Goal: Task Accomplishment & Management: Complete application form

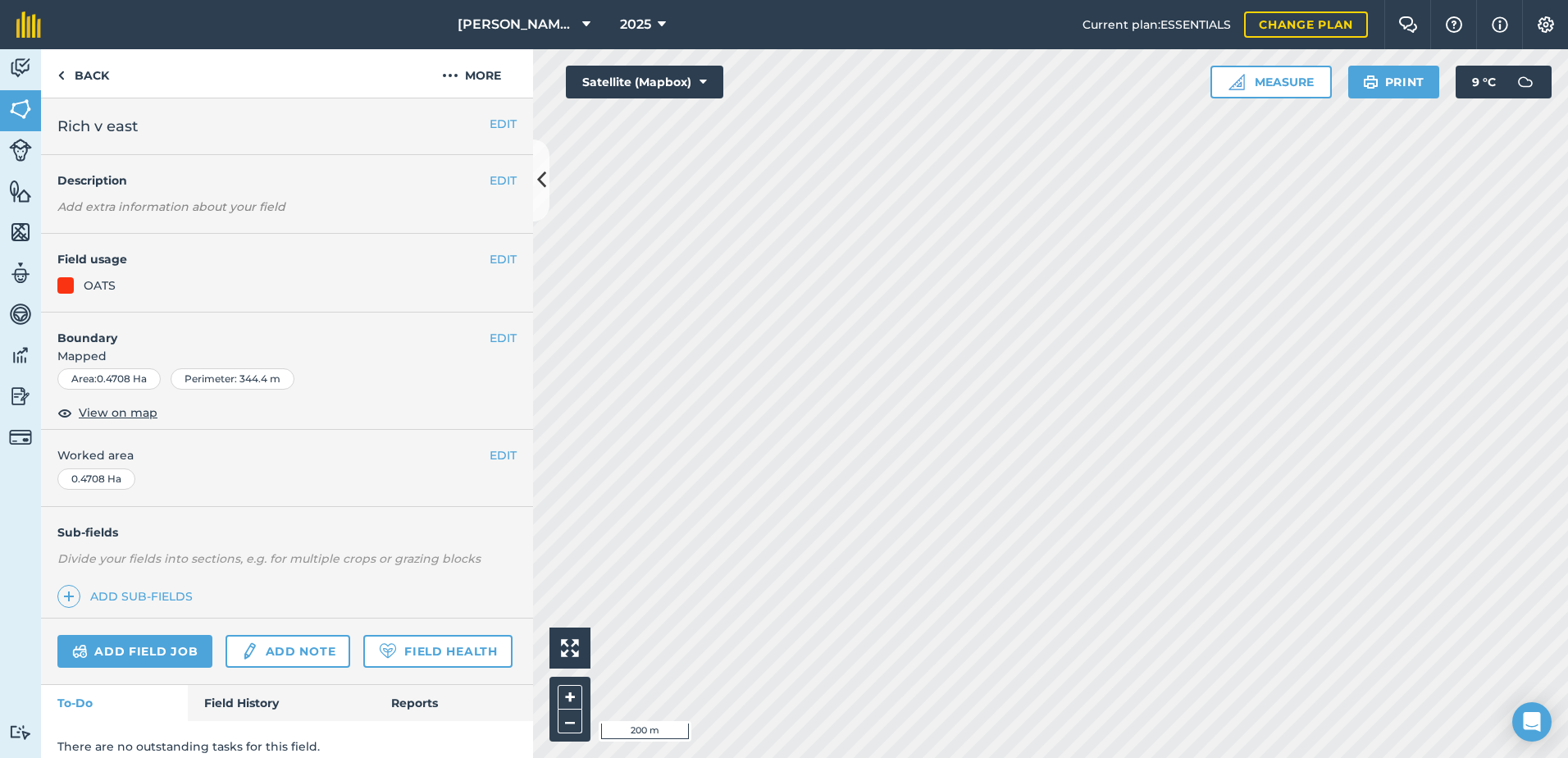
click at [505, 338] on div "EDIT Boundary Mapped Area : 0.4708 Ha Perimeter : 344.4 m View on map" at bounding box center [287, 371] width 492 height 118
click at [499, 341] on button "EDIT" at bounding box center [503, 338] width 27 height 18
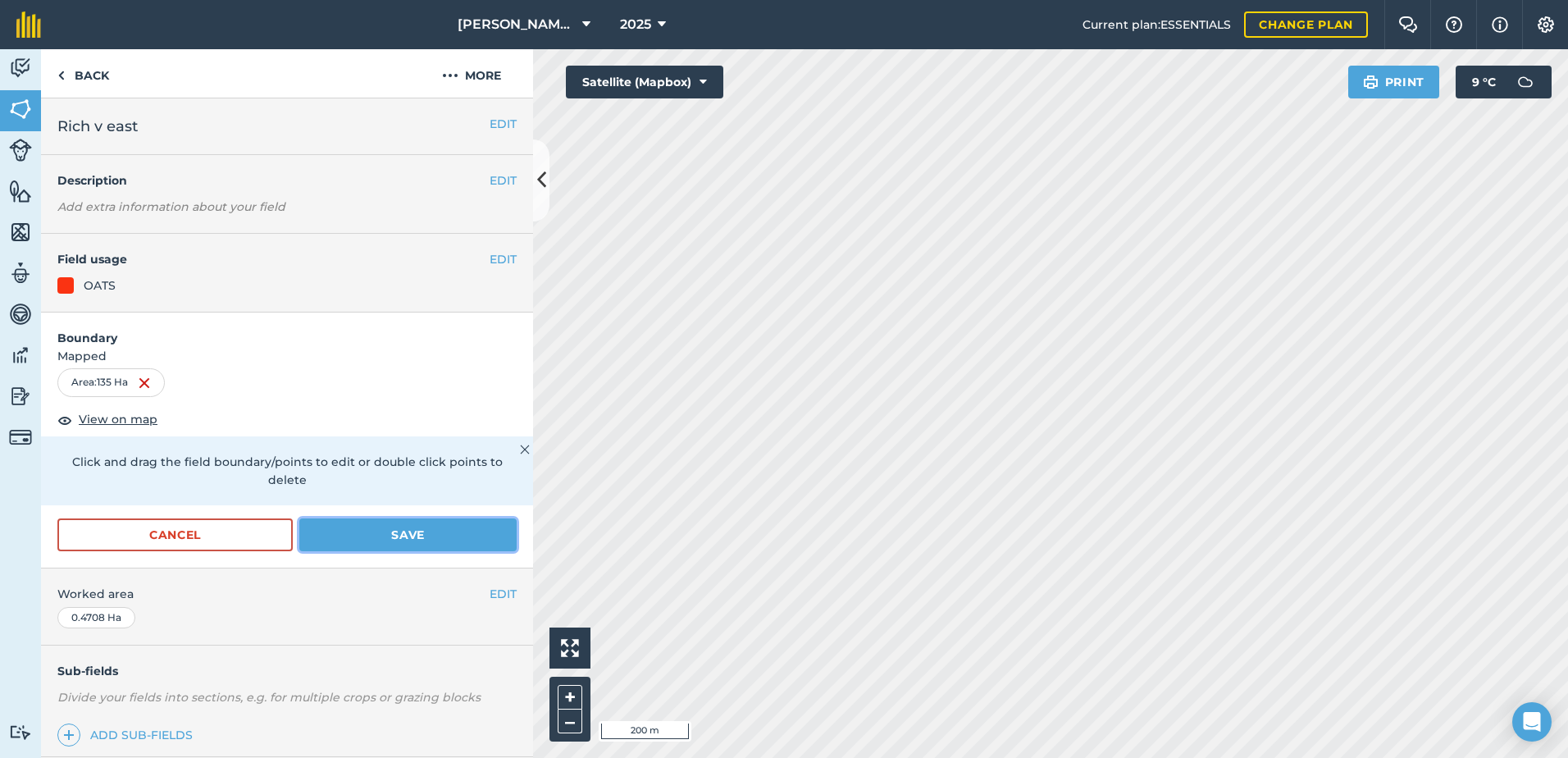
click at [359, 545] on button "Save" at bounding box center [407, 535] width 217 height 33
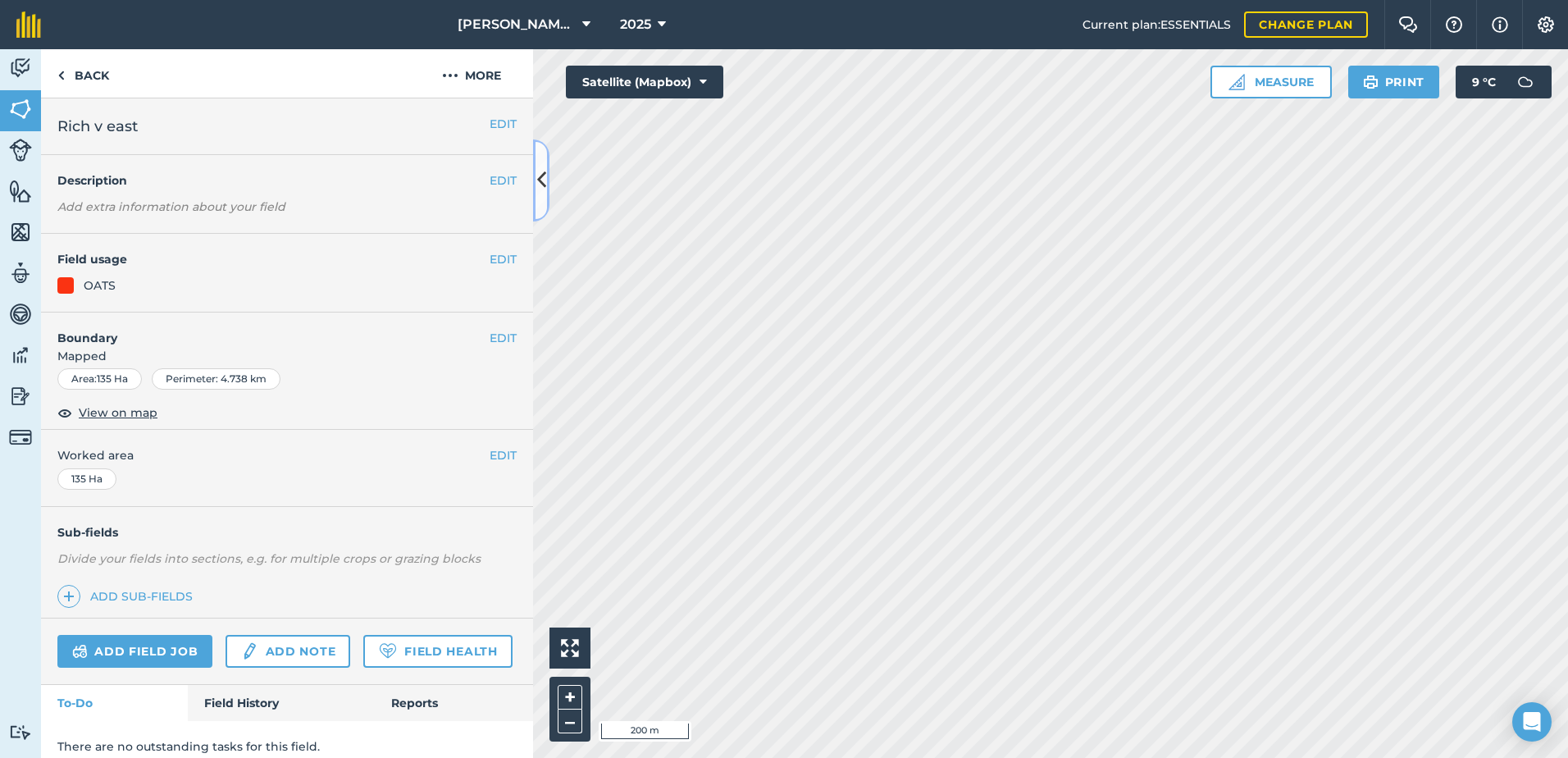
click at [545, 189] on icon at bounding box center [541, 180] width 9 height 29
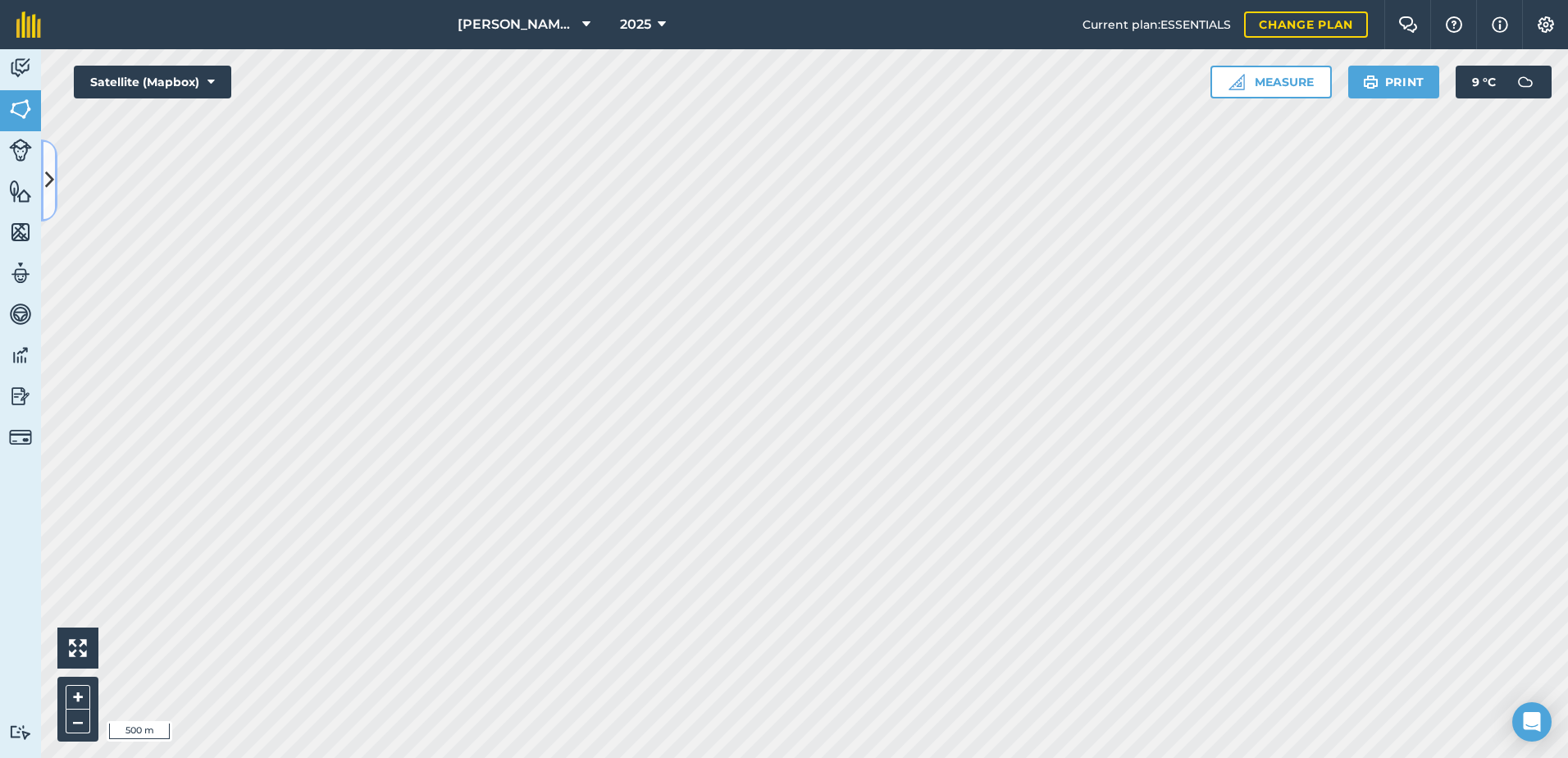
click at [56, 210] on button at bounding box center [50, 180] width 17 height 82
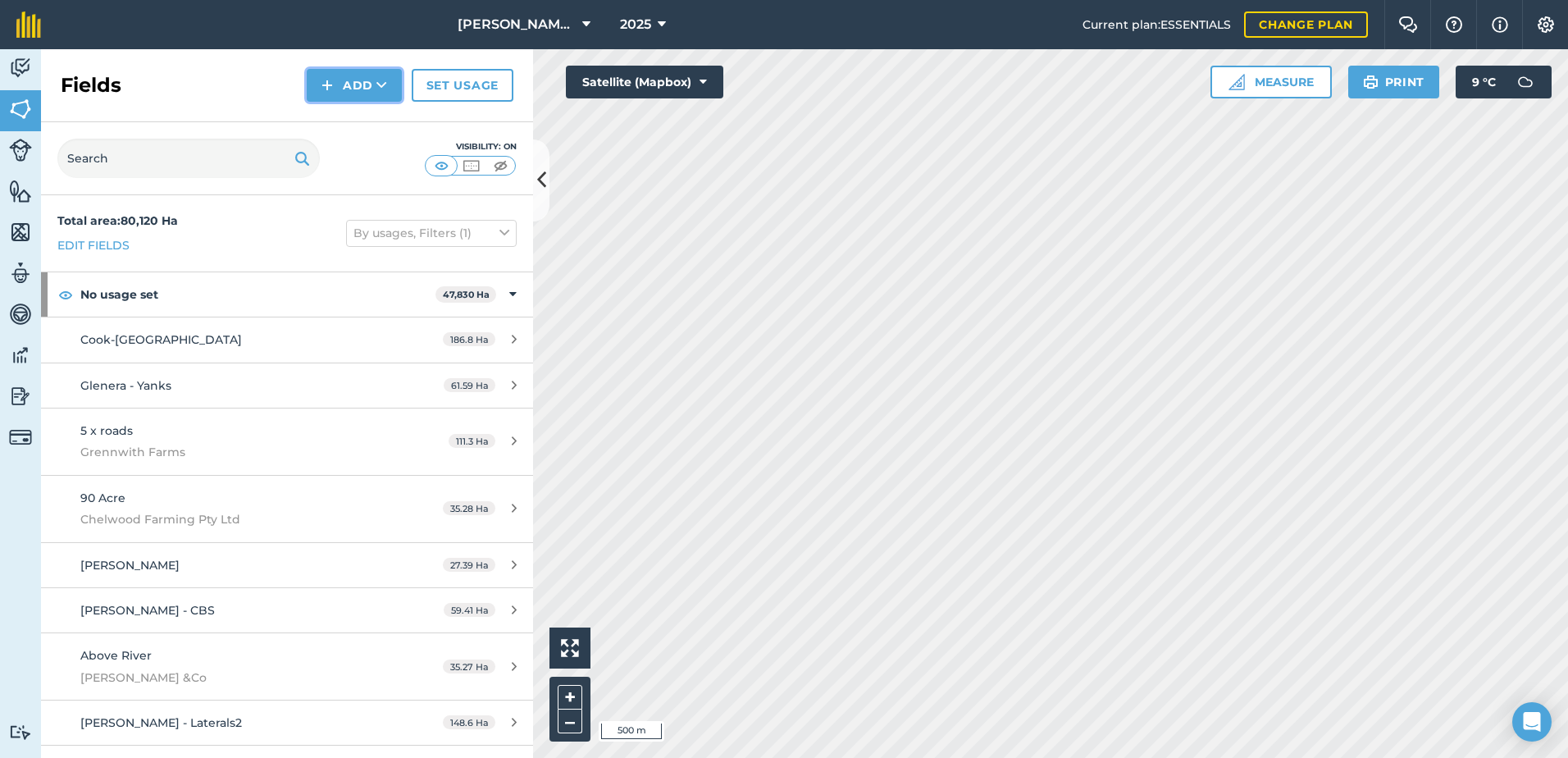
click at [341, 88] on button "Add" at bounding box center [354, 85] width 95 height 33
click at [340, 126] on link "Draw" at bounding box center [354, 122] width 90 height 36
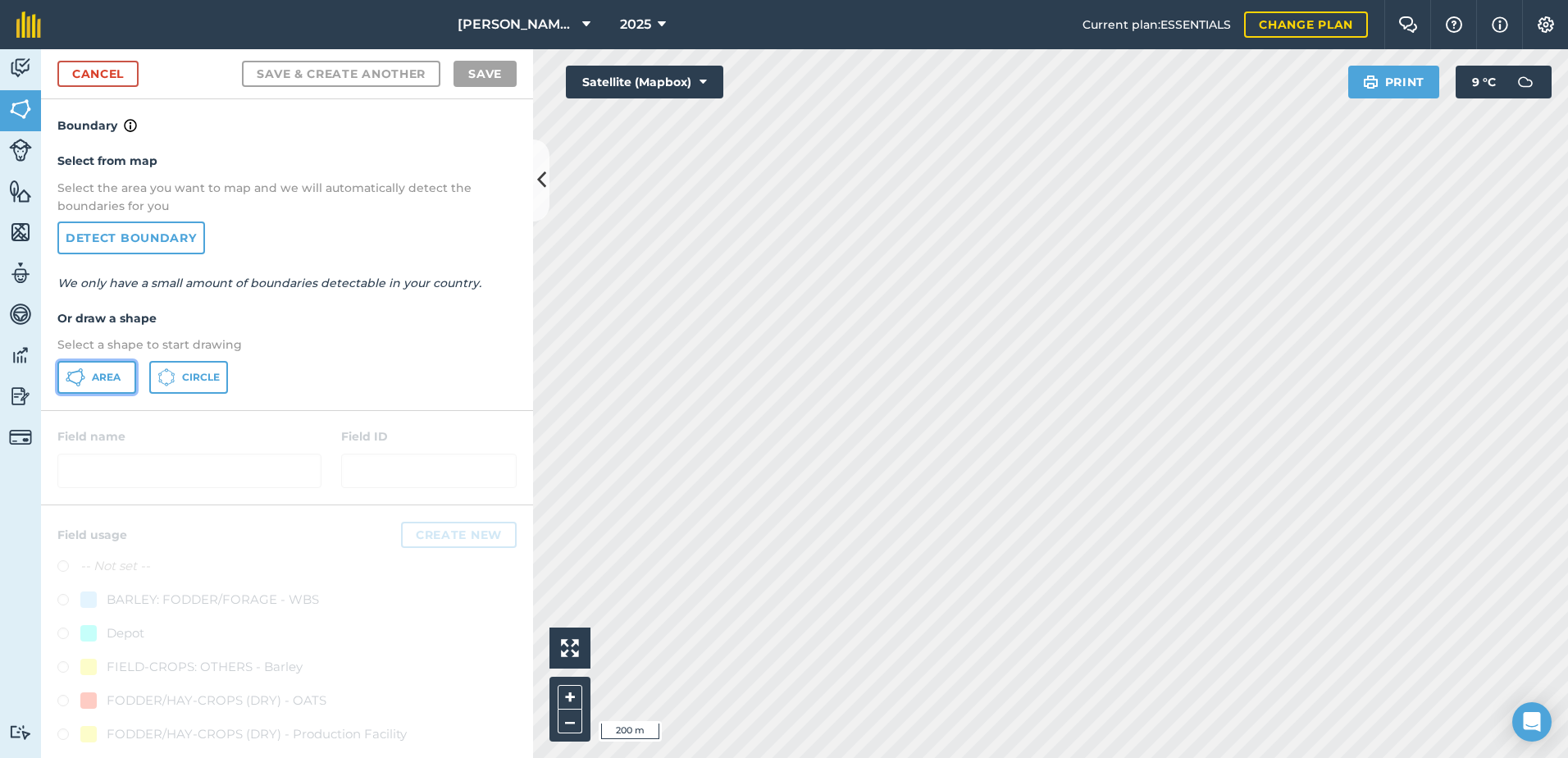
click at [87, 366] on button "Area" at bounding box center [96, 378] width 78 height 33
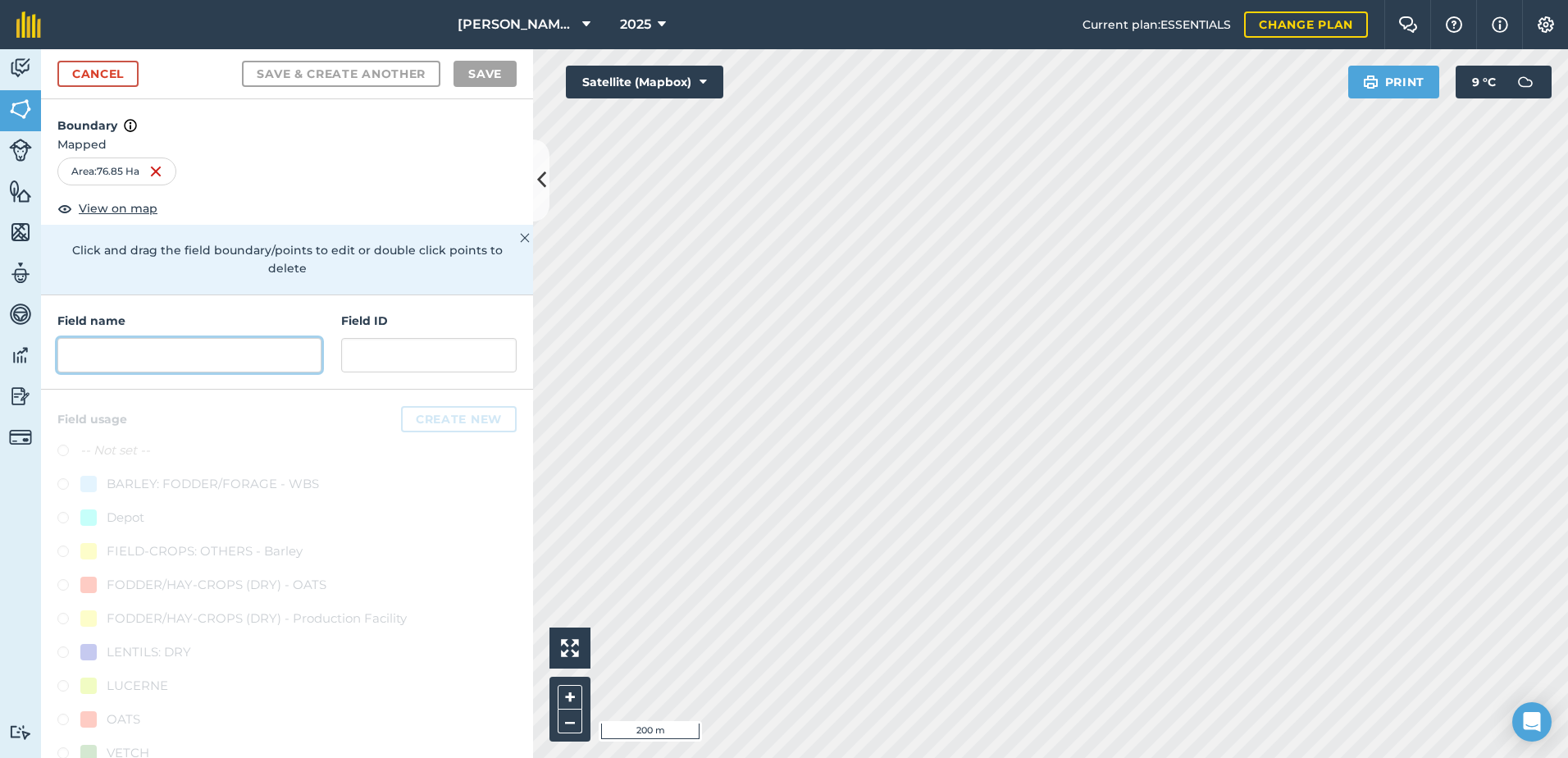
click at [179, 361] on input "text" at bounding box center [189, 355] width 264 height 35
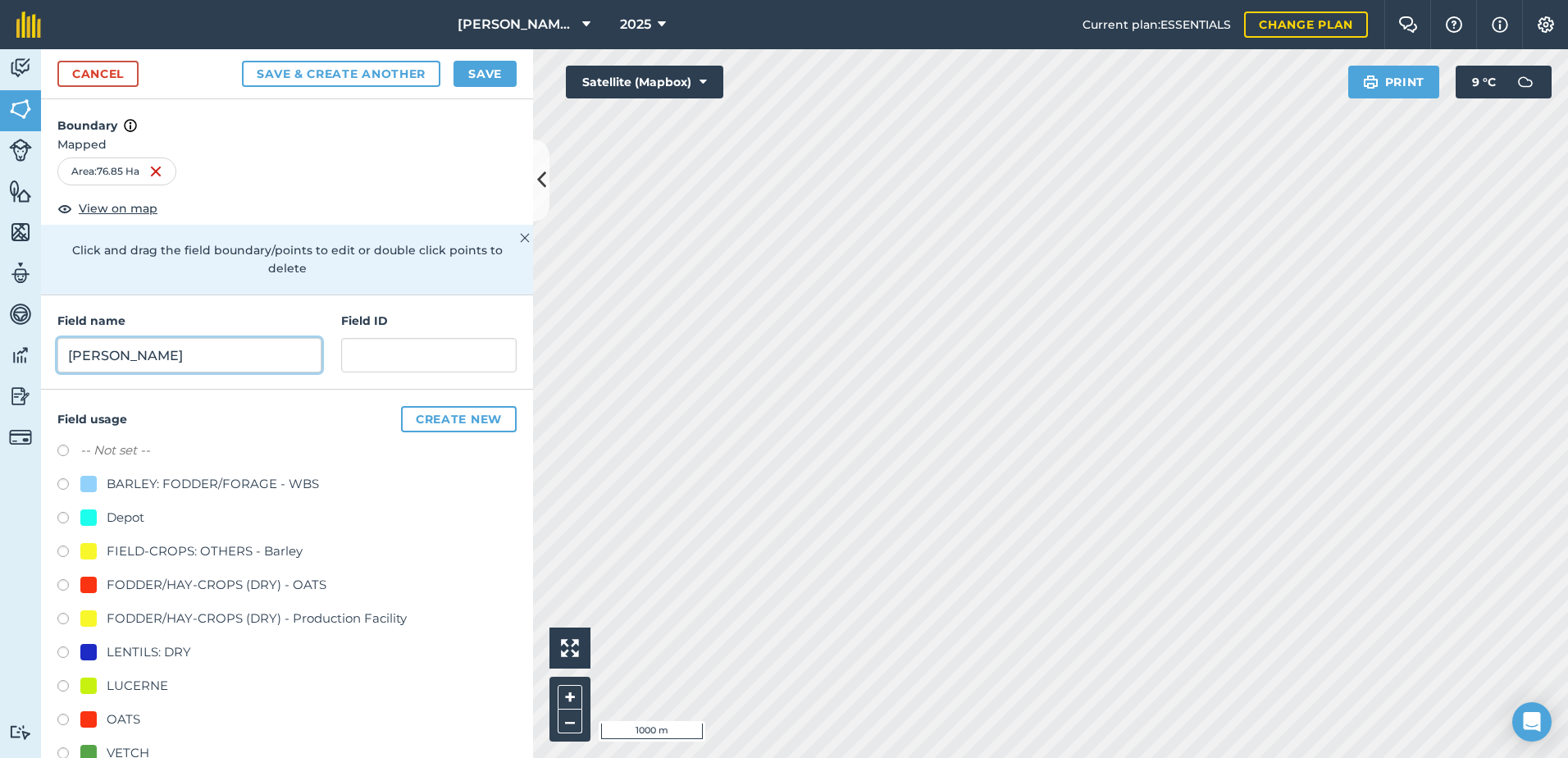
click at [219, 358] on input "[PERSON_NAME]" at bounding box center [189, 355] width 264 height 35
type input "[PERSON_NAME]"
click at [64, 717] on label at bounding box center [69, 722] width 23 height 17
radio input "true"
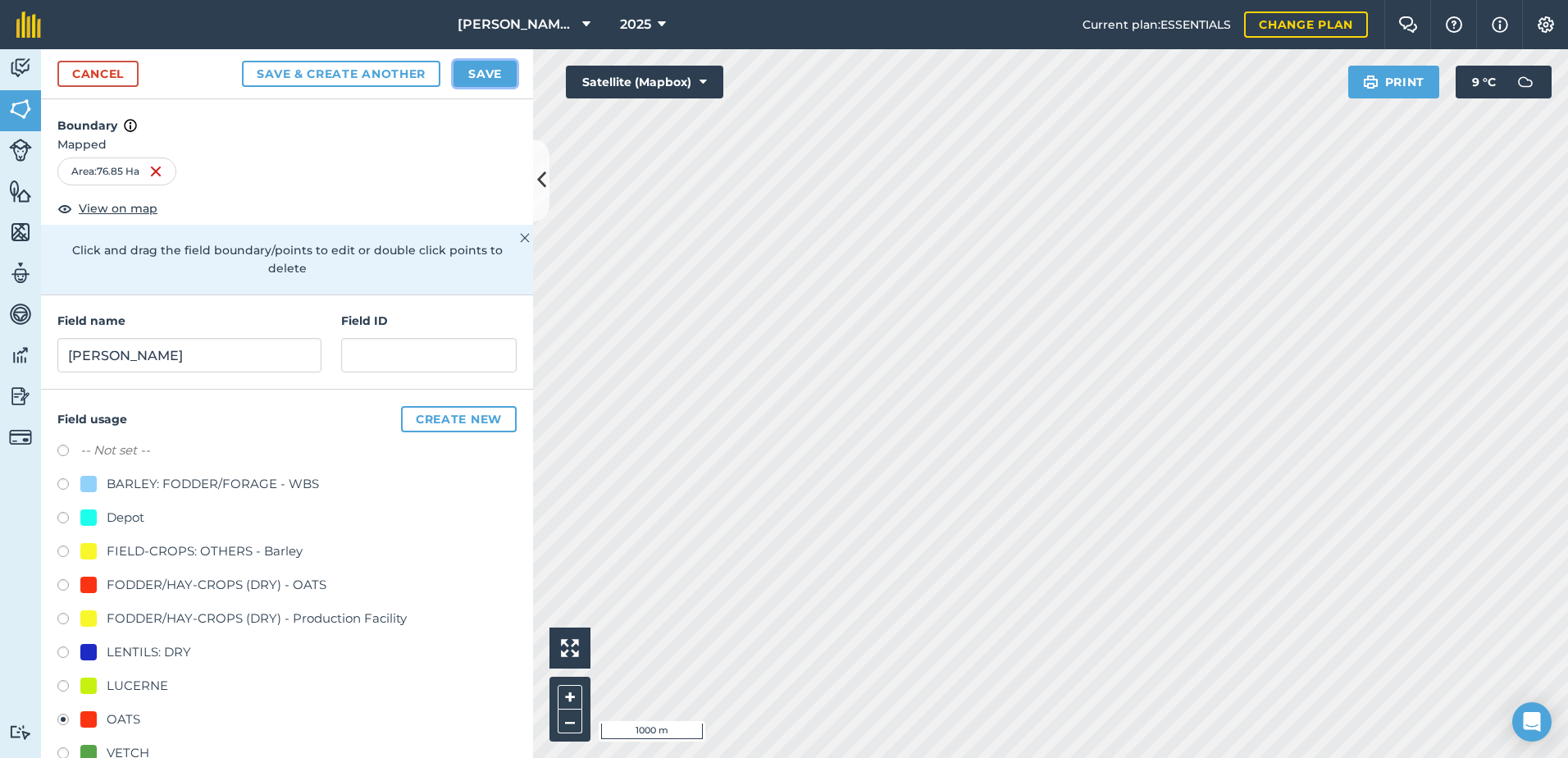
click at [487, 69] on button "Save" at bounding box center [485, 74] width 63 height 26
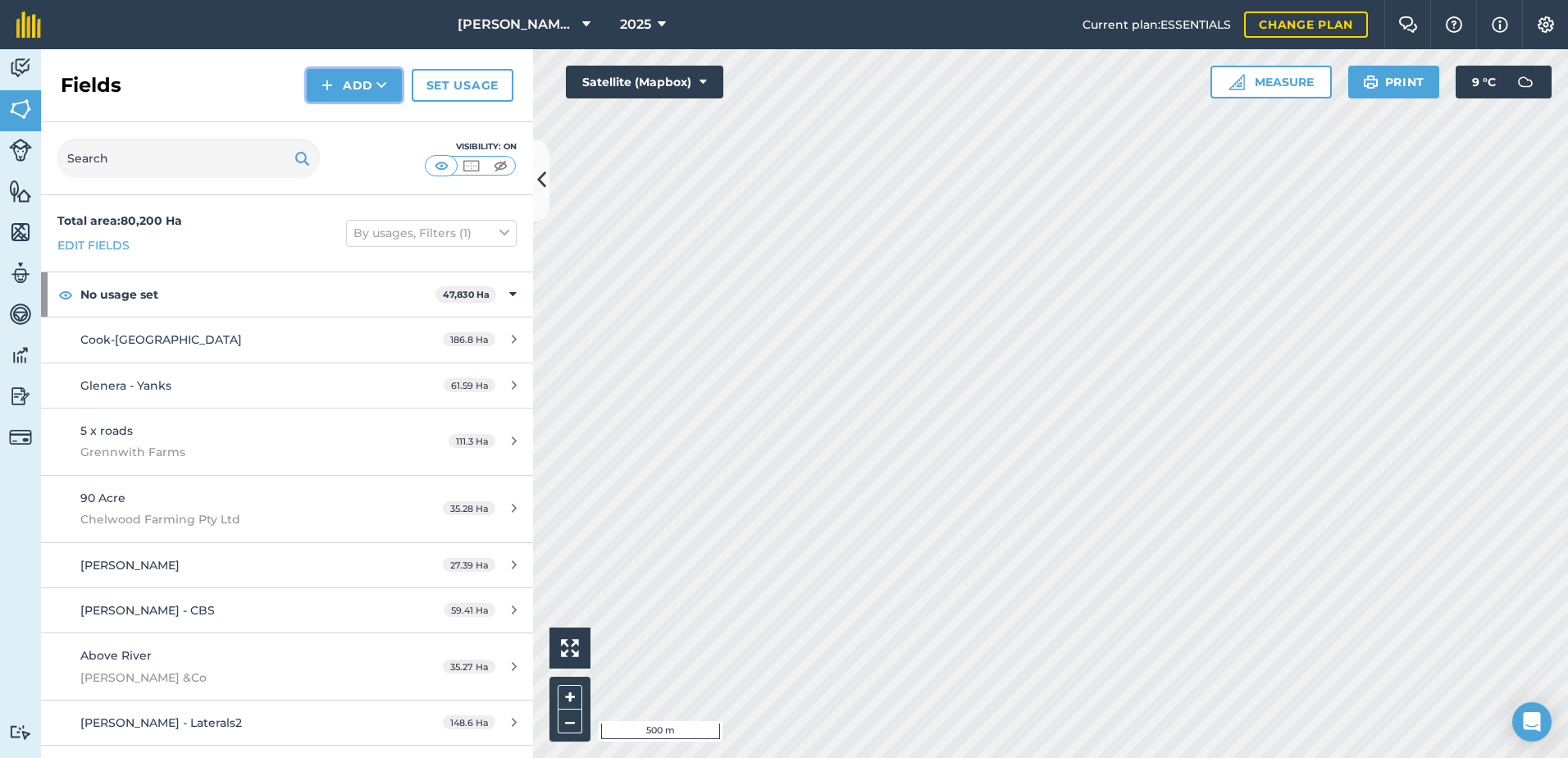
click at [346, 93] on button "Add" at bounding box center [354, 85] width 95 height 33
click at [330, 126] on link "Draw" at bounding box center [354, 122] width 90 height 36
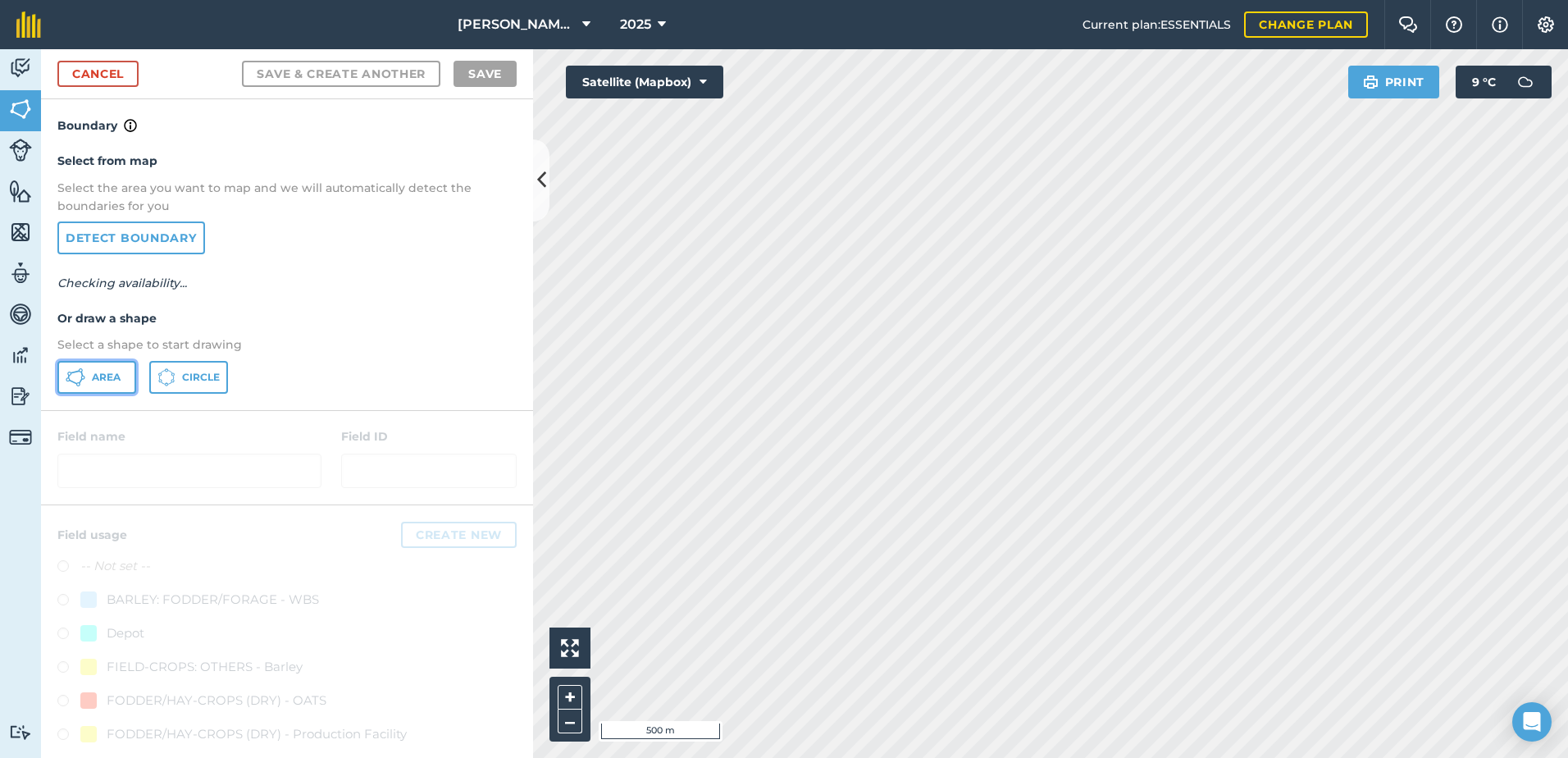
click at [104, 373] on span "Area" at bounding box center [106, 378] width 29 height 13
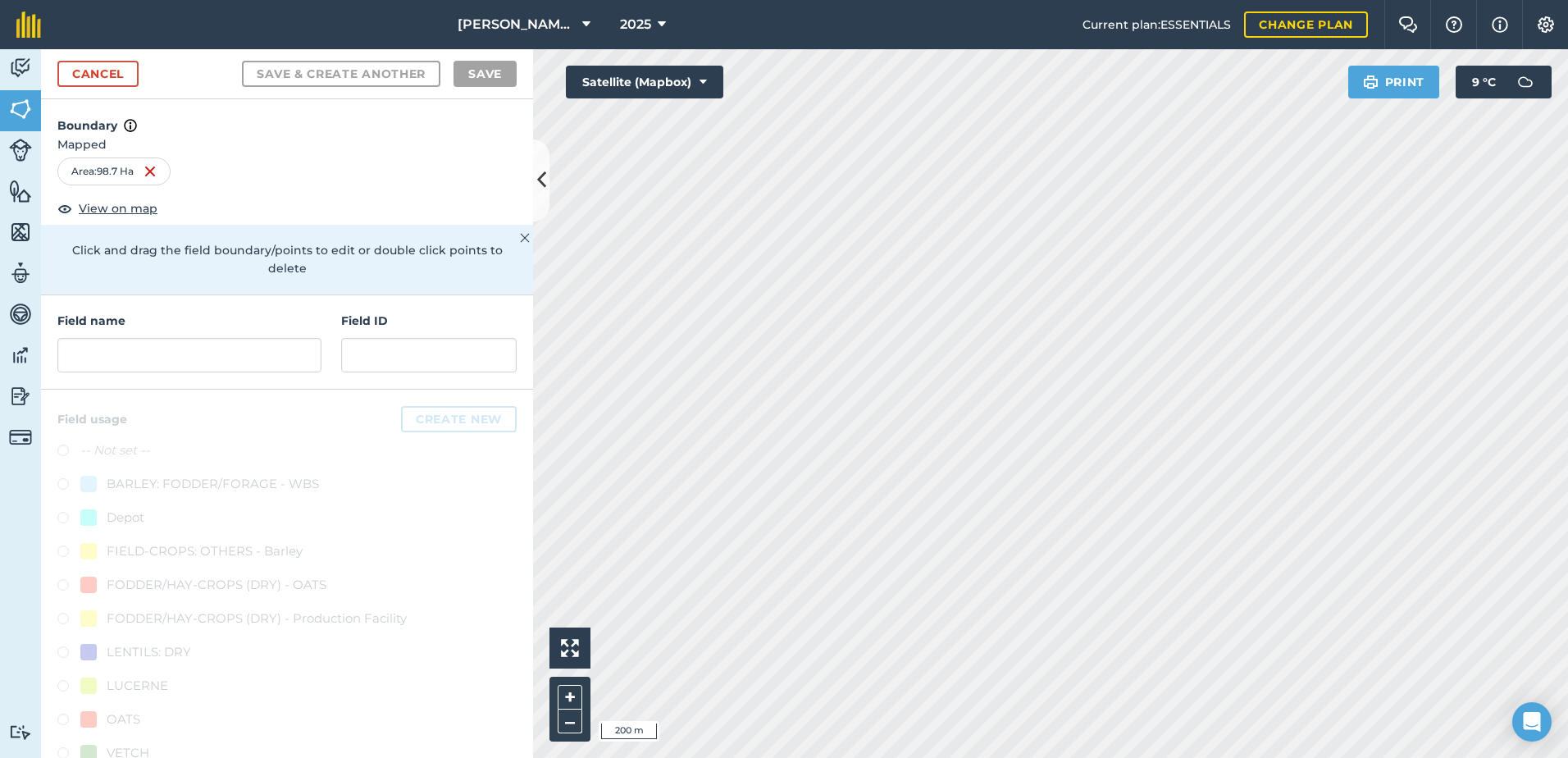
click at [192, 337] on div "Field name" at bounding box center [189, 341] width 264 height 60
click at [224, 334] on div "Field name" at bounding box center [189, 341] width 264 height 60
click at [238, 348] on input "text" at bounding box center [189, 355] width 264 height 35
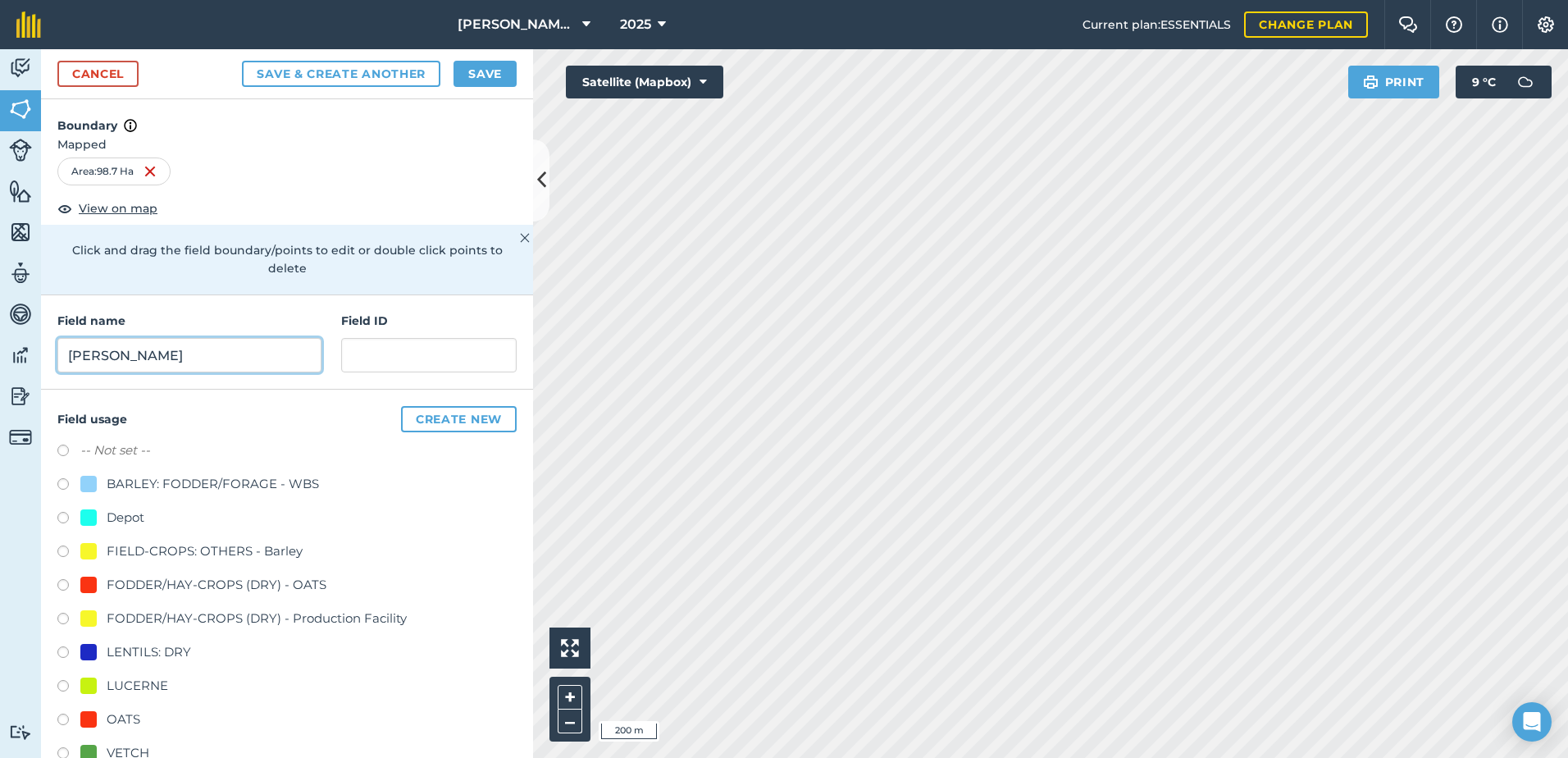
type input "[PERSON_NAME]"
click at [65, 721] on label at bounding box center [69, 722] width 23 height 17
radio input "true"
click at [490, 76] on button "Save" at bounding box center [485, 74] width 63 height 26
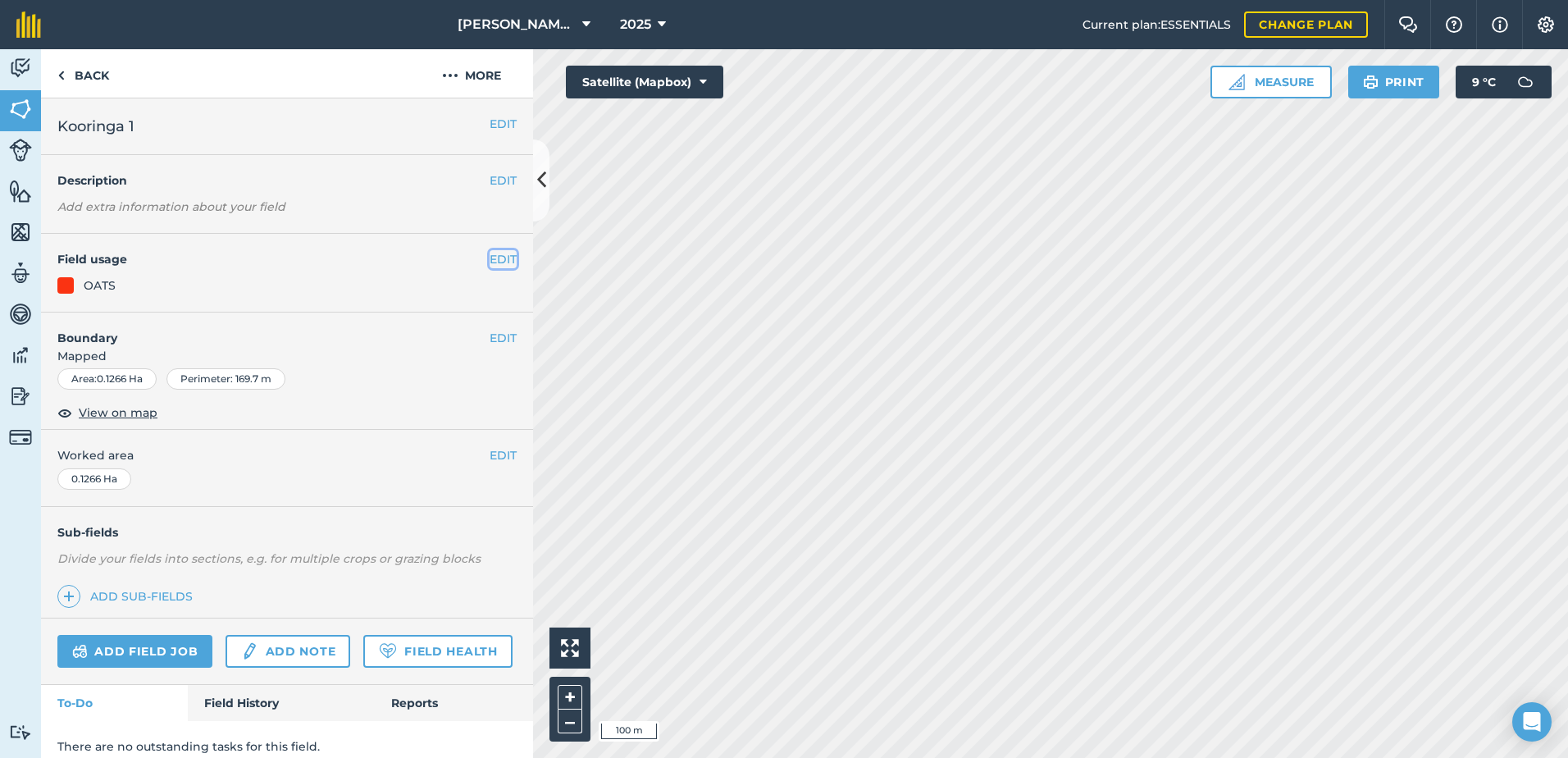
click at [490, 257] on button "EDIT" at bounding box center [503, 260] width 27 height 18
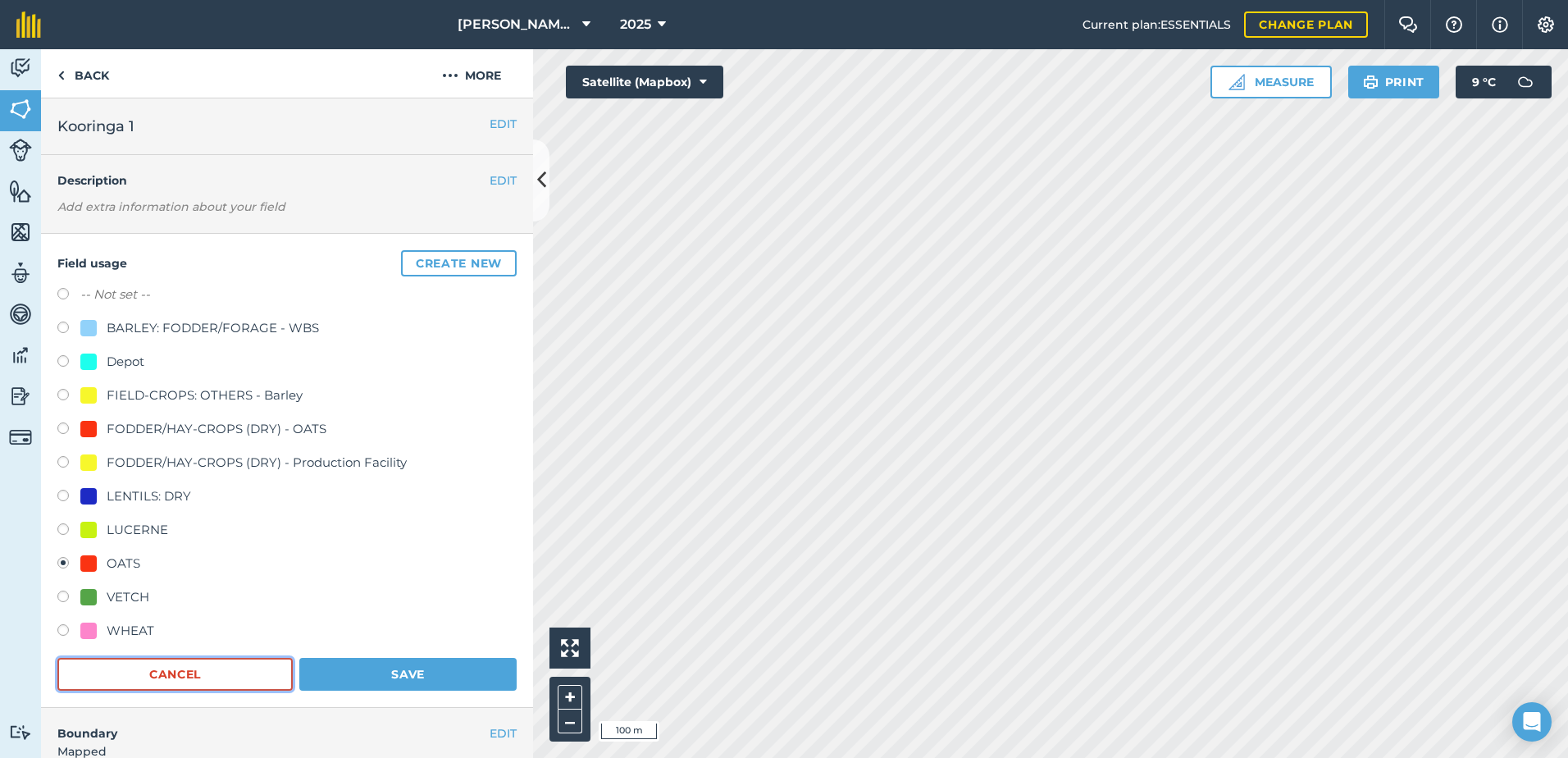
click at [234, 667] on button "Cancel" at bounding box center [174, 675] width 235 height 33
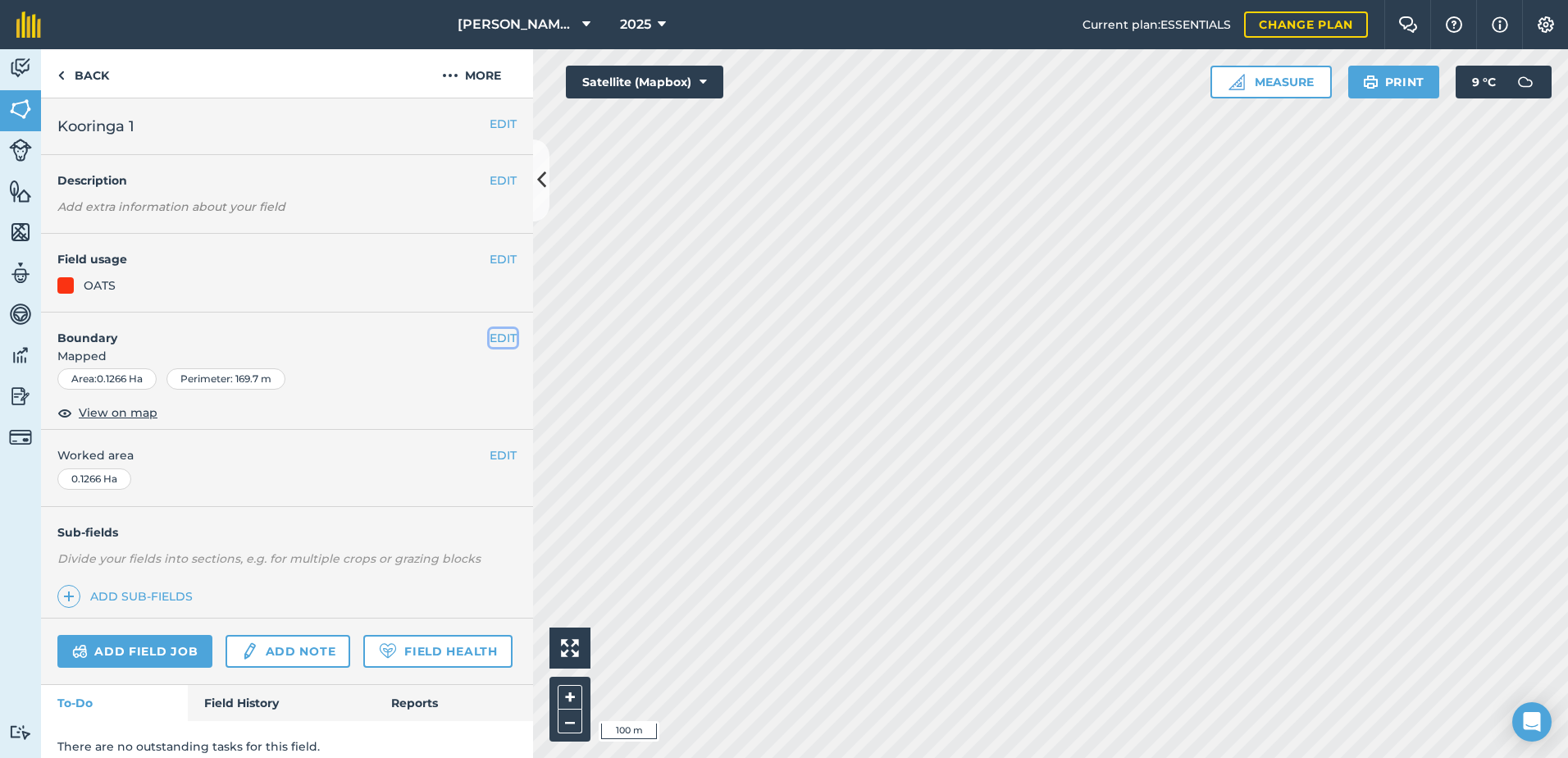
click at [492, 332] on button "EDIT" at bounding box center [503, 338] width 27 height 18
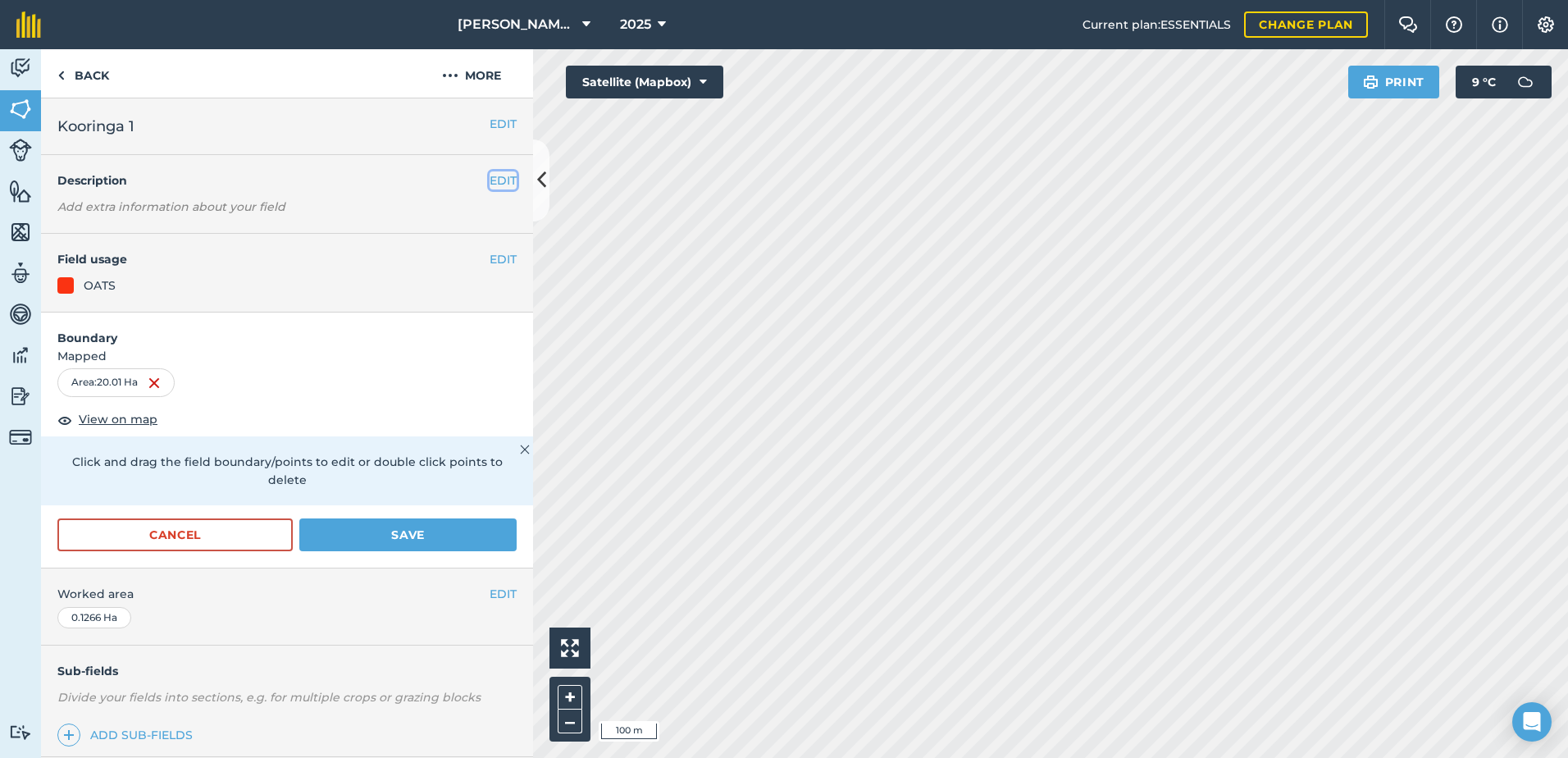
click at [495, 182] on button "EDIT" at bounding box center [503, 180] width 27 height 18
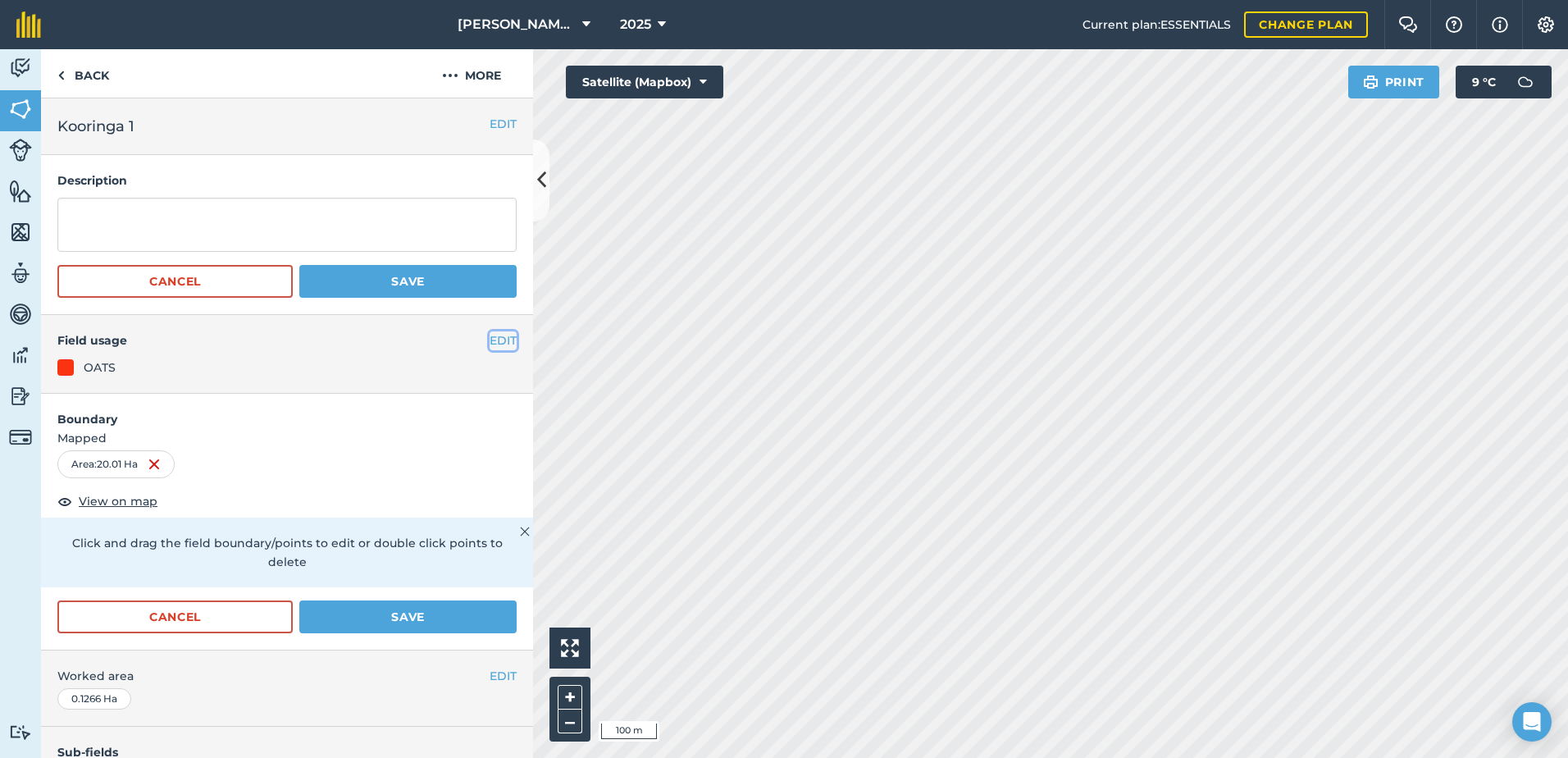
click at [490, 339] on button "EDIT" at bounding box center [503, 341] width 27 height 18
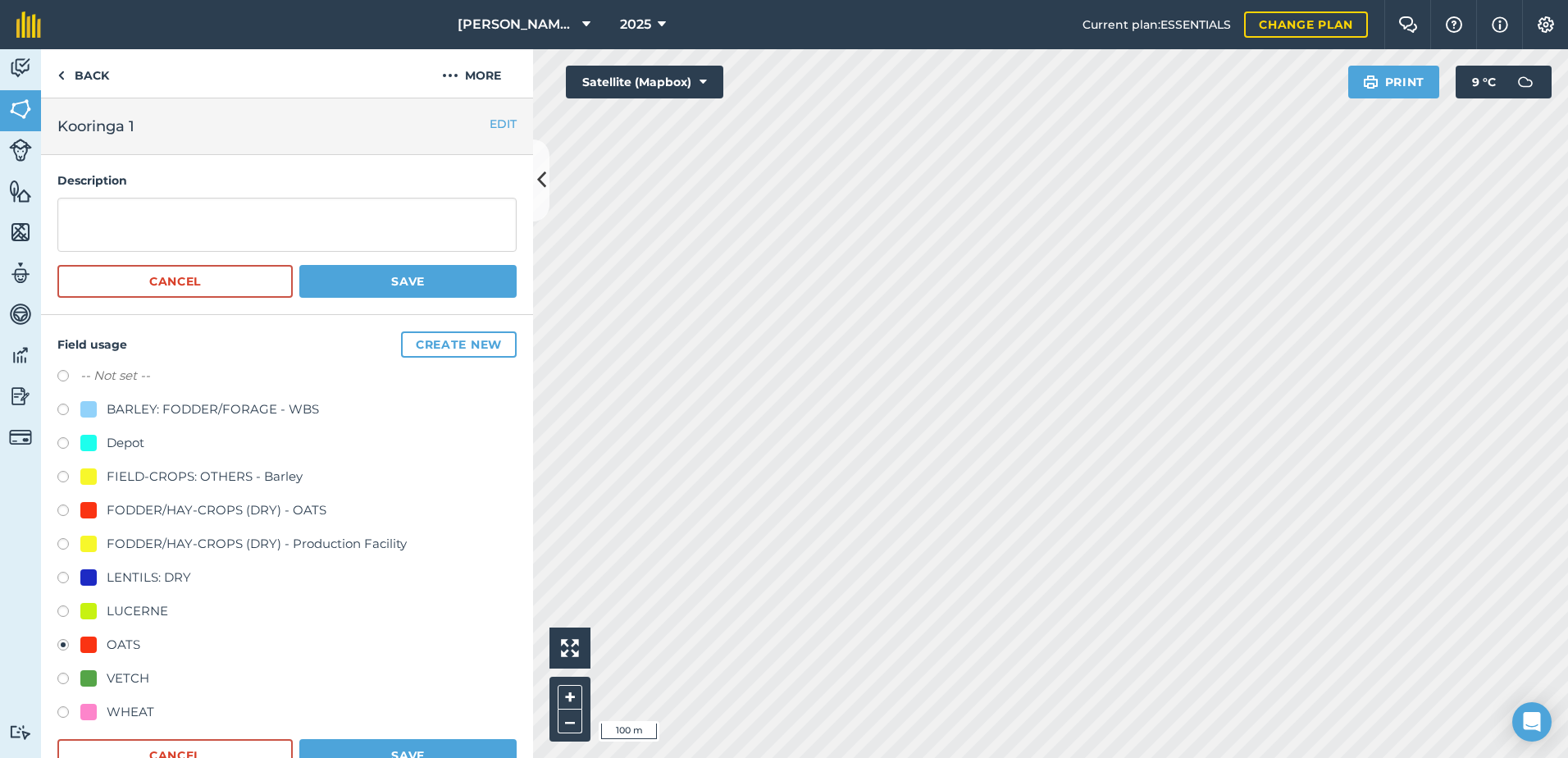
drag, startPoint x: 510, startPoint y: 122, endPoint x: 498, endPoint y: 122, distance: 12.0
click at [507, 122] on div "EDIT Kooringa 1" at bounding box center [287, 126] width 492 height 56
click at [497, 123] on button "EDIT" at bounding box center [503, 124] width 27 height 18
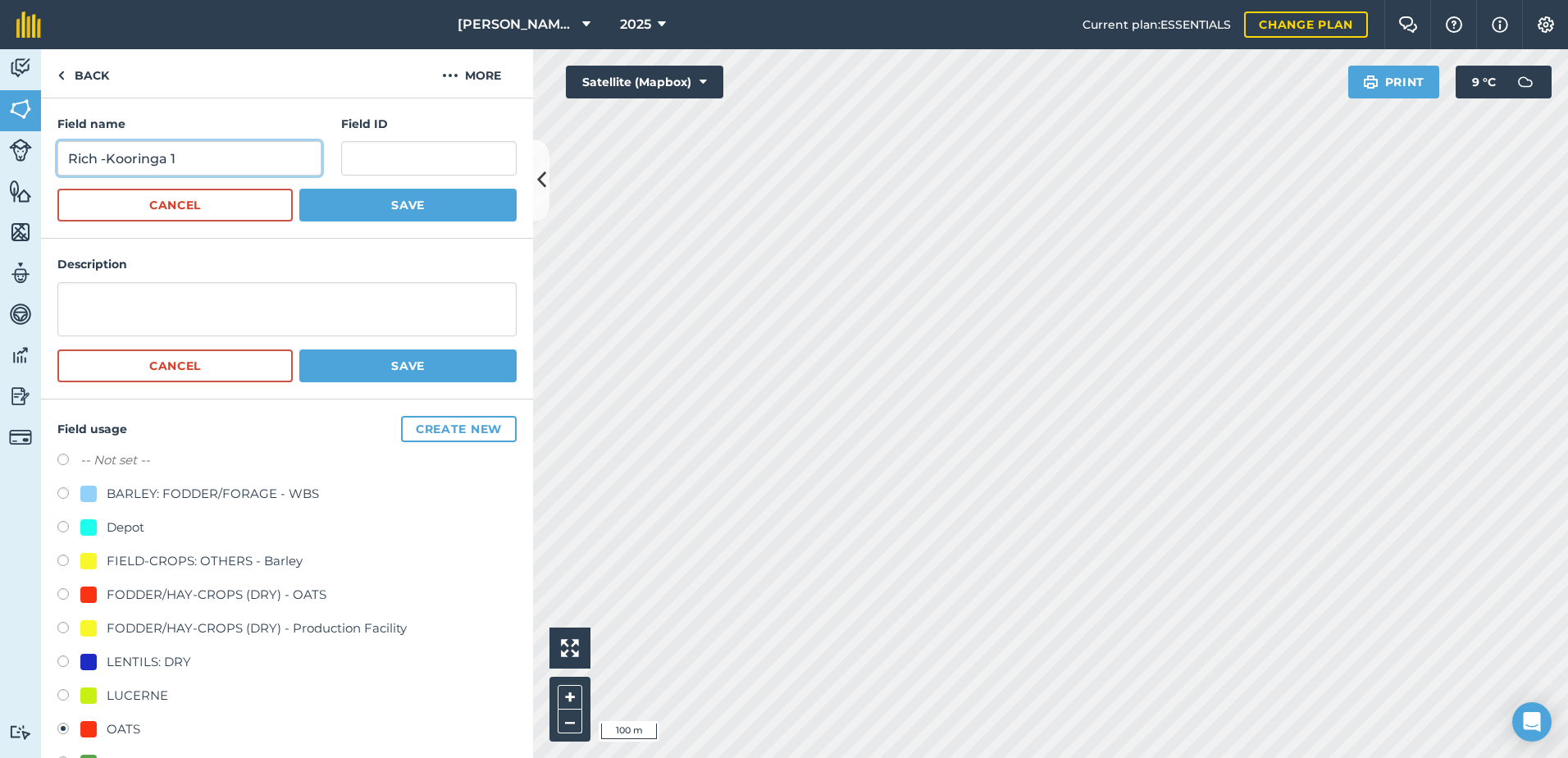
type input "Rich -Kooringa 1"
click at [391, 206] on button "Save" at bounding box center [407, 205] width 217 height 33
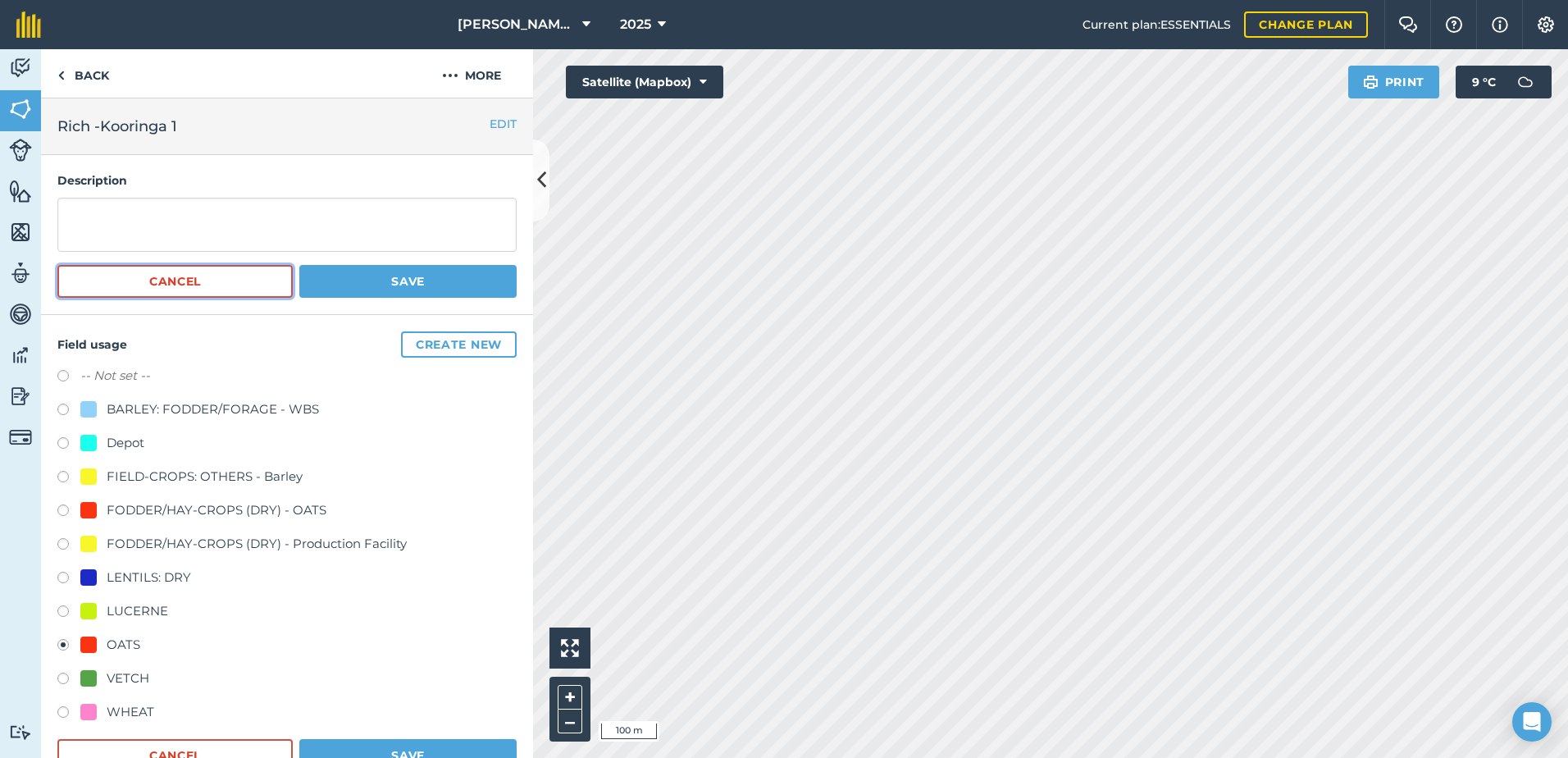
click at [249, 286] on button "Cancel" at bounding box center [174, 282] width 235 height 33
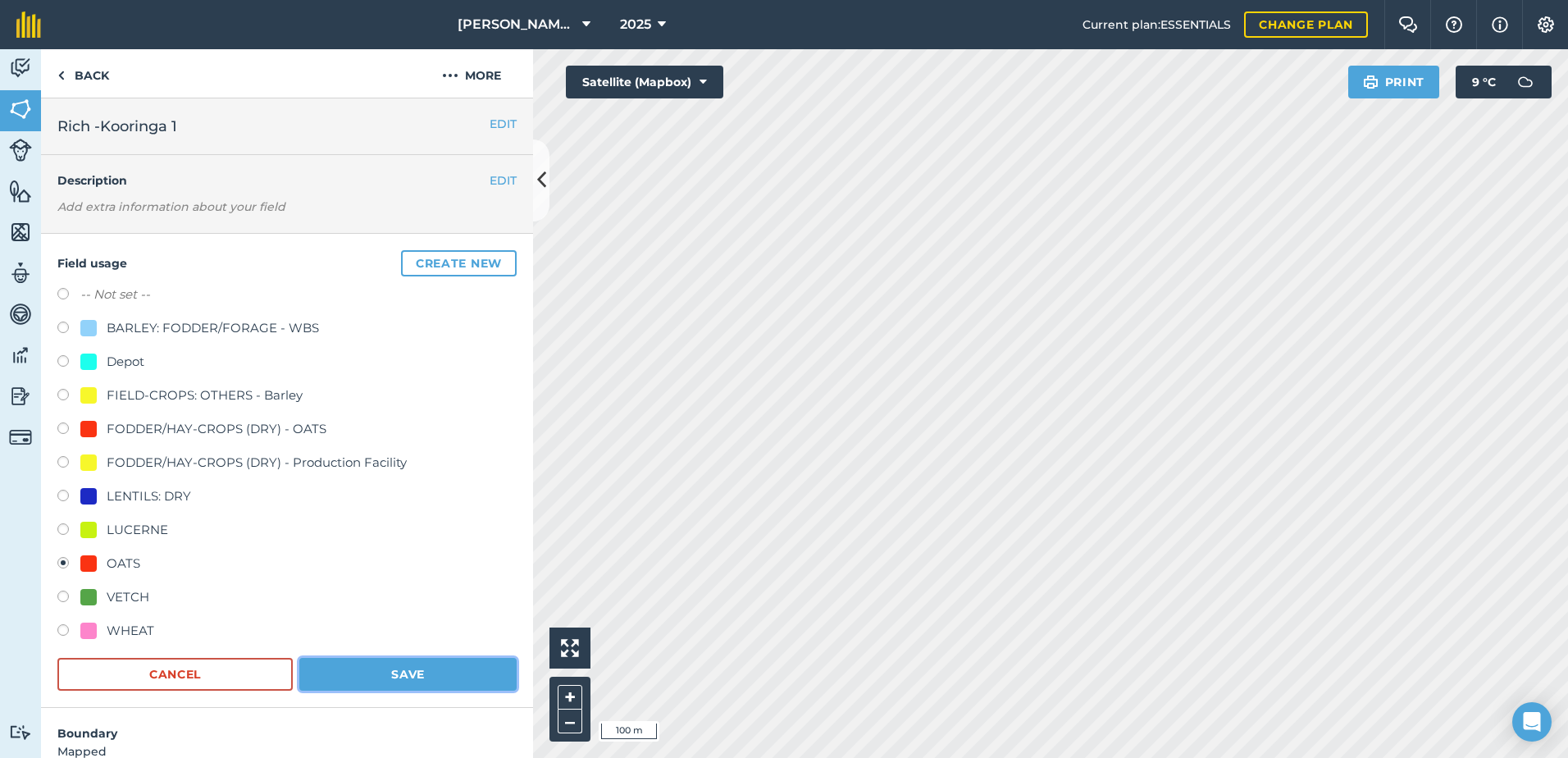
click at [408, 670] on button "Save" at bounding box center [407, 675] width 217 height 33
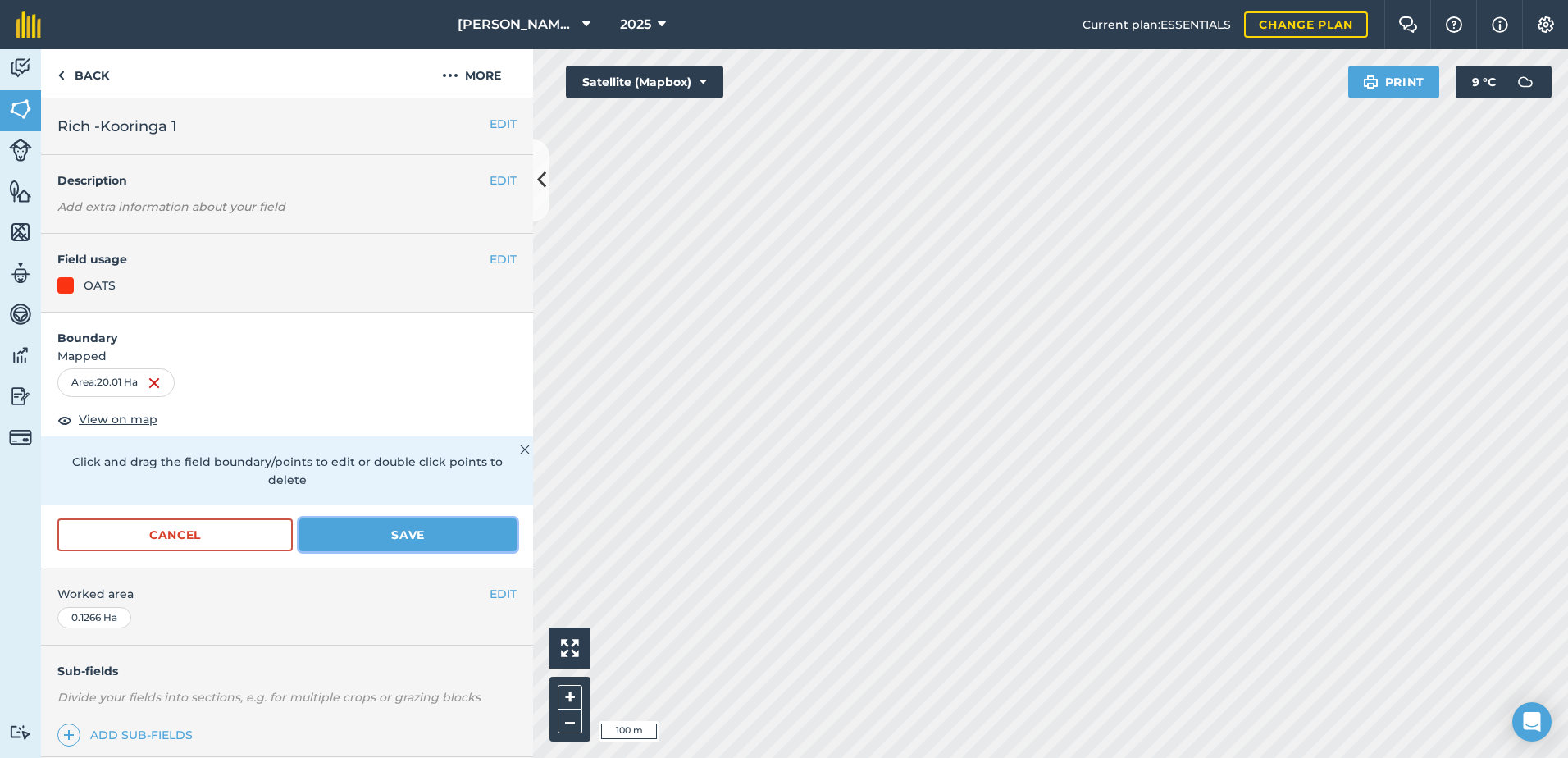
click at [443, 546] on button "Save" at bounding box center [407, 535] width 217 height 33
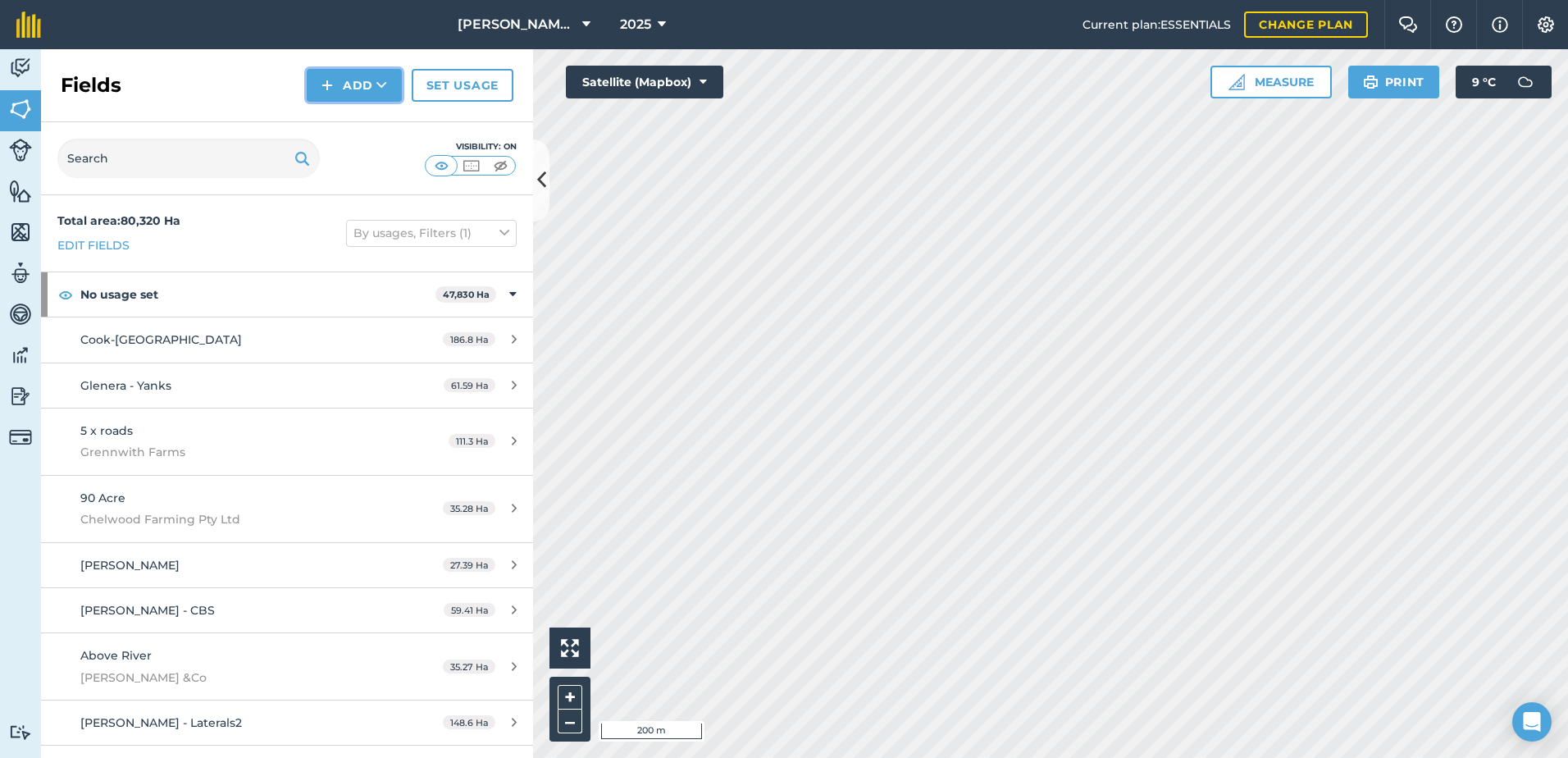
click at [350, 86] on button "Add" at bounding box center [354, 85] width 95 height 33
click at [342, 127] on link "Draw" at bounding box center [354, 122] width 90 height 36
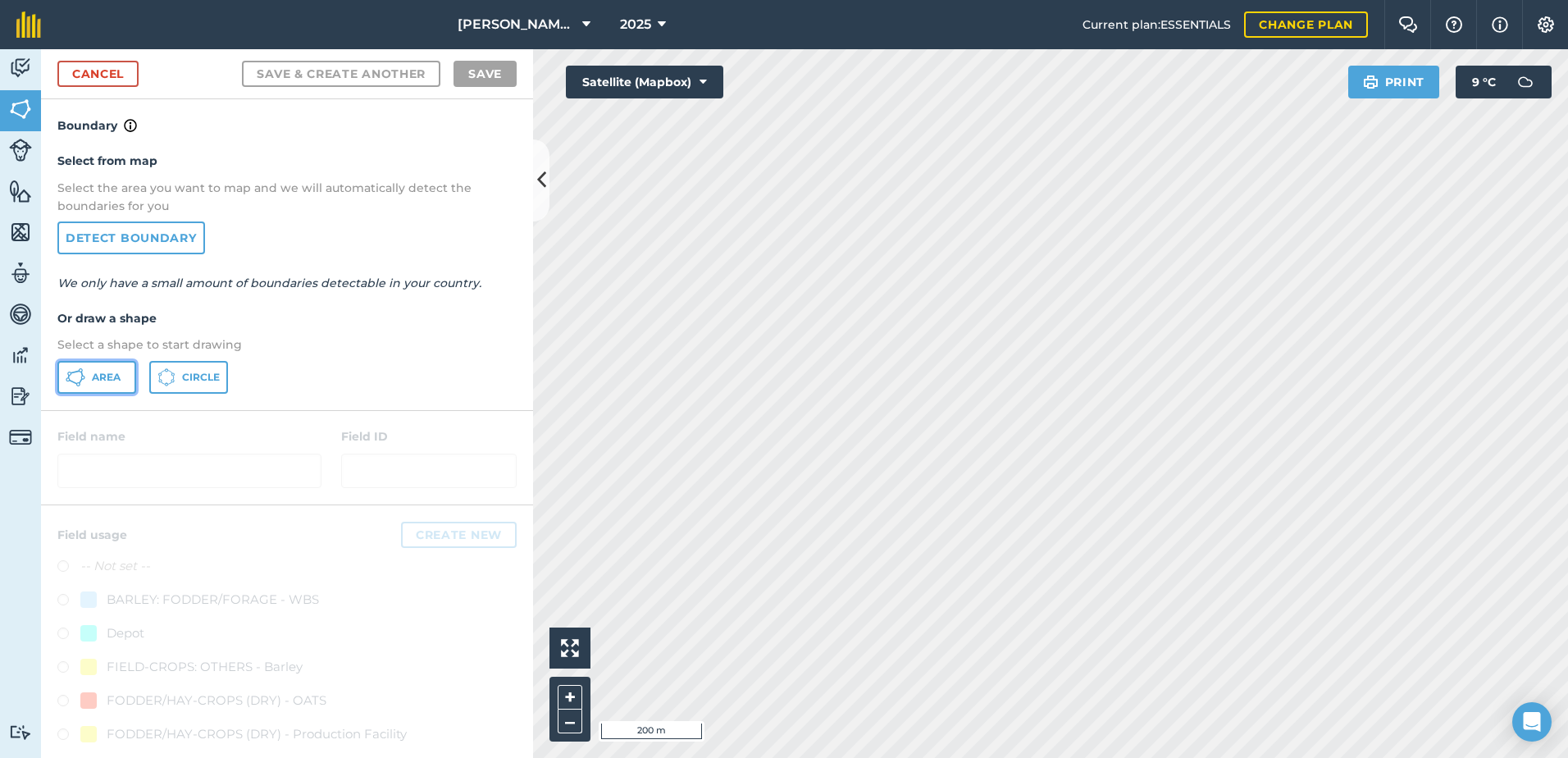
click at [106, 371] on span "Area" at bounding box center [106, 378] width 29 height 13
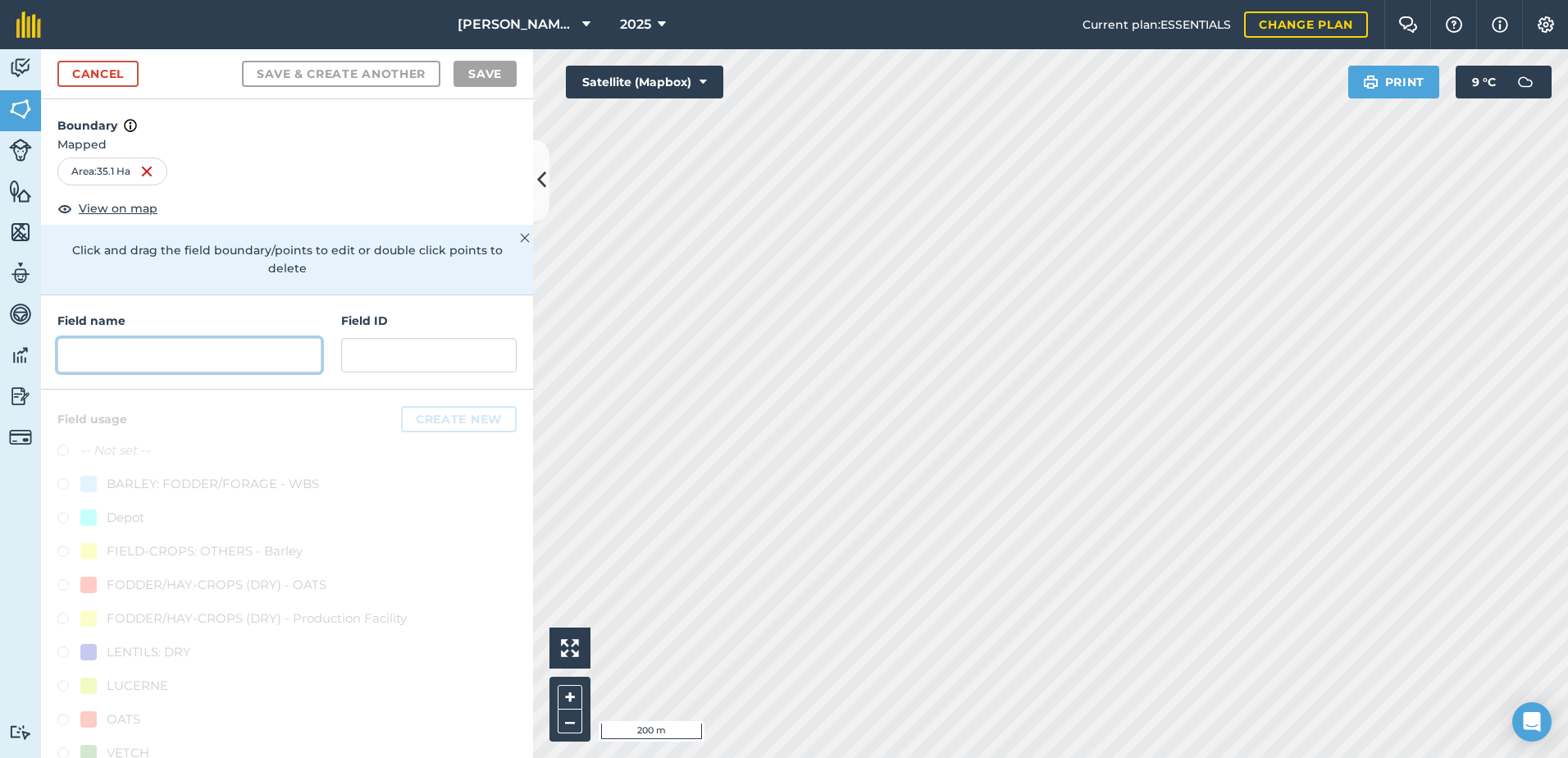
click at [210, 355] on input "text" at bounding box center [189, 355] width 264 height 35
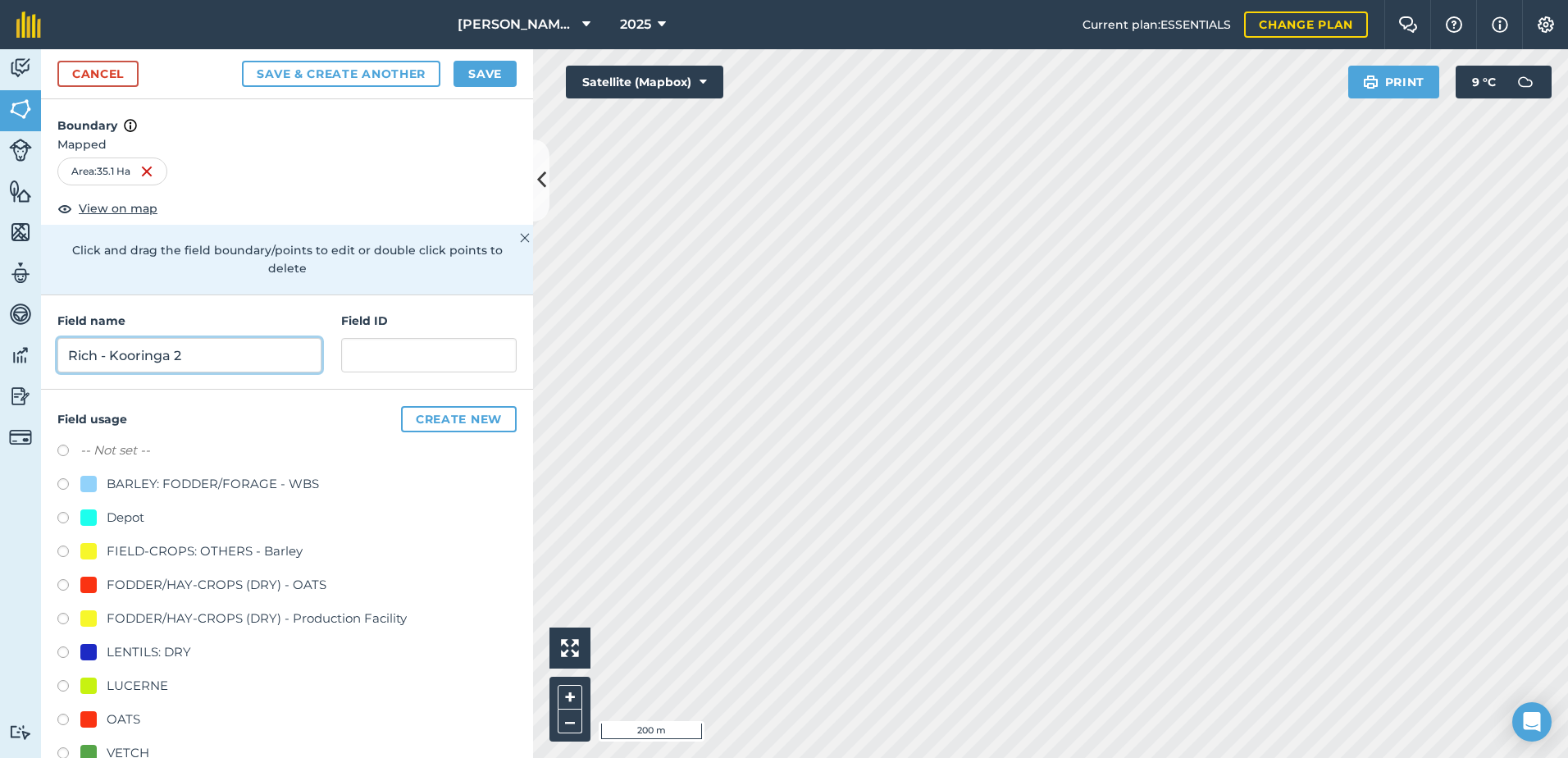
type input "Rich - Kooringa 2"
click at [64, 724] on label at bounding box center [69, 722] width 23 height 17
radio input "true"
click at [491, 79] on button "Save" at bounding box center [485, 74] width 63 height 26
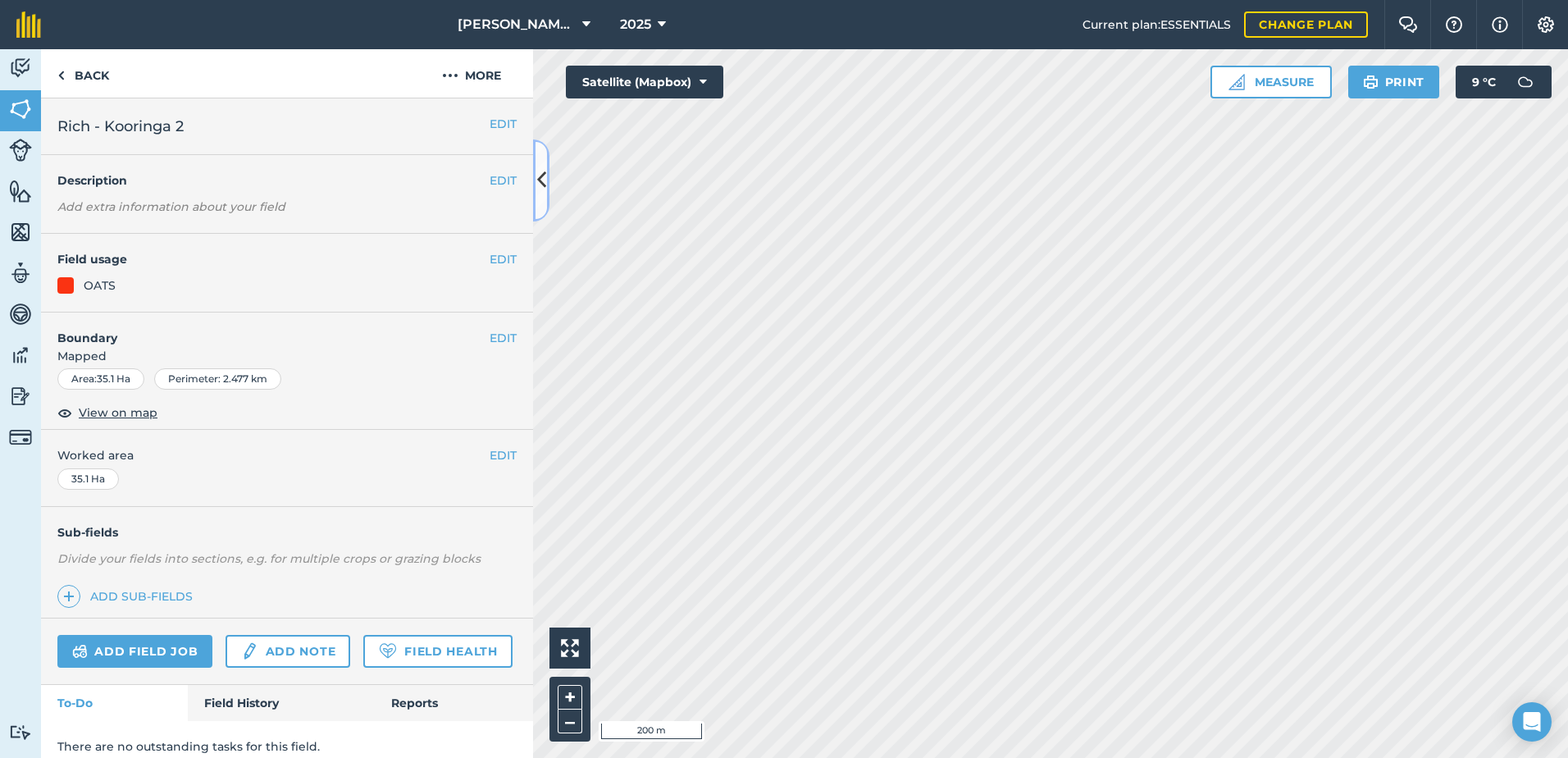
click at [541, 185] on icon at bounding box center [541, 180] width 9 height 29
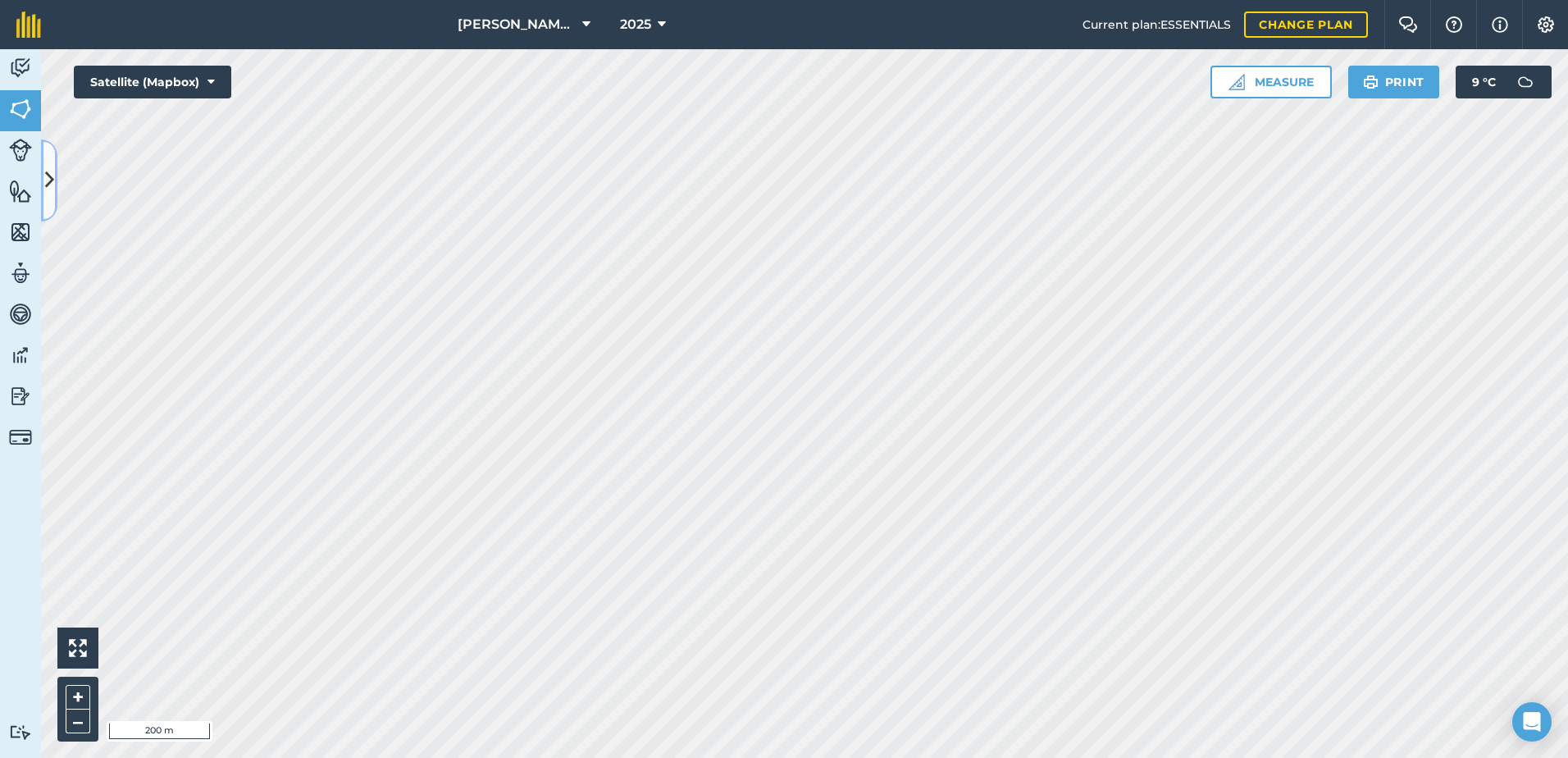
drag, startPoint x: 55, startPoint y: 208, endPoint x: 128, endPoint y: 214, distance: 73.2
click at [55, 208] on button at bounding box center [50, 180] width 17 height 82
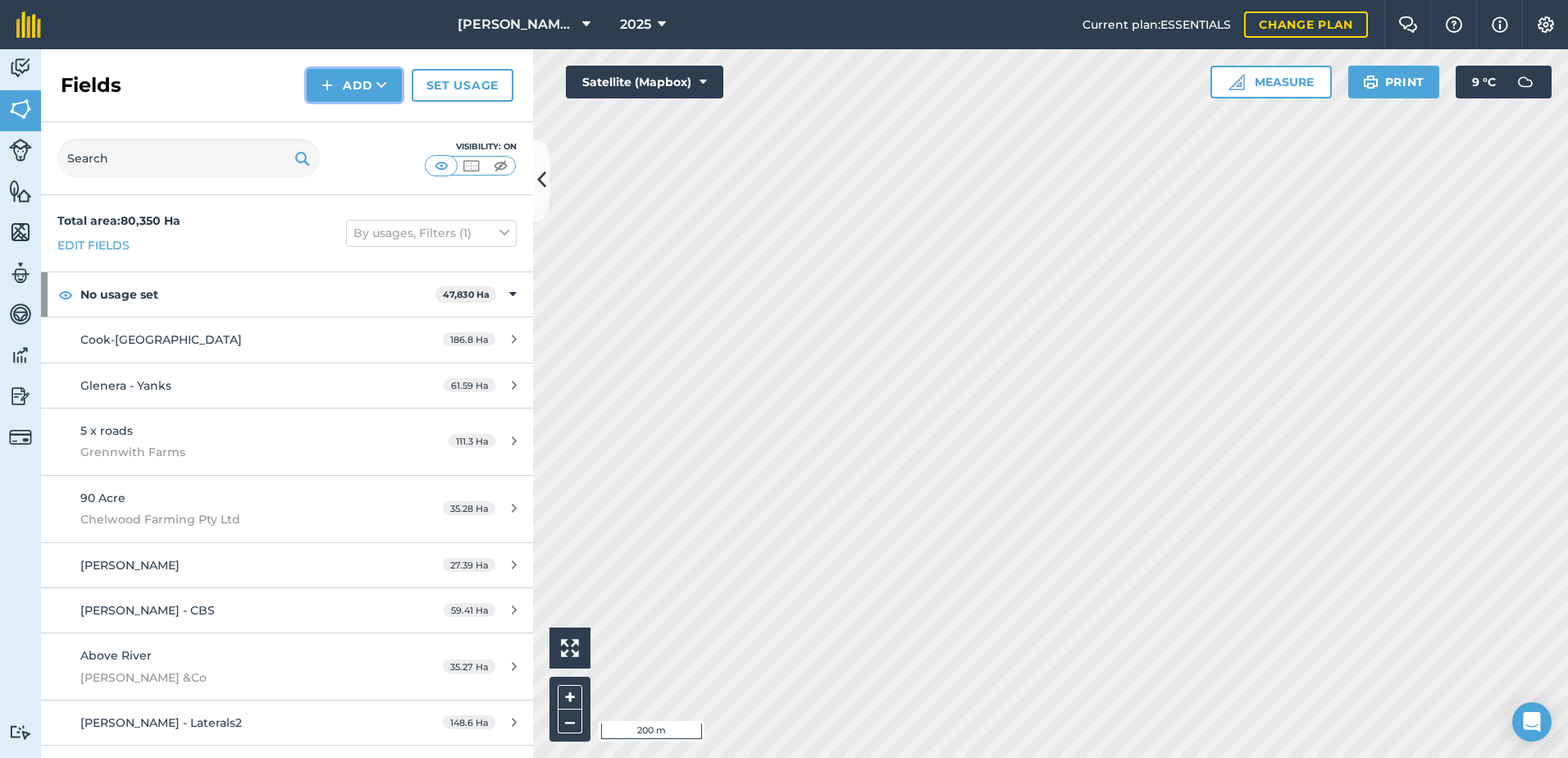
click at [364, 97] on button "Add" at bounding box center [354, 85] width 95 height 33
click at [346, 124] on link "Draw" at bounding box center [354, 122] width 90 height 36
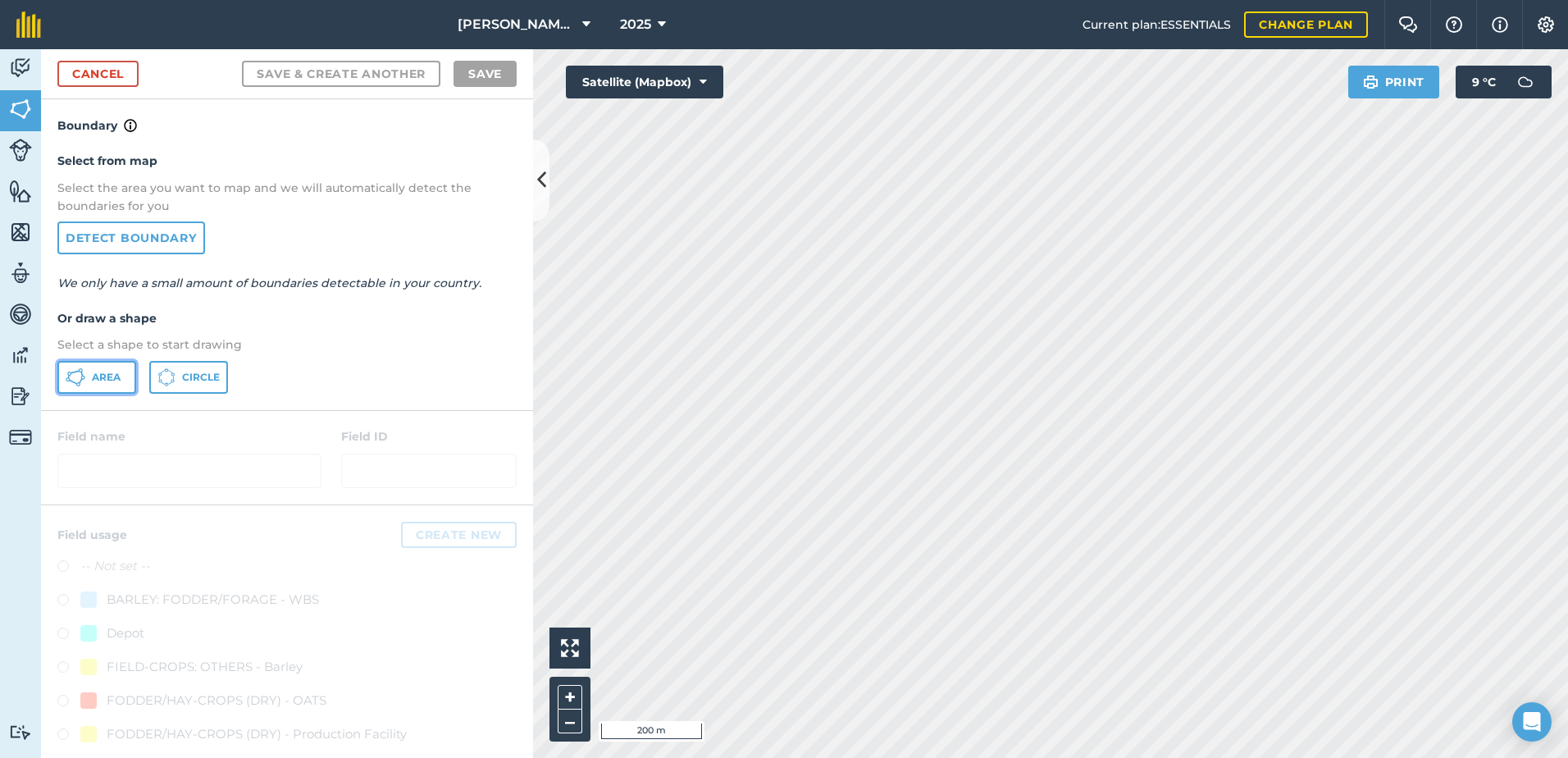
click at [101, 379] on span "Area" at bounding box center [106, 378] width 29 height 13
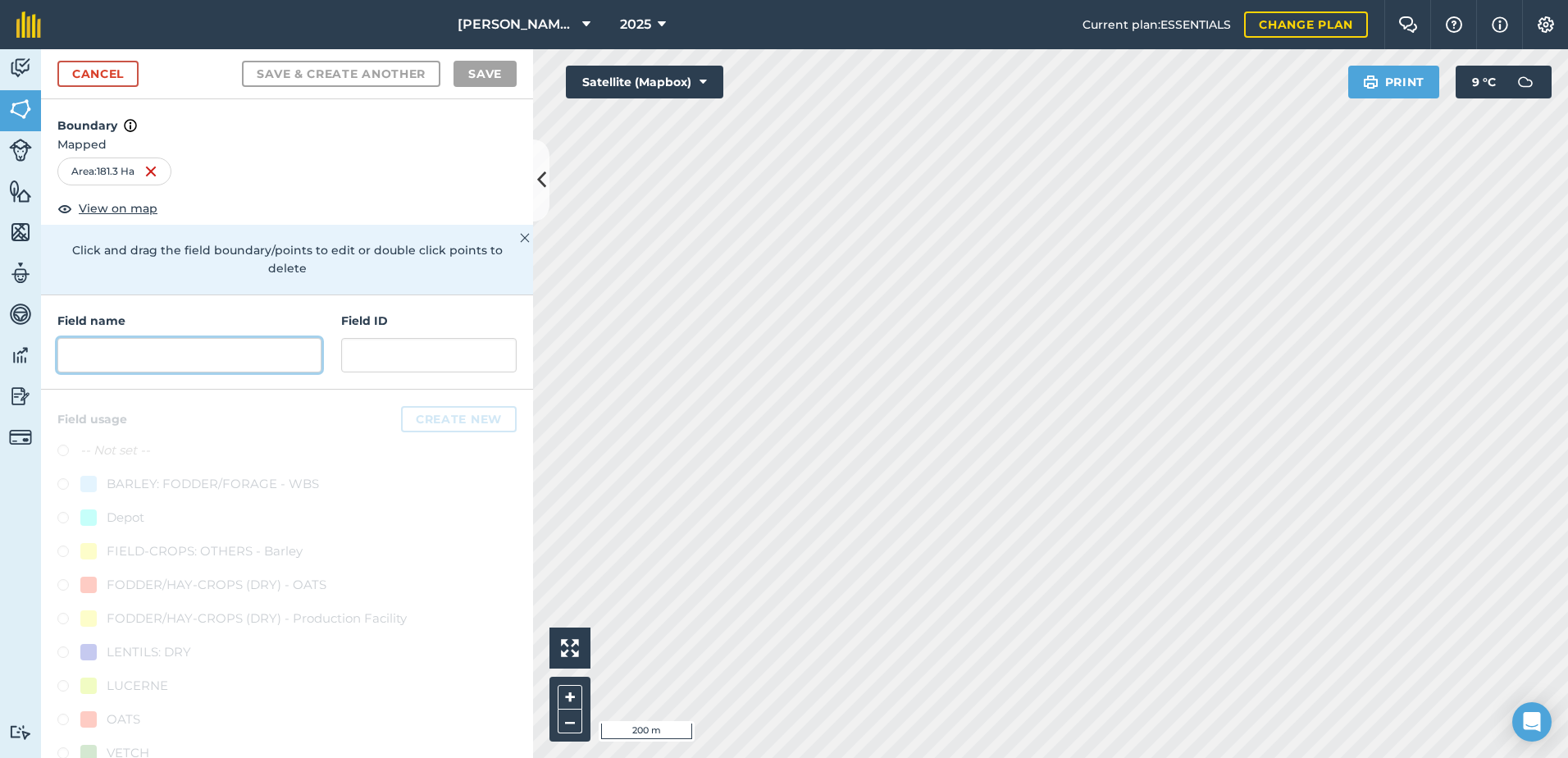
click at [113, 369] on input "text" at bounding box center [189, 355] width 264 height 35
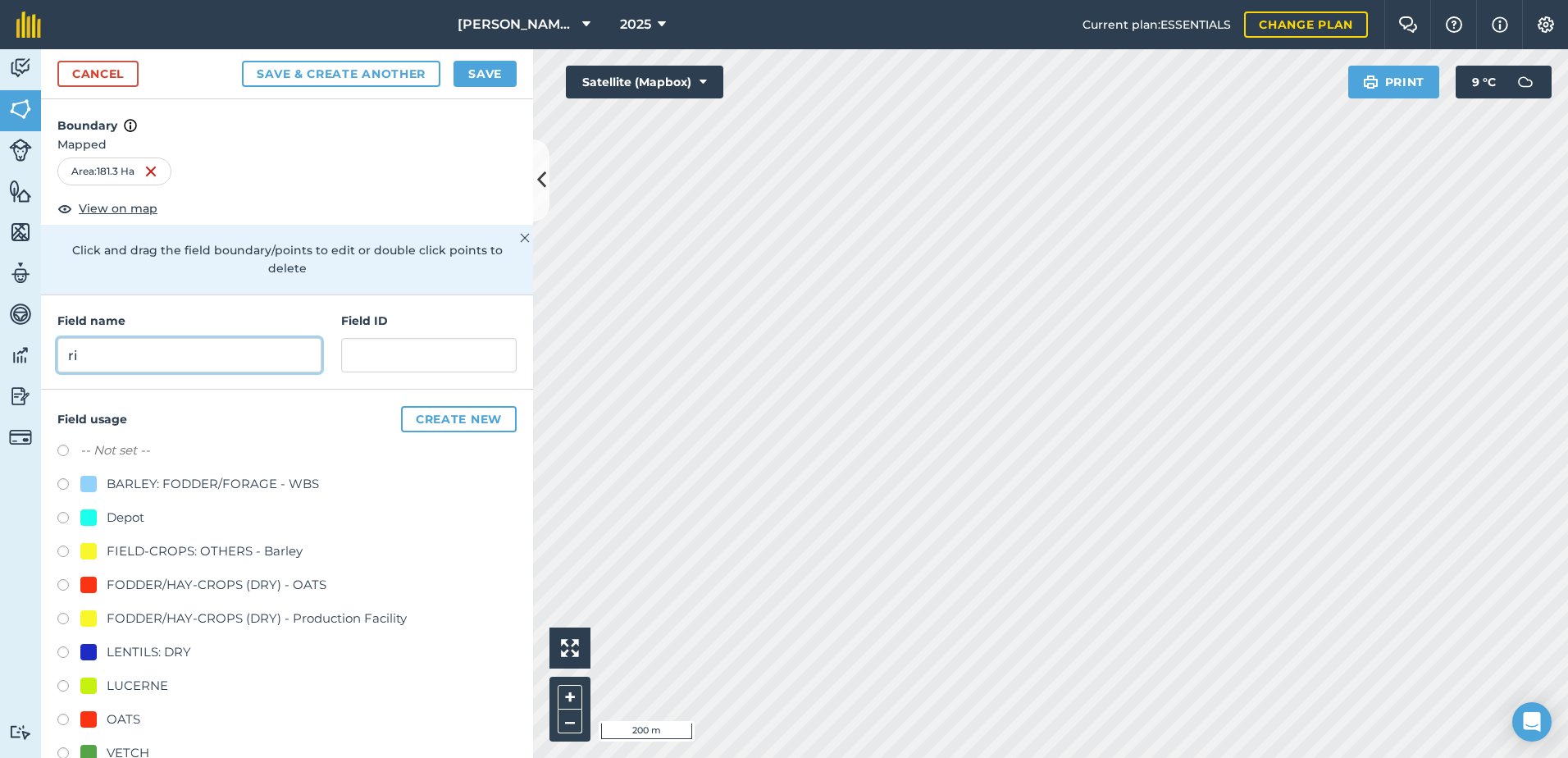
type input "r"
type input "Rich new land"
click at [60, 718] on label at bounding box center [69, 722] width 23 height 17
radio input "true"
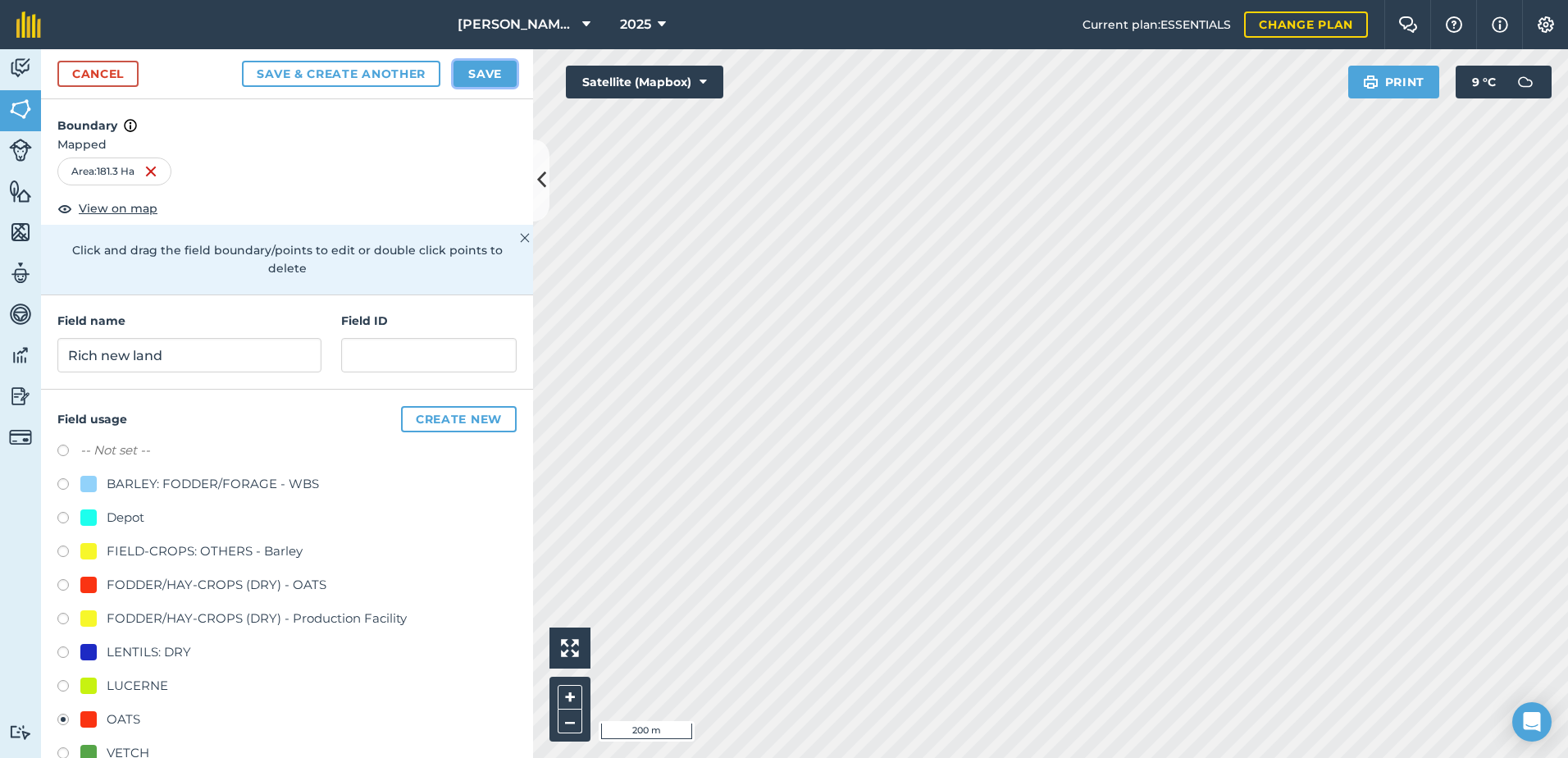
click at [471, 79] on button "Save" at bounding box center [485, 74] width 63 height 26
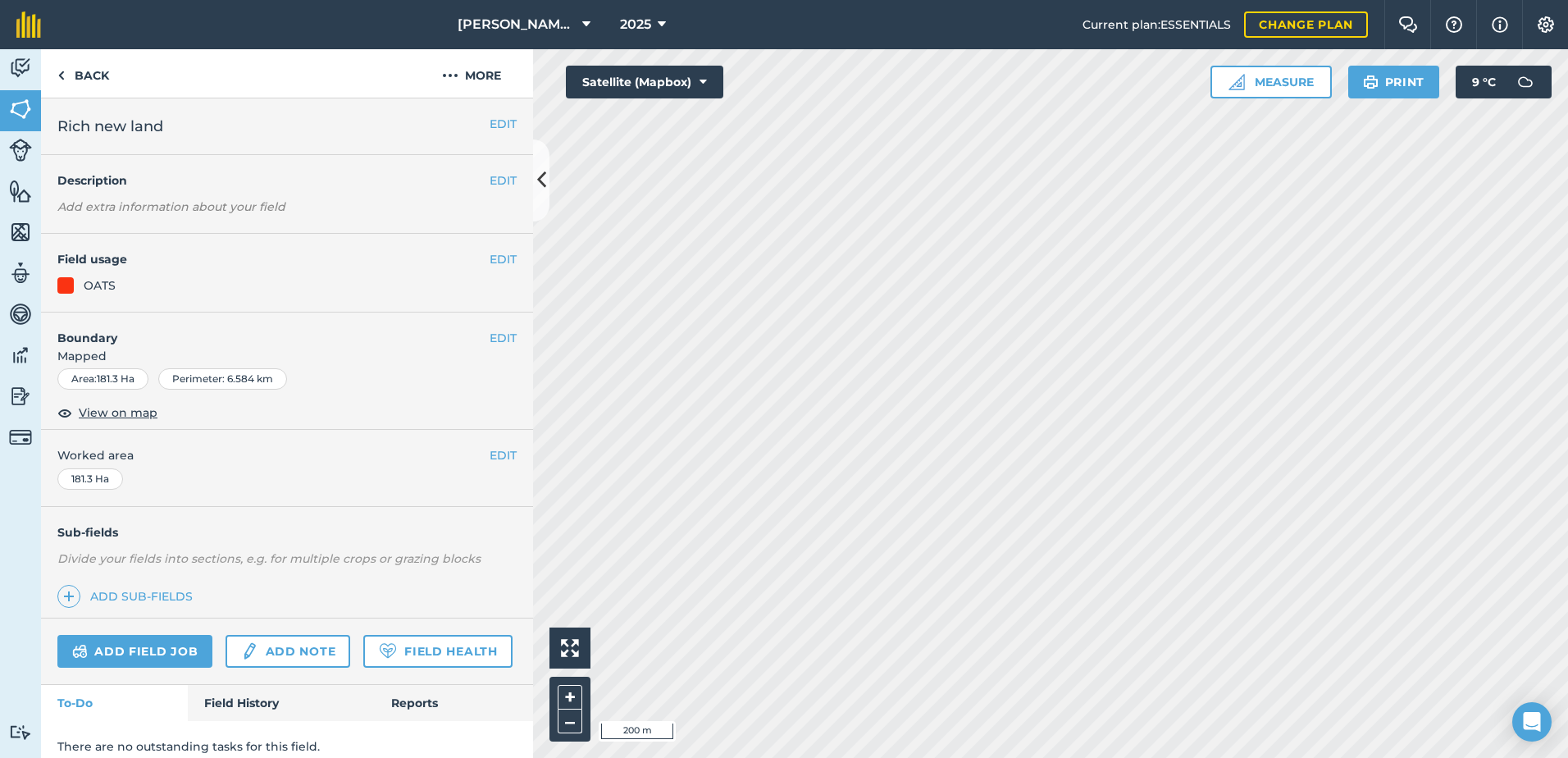
click at [497, 350] on span "Mapped" at bounding box center [287, 356] width 492 height 18
click at [490, 333] on button "EDIT" at bounding box center [503, 338] width 27 height 18
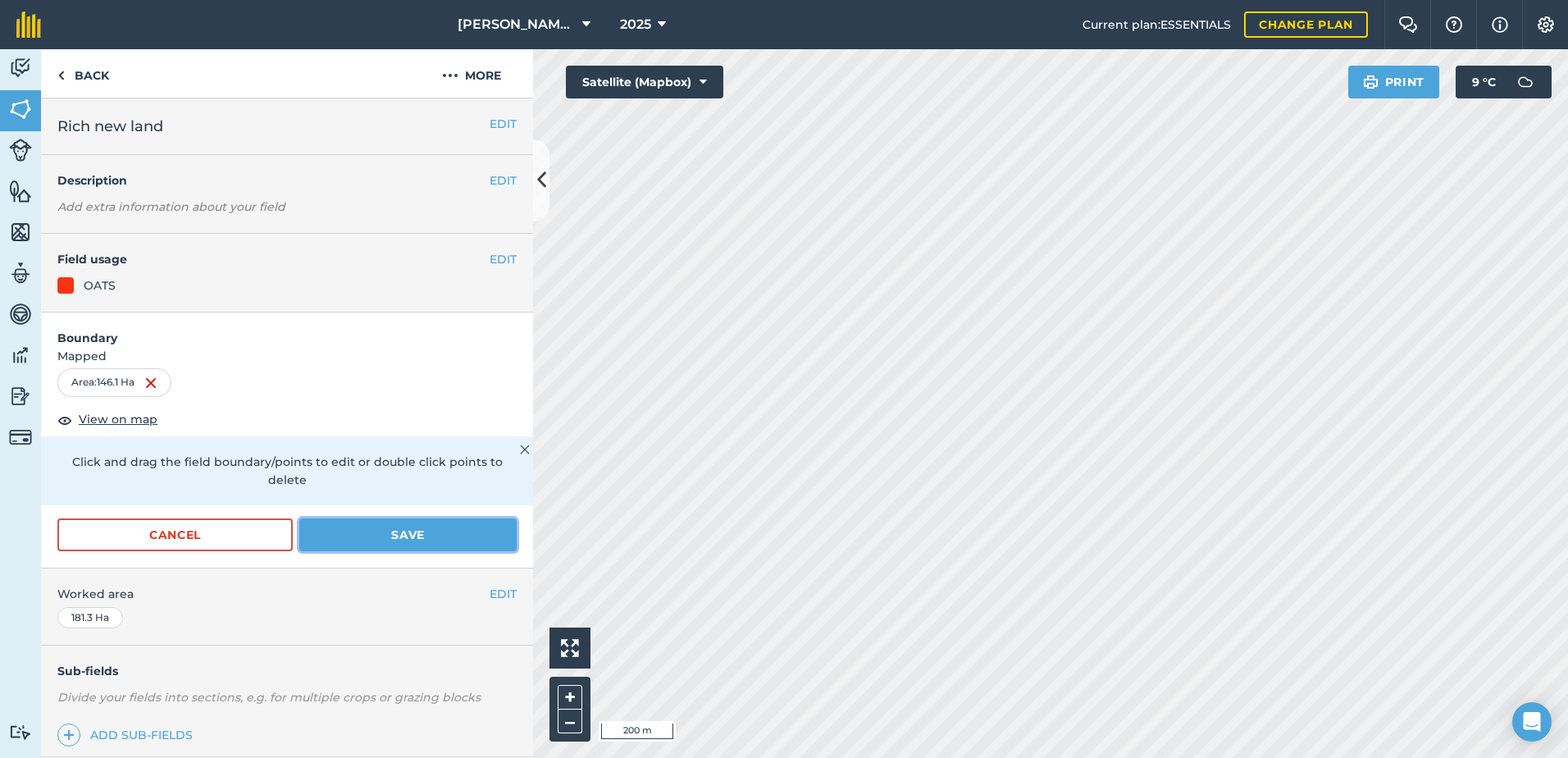
click at [402, 550] on button "Save" at bounding box center [407, 535] width 217 height 33
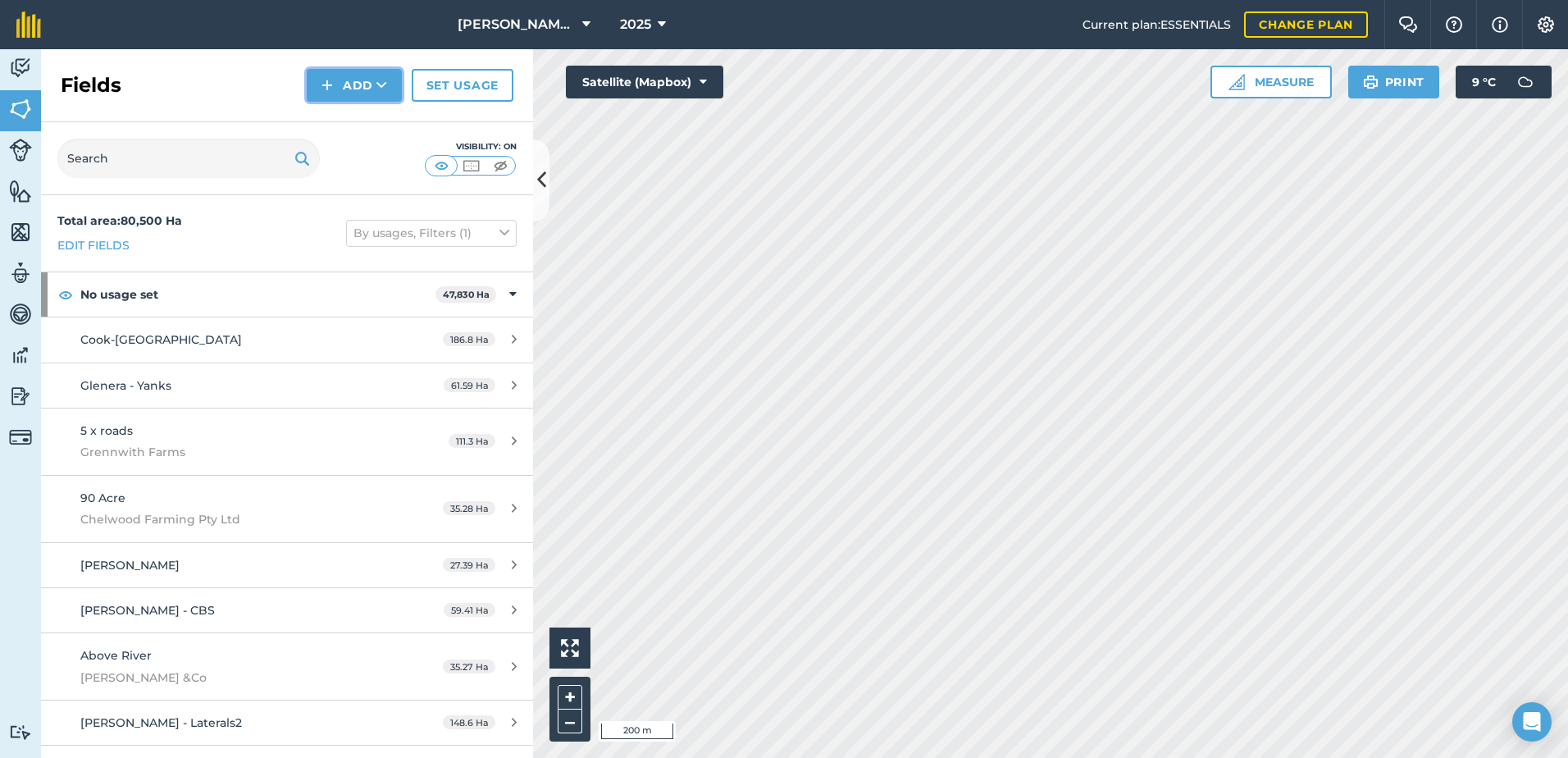
click at [344, 90] on button "Add" at bounding box center [354, 85] width 95 height 33
click at [355, 124] on link "Draw" at bounding box center [354, 122] width 90 height 36
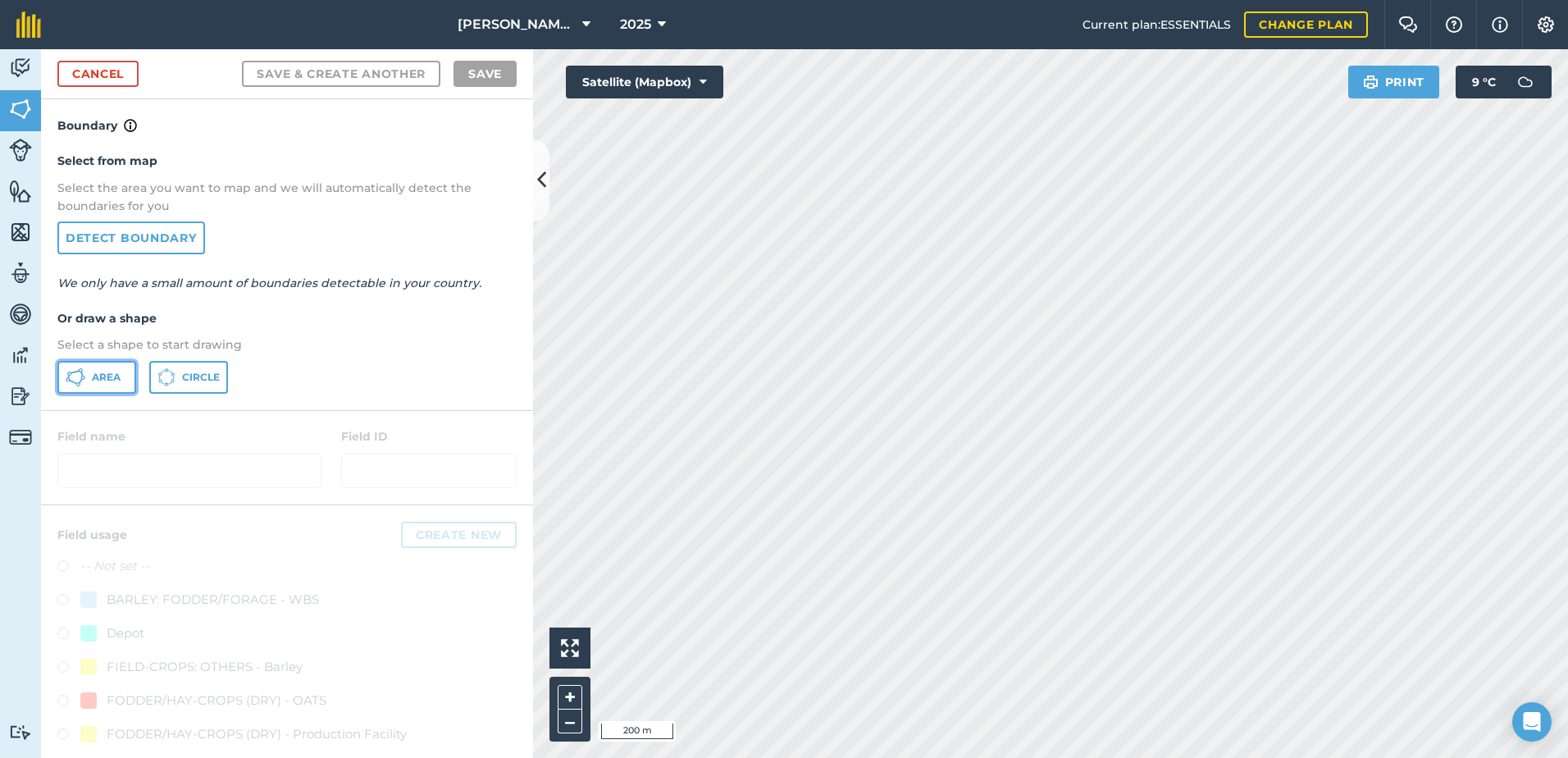
click at [116, 385] on button "Area" at bounding box center [96, 378] width 78 height 33
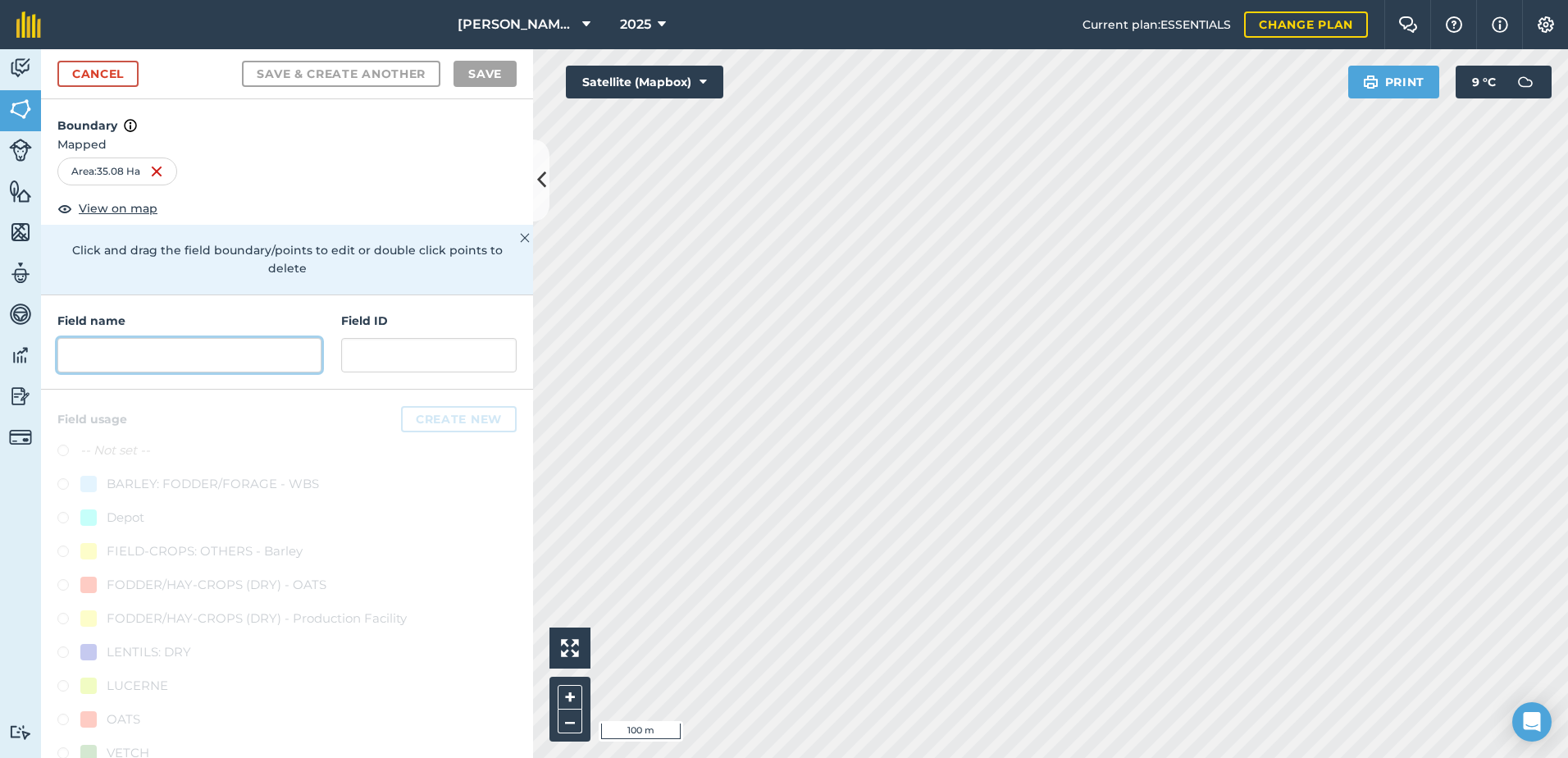
click at [169, 363] on input "text" at bounding box center [189, 355] width 264 height 35
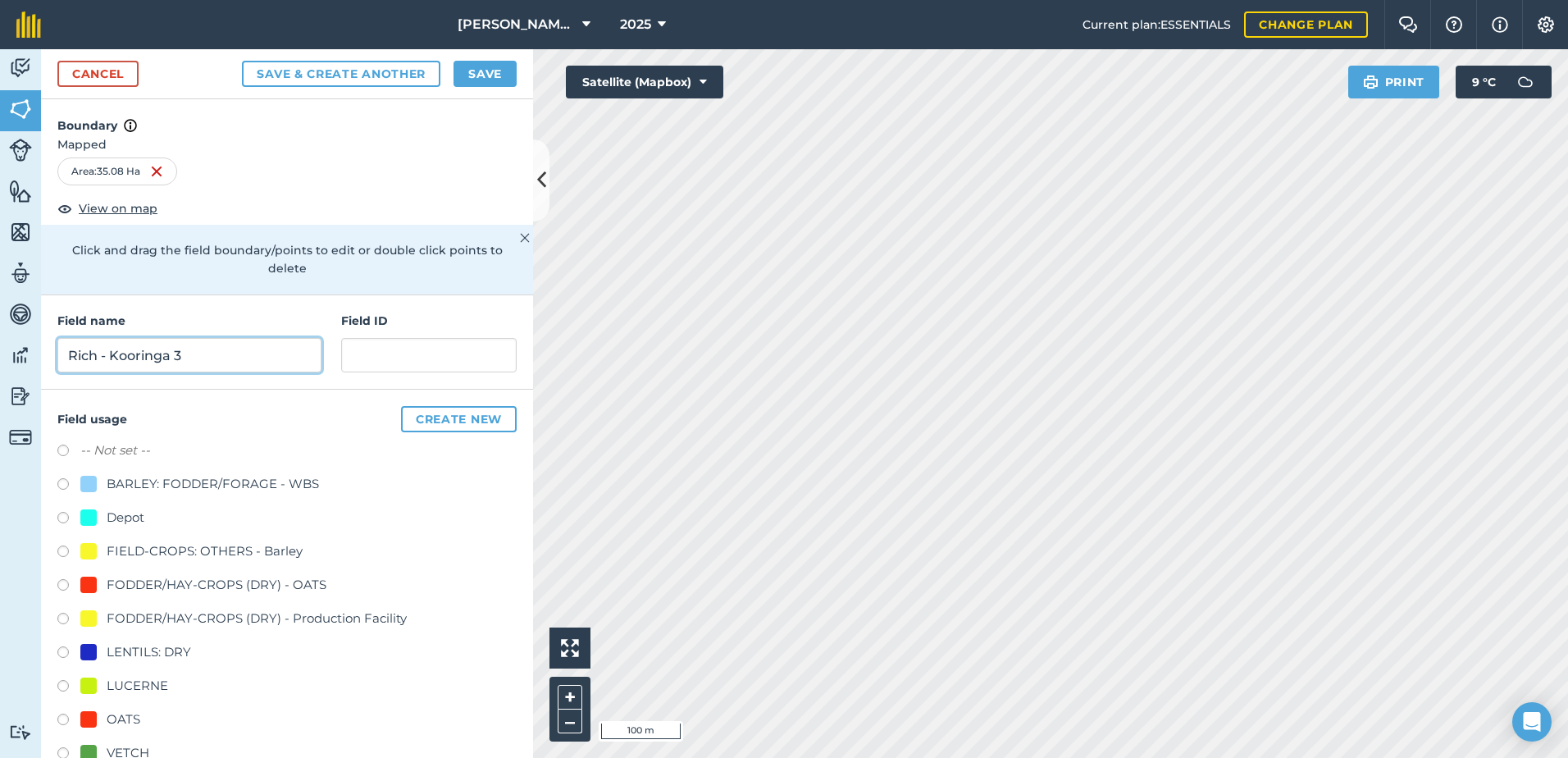
type input "Rich - Kooringa 3"
drag, startPoint x: 63, startPoint y: 720, endPoint x: 95, endPoint y: 697, distance: 39.4
click at [64, 719] on label at bounding box center [69, 722] width 23 height 17
radio input "true"
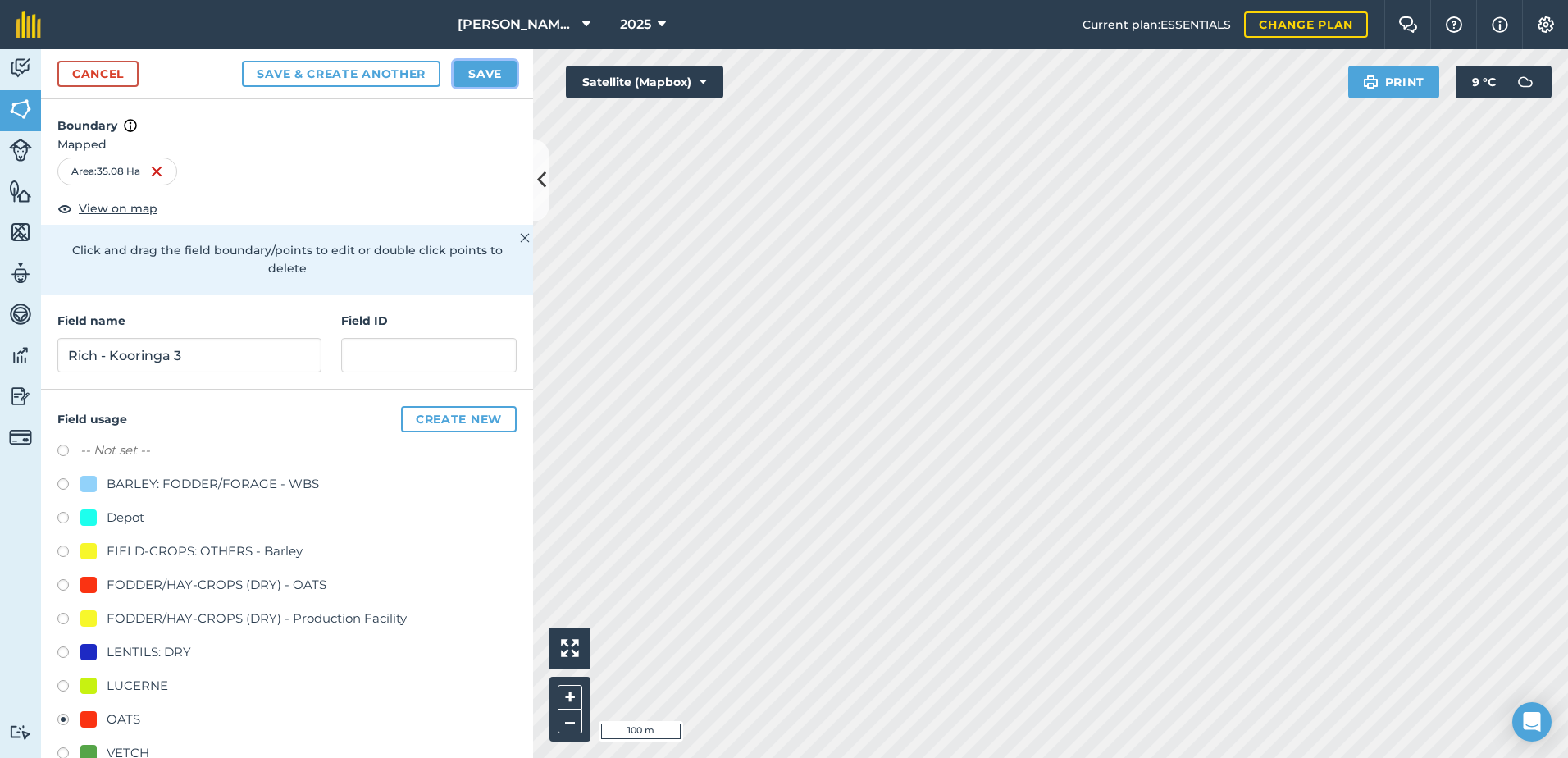
click at [478, 80] on button "Save" at bounding box center [485, 74] width 63 height 26
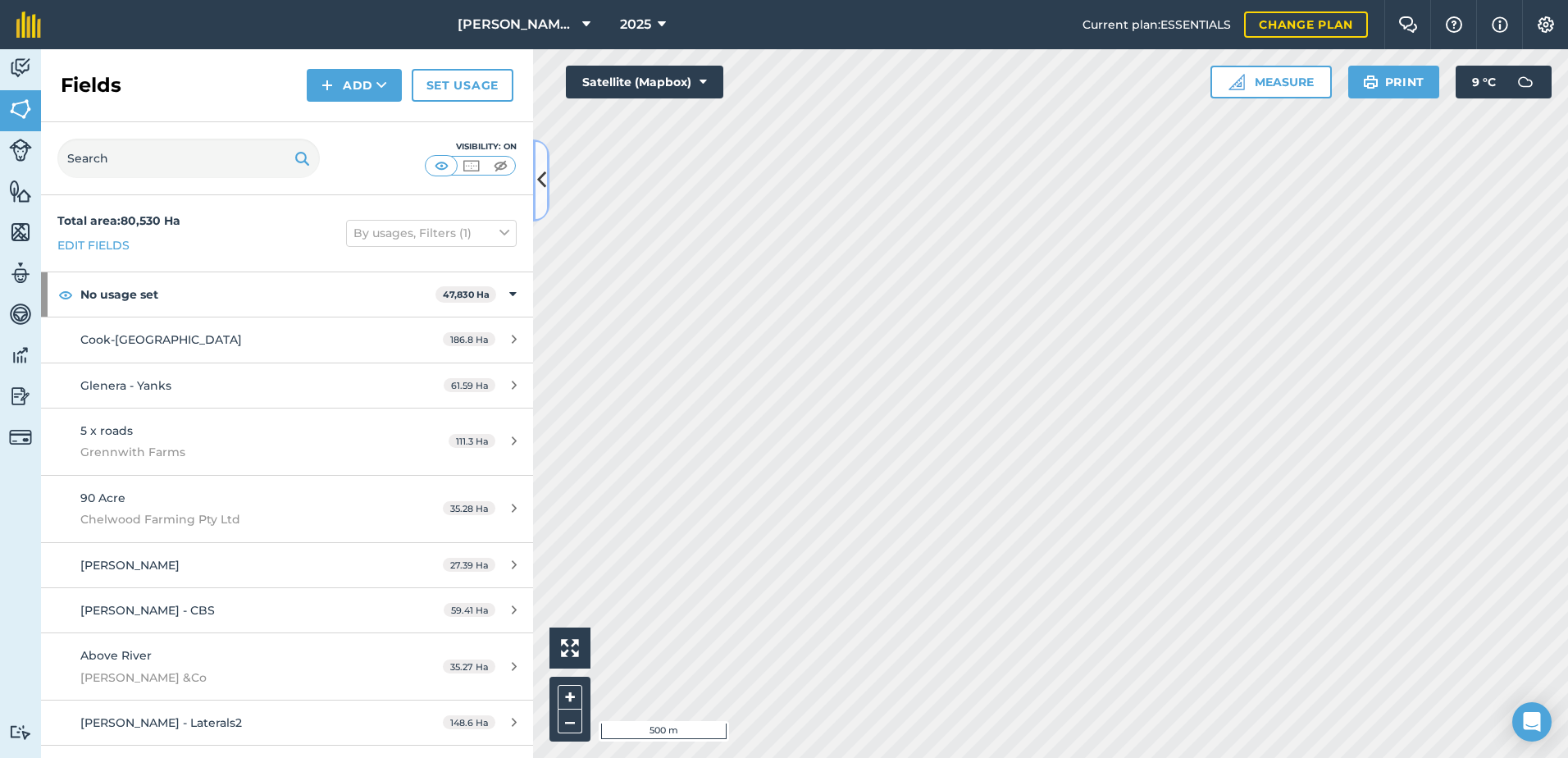
click at [538, 174] on icon at bounding box center [541, 180] width 9 height 29
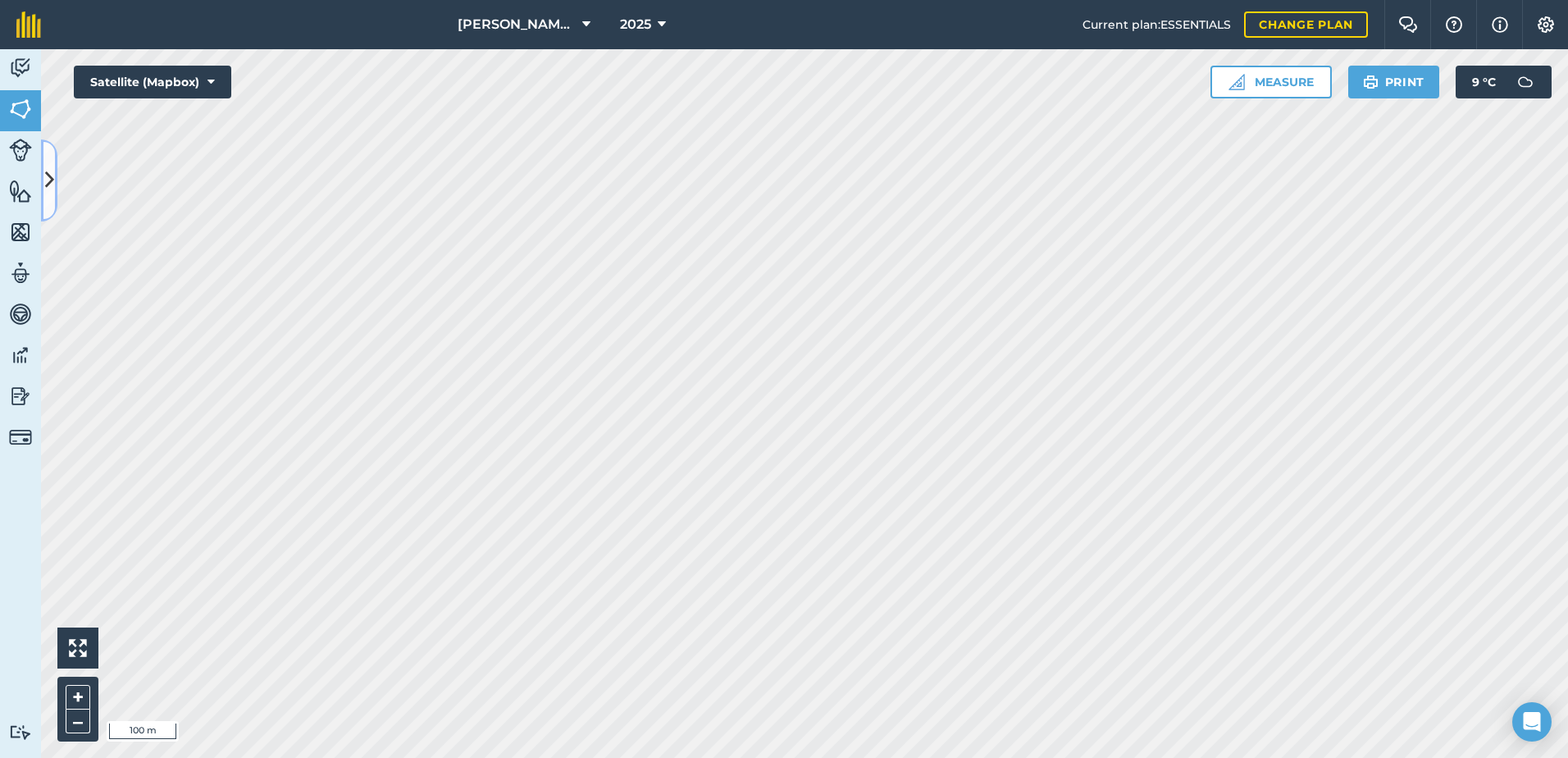
click at [53, 180] on icon at bounding box center [50, 180] width 9 height 29
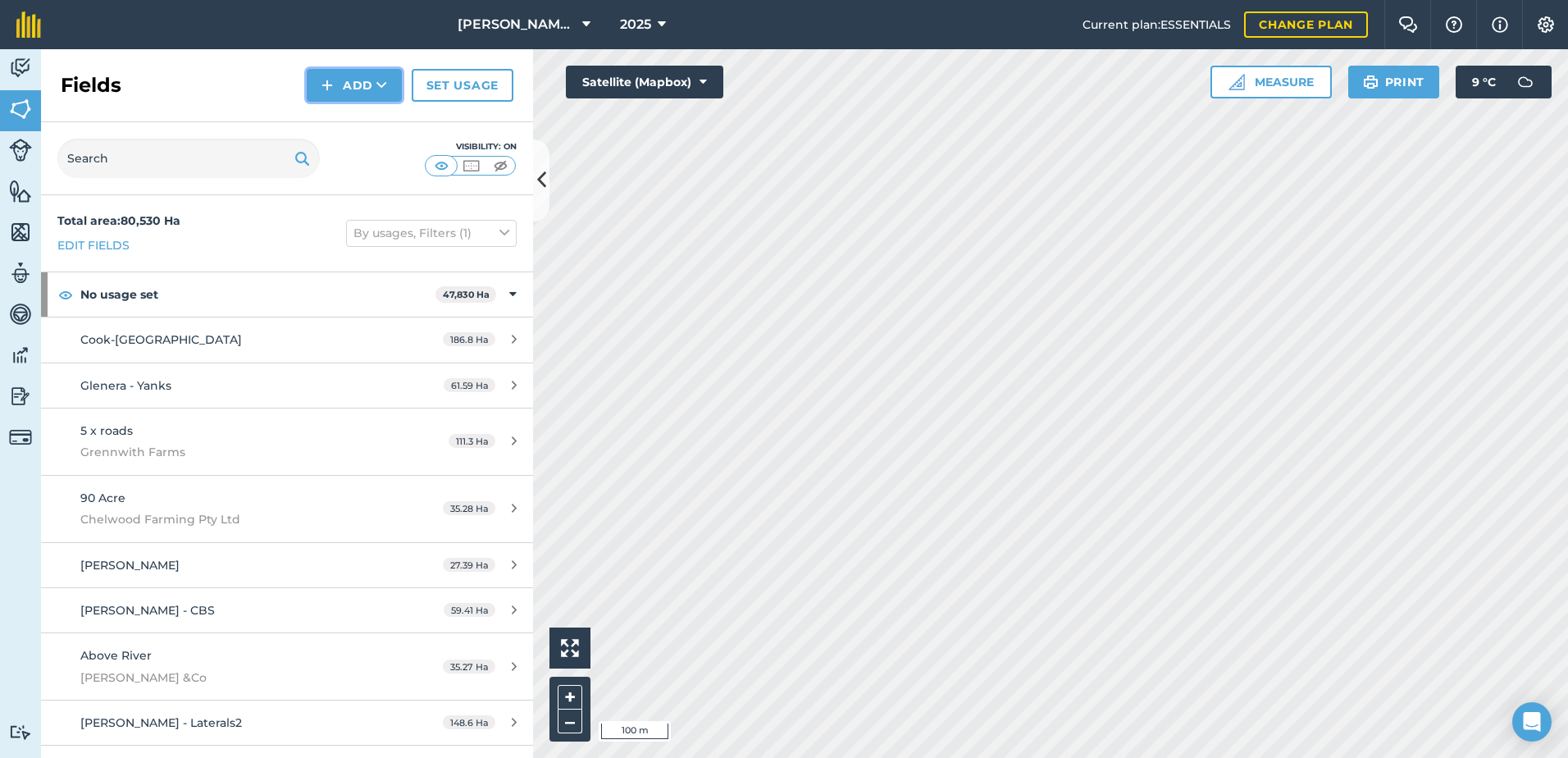
click at [340, 91] on button "Add" at bounding box center [354, 85] width 95 height 33
click at [359, 124] on link "Draw" at bounding box center [354, 122] width 90 height 36
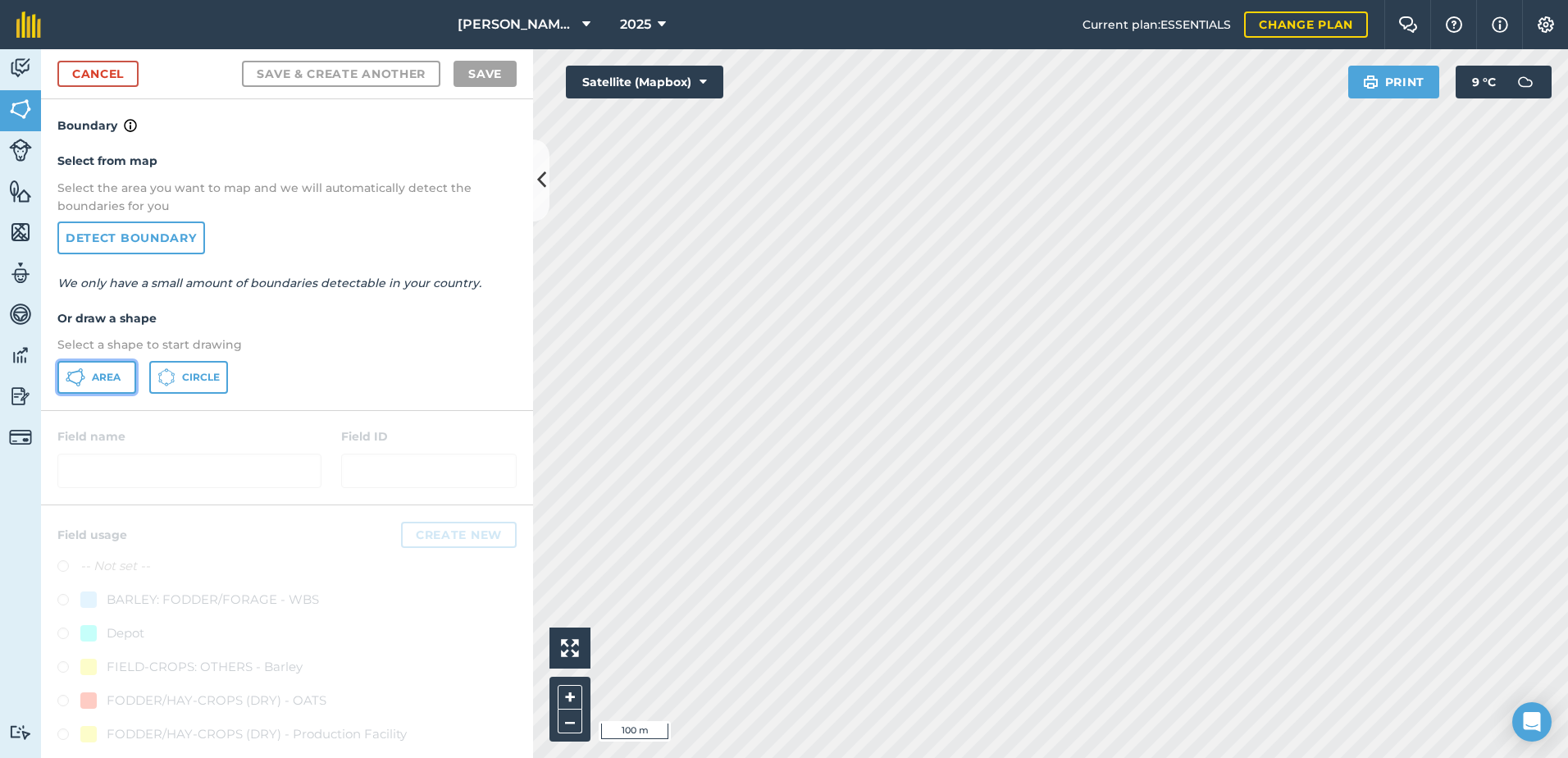
click at [103, 388] on button "Area" at bounding box center [96, 378] width 78 height 33
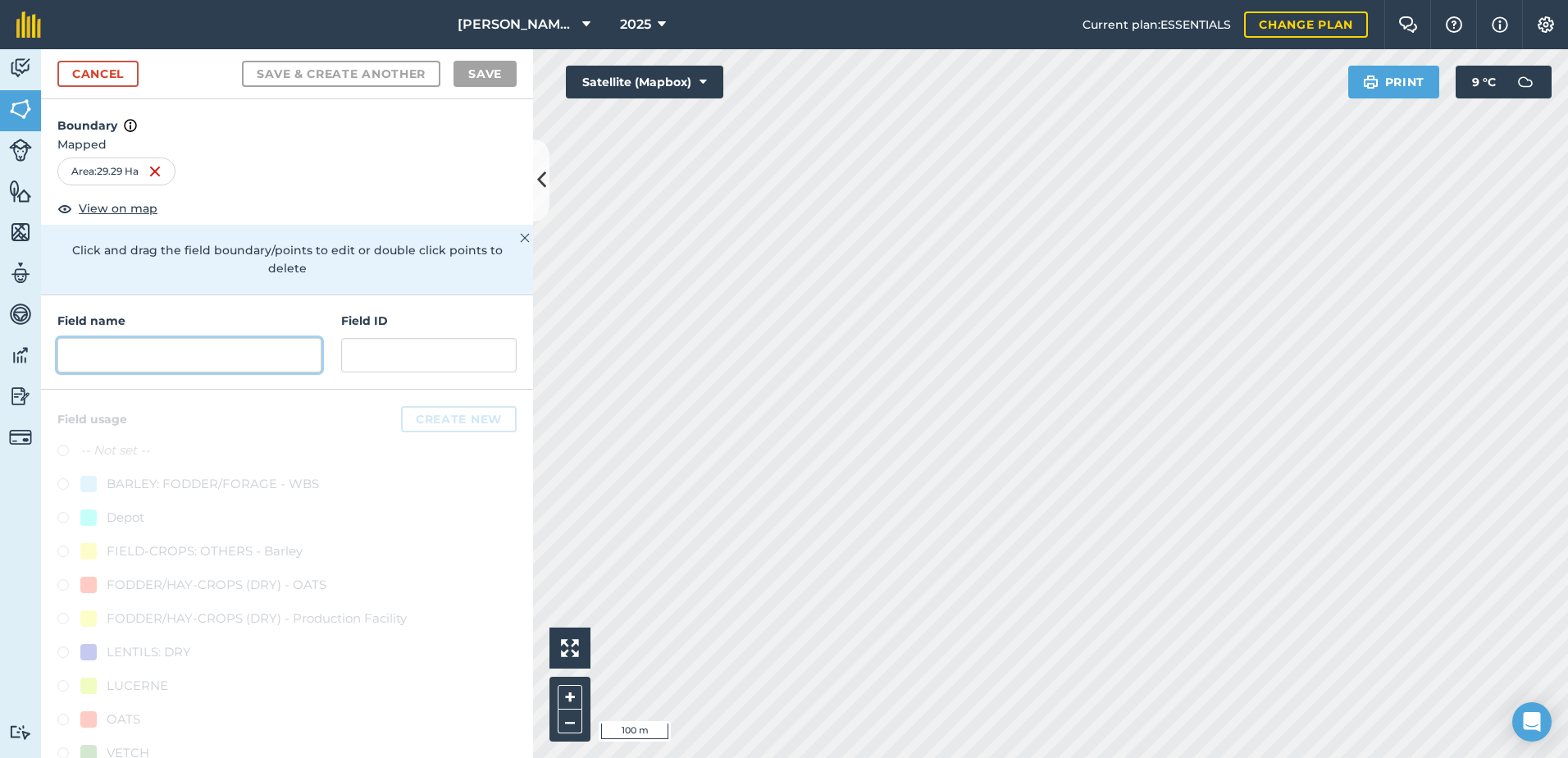
click at [116, 349] on input "text" at bounding box center [189, 355] width 264 height 35
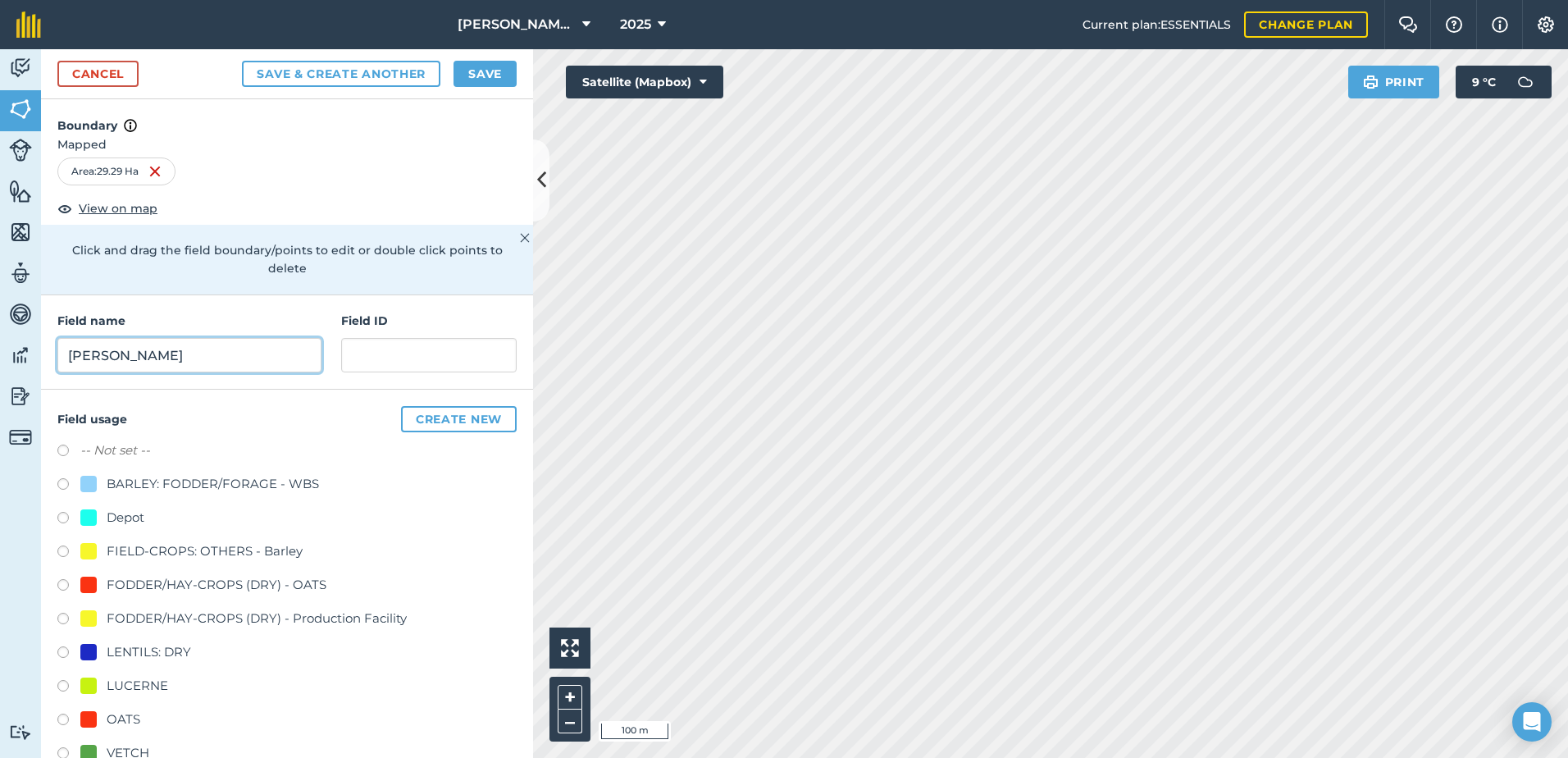
type input "[PERSON_NAME]"
click at [59, 717] on label at bounding box center [69, 722] width 23 height 17
radio input "true"
click at [476, 76] on button "Save" at bounding box center [485, 74] width 63 height 26
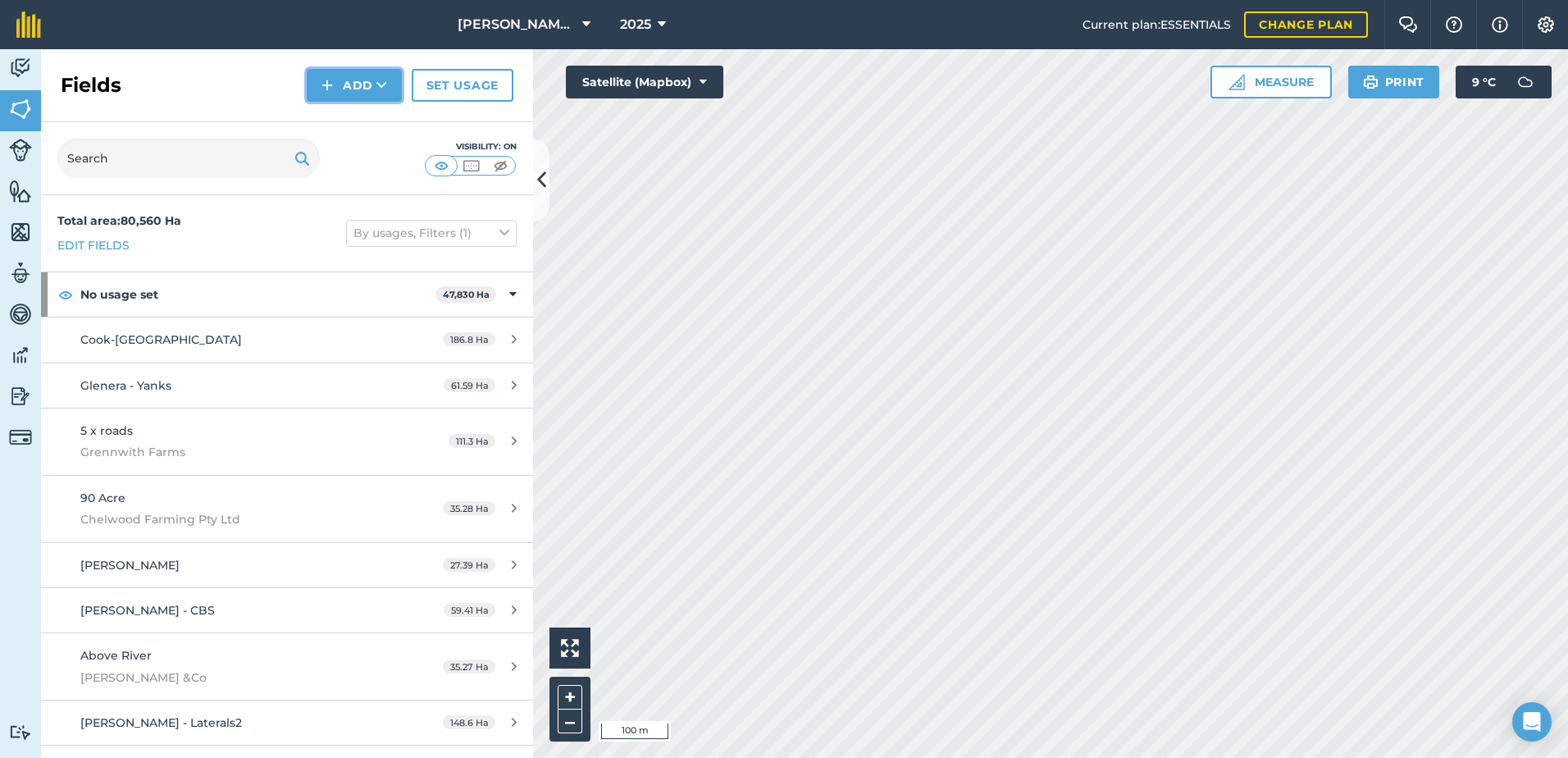
drag, startPoint x: 354, startPoint y: 75, endPoint x: 354, endPoint y: 87, distance: 12.0
click at [354, 75] on button "Add" at bounding box center [354, 85] width 95 height 33
click at [351, 116] on link "Draw" at bounding box center [354, 122] width 90 height 36
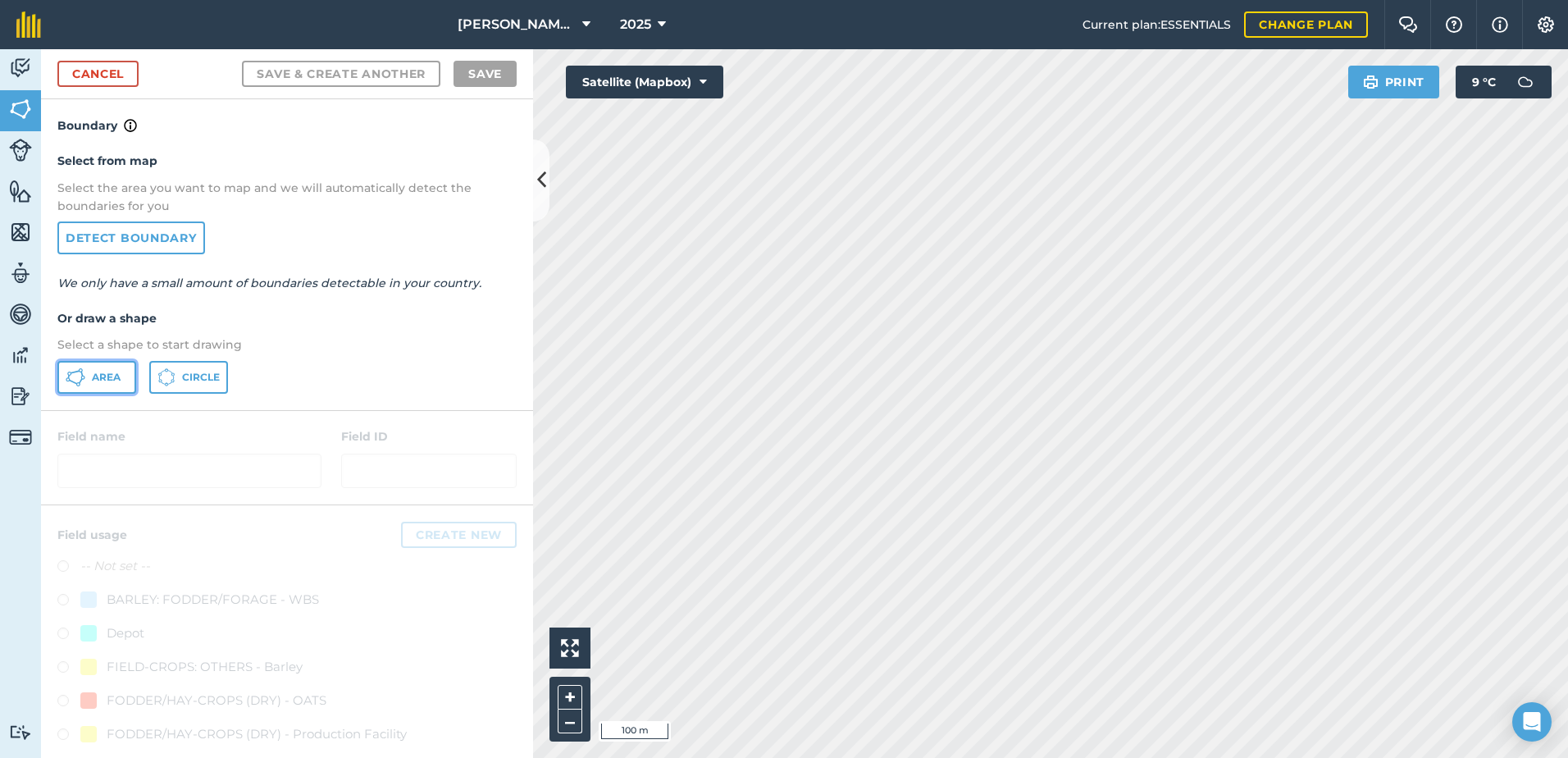
click at [113, 376] on span "Area" at bounding box center [106, 378] width 29 height 13
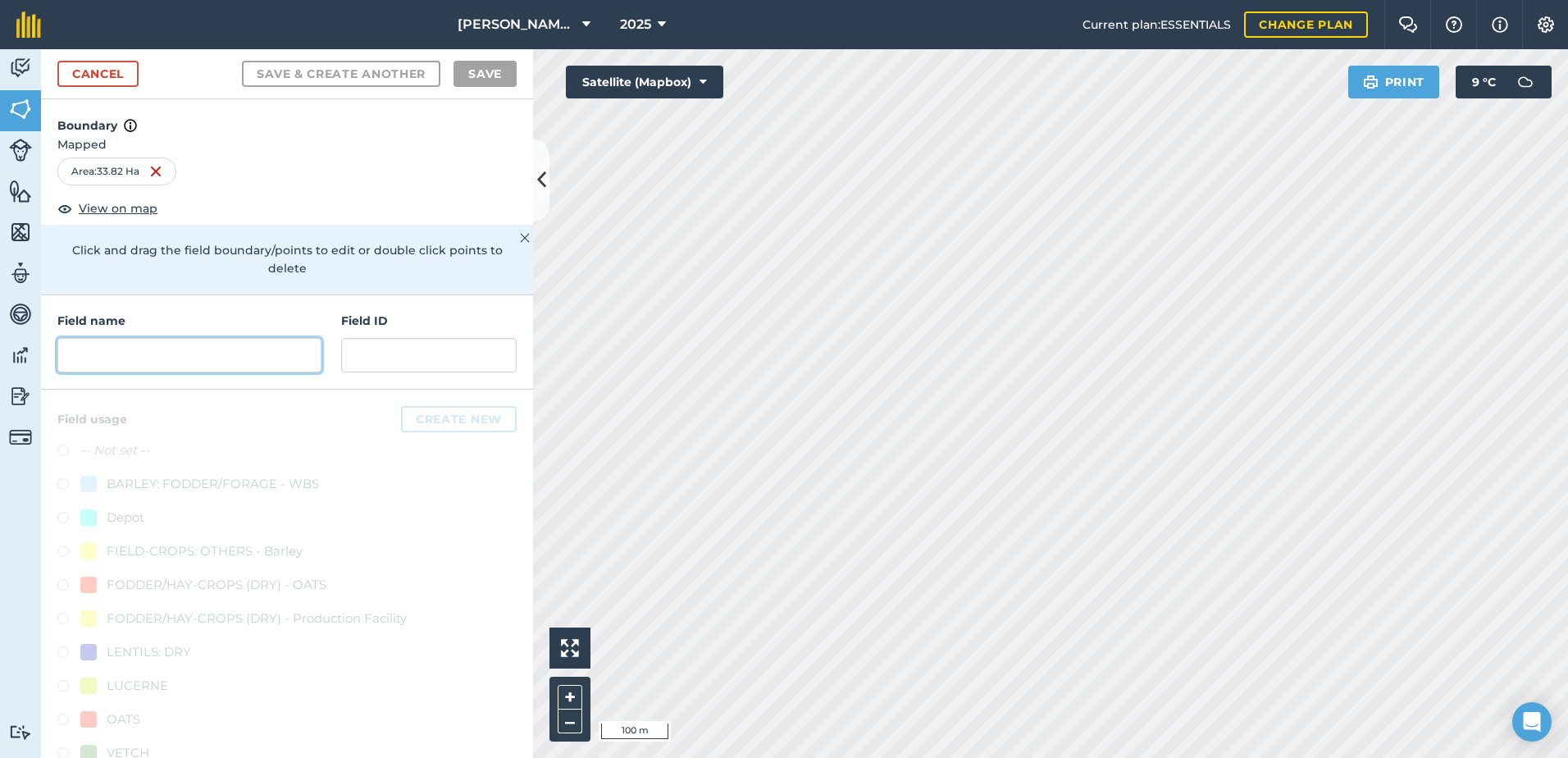
click at [126, 359] on input "text" at bounding box center [189, 355] width 264 height 35
click at [107, 346] on input "text" at bounding box center [189, 355] width 264 height 35
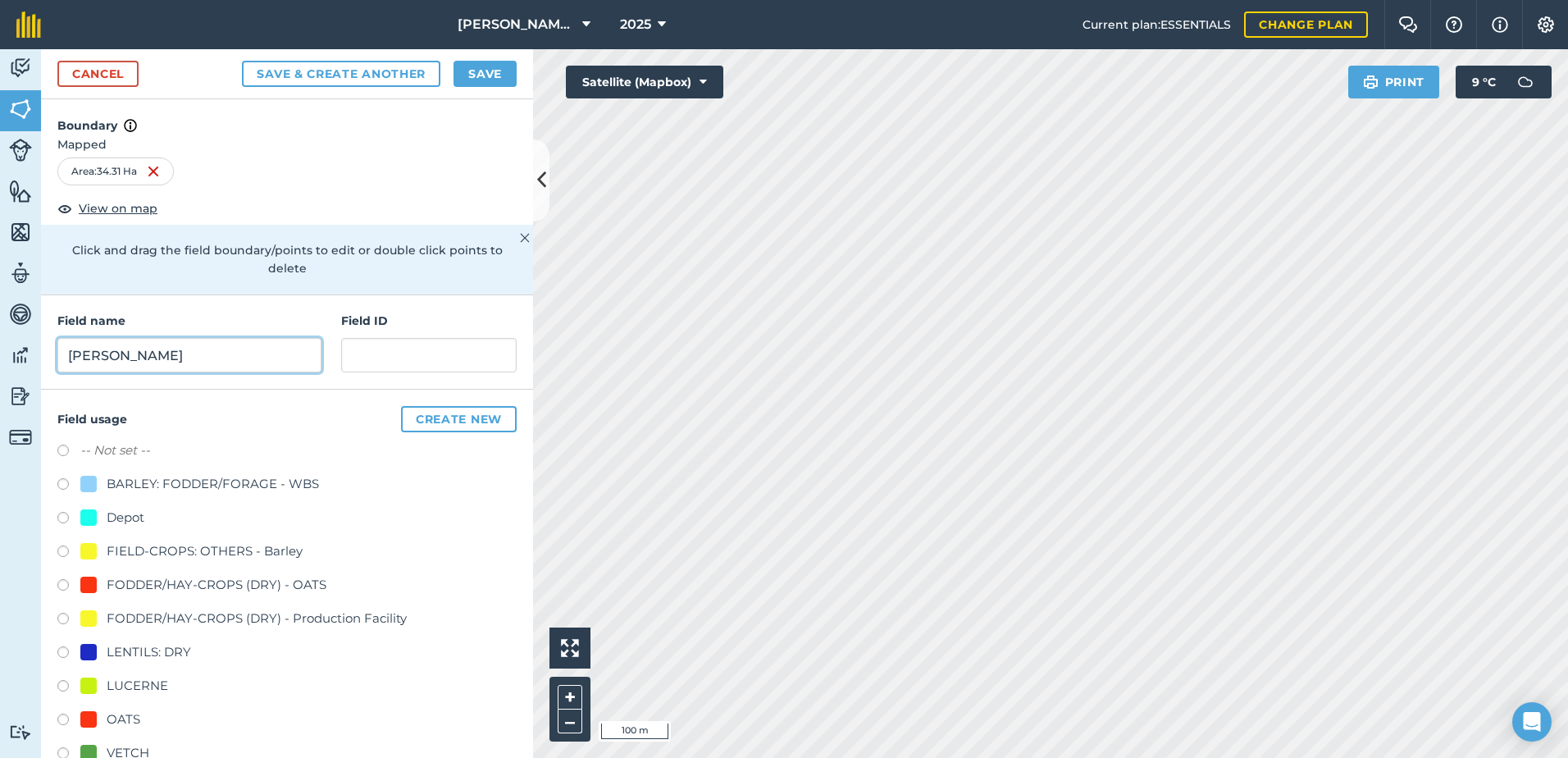
type input "[PERSON_NAME]"
click at [60, 723] on label at bounding box center [69, 722] width 23 height 17
radio input "true"
click at [481, 85] on button "Save" at bounding box center [485, 74] width 63 height 26
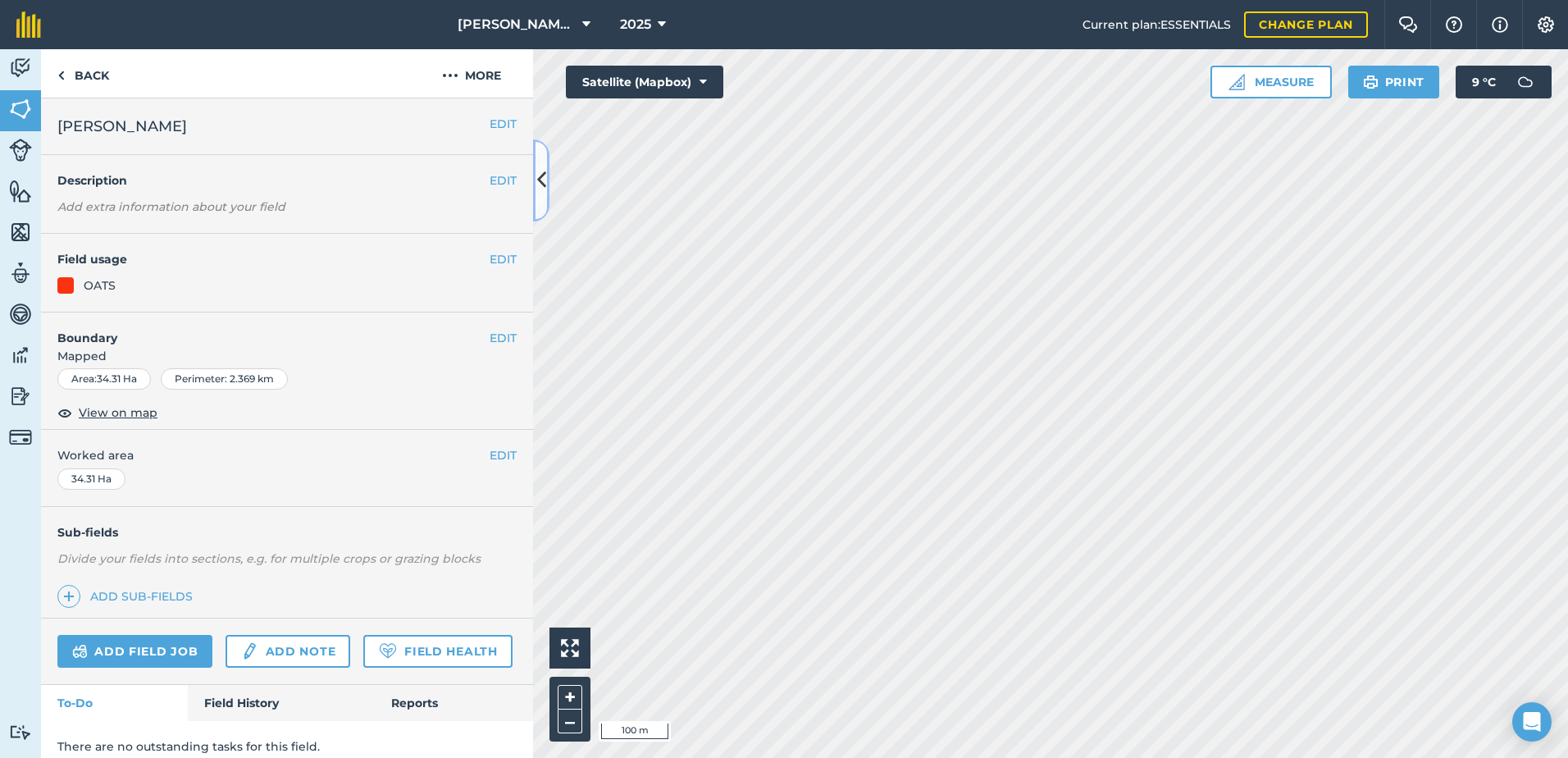
click at [544, 196] on button at bounding box center [541, 180] width 17 height 82
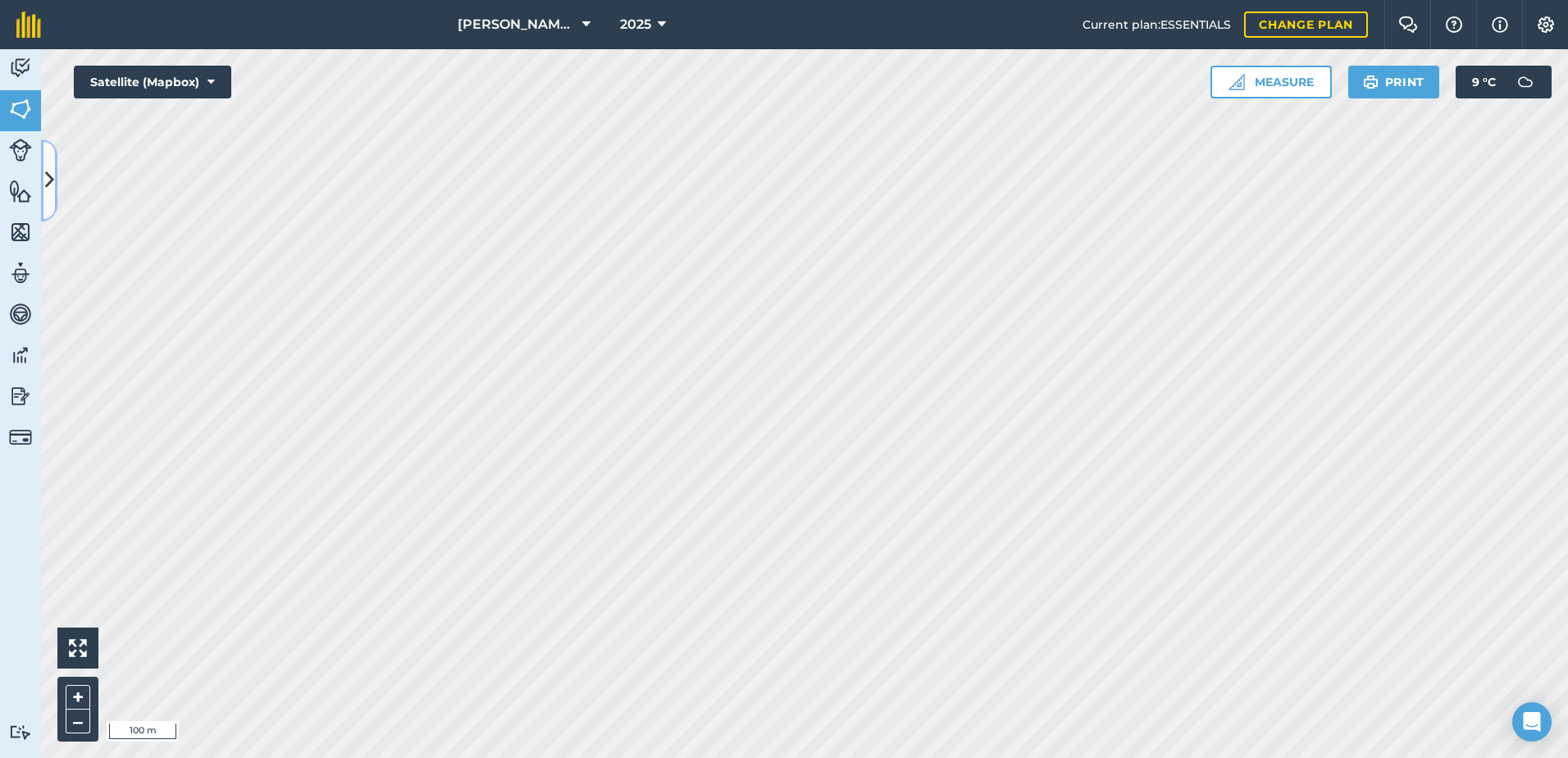
click at [56, 187] on button at bounding box center [50, 180] width 17 height 82
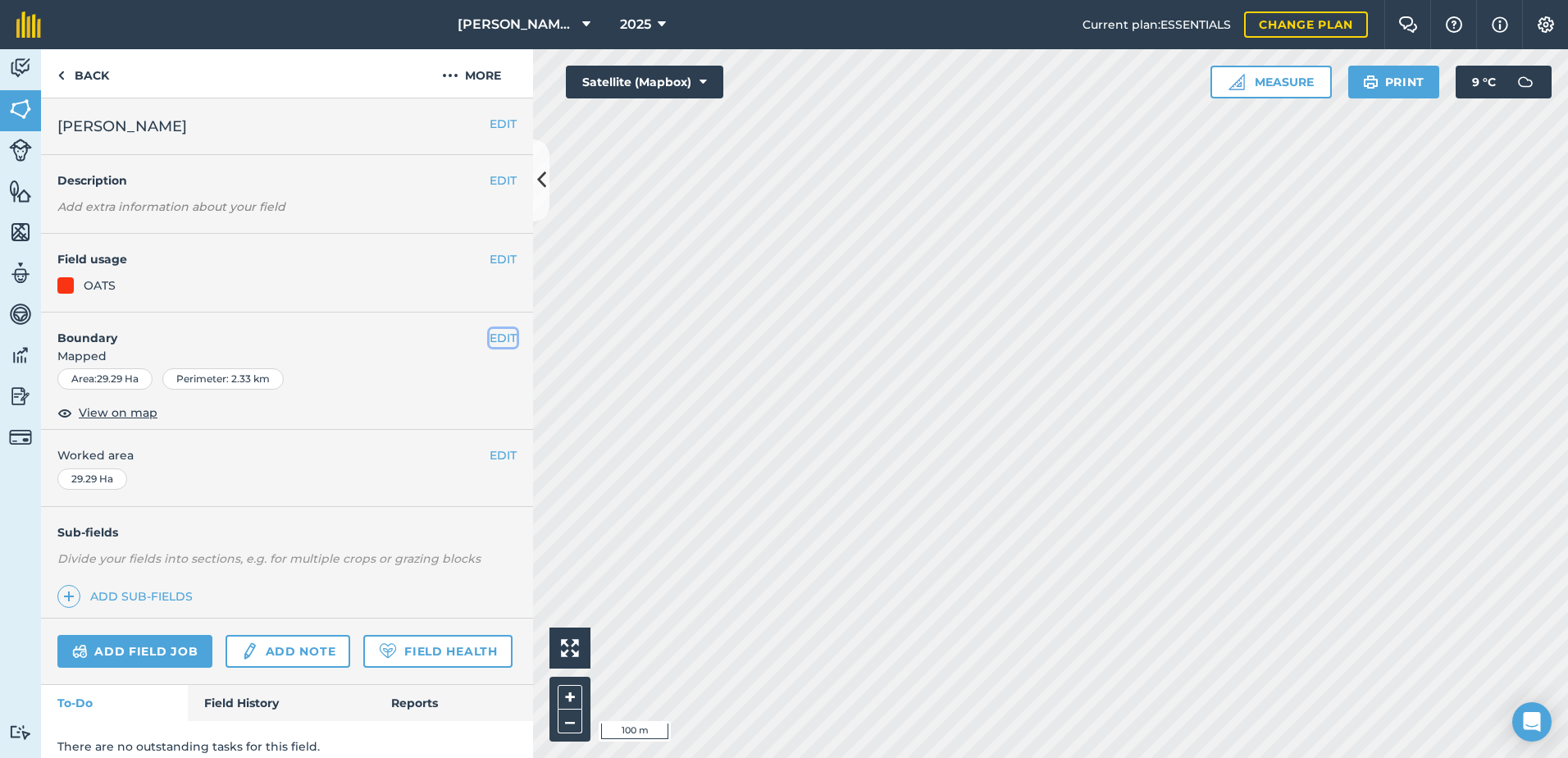
click at [492, 337] on button "EDIT" at bounding box center [503, 338] width 27 height 18
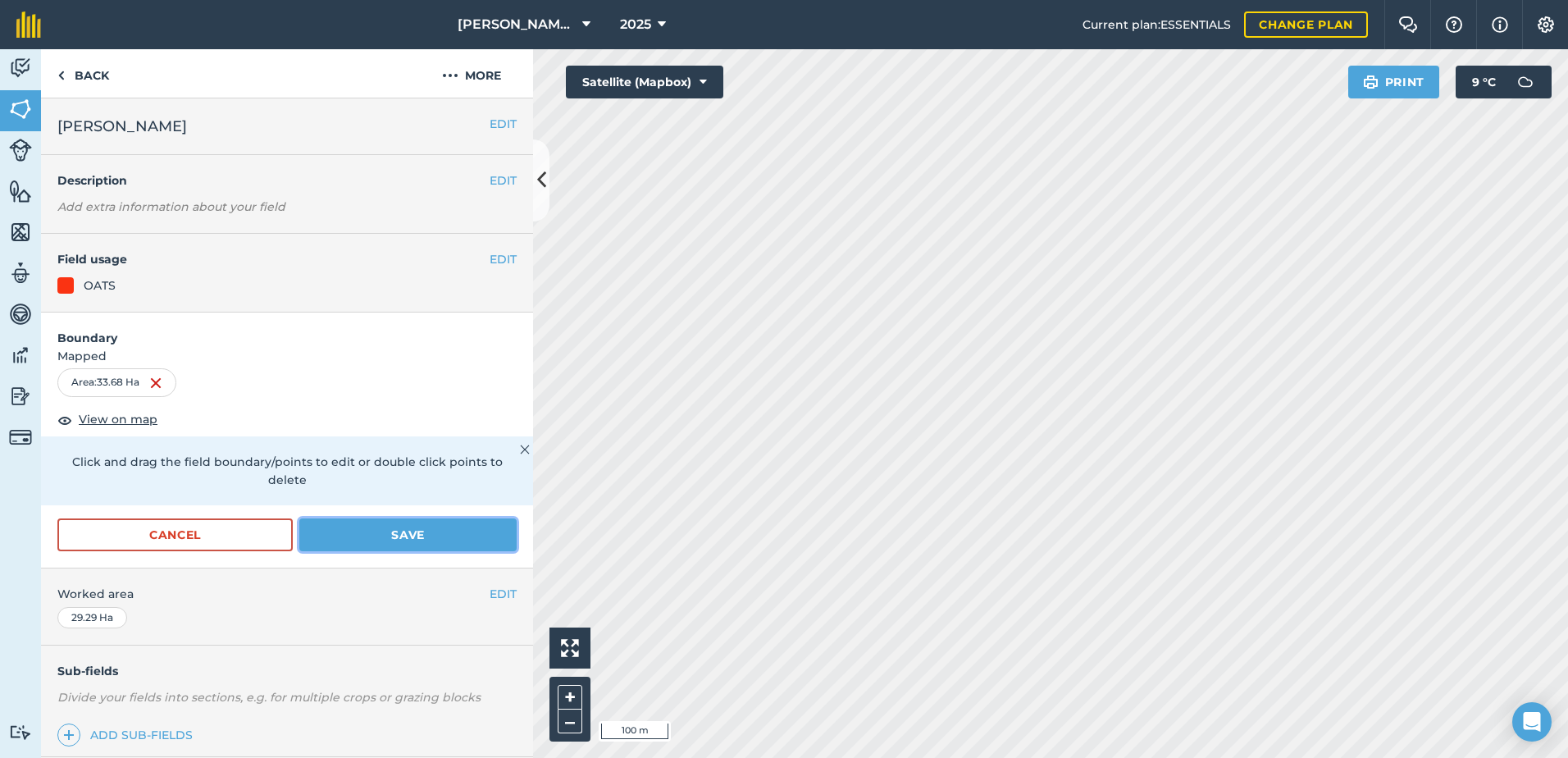
click at [362, 547] on button "Save" at bounding box center [407, 535] width 217 height 33
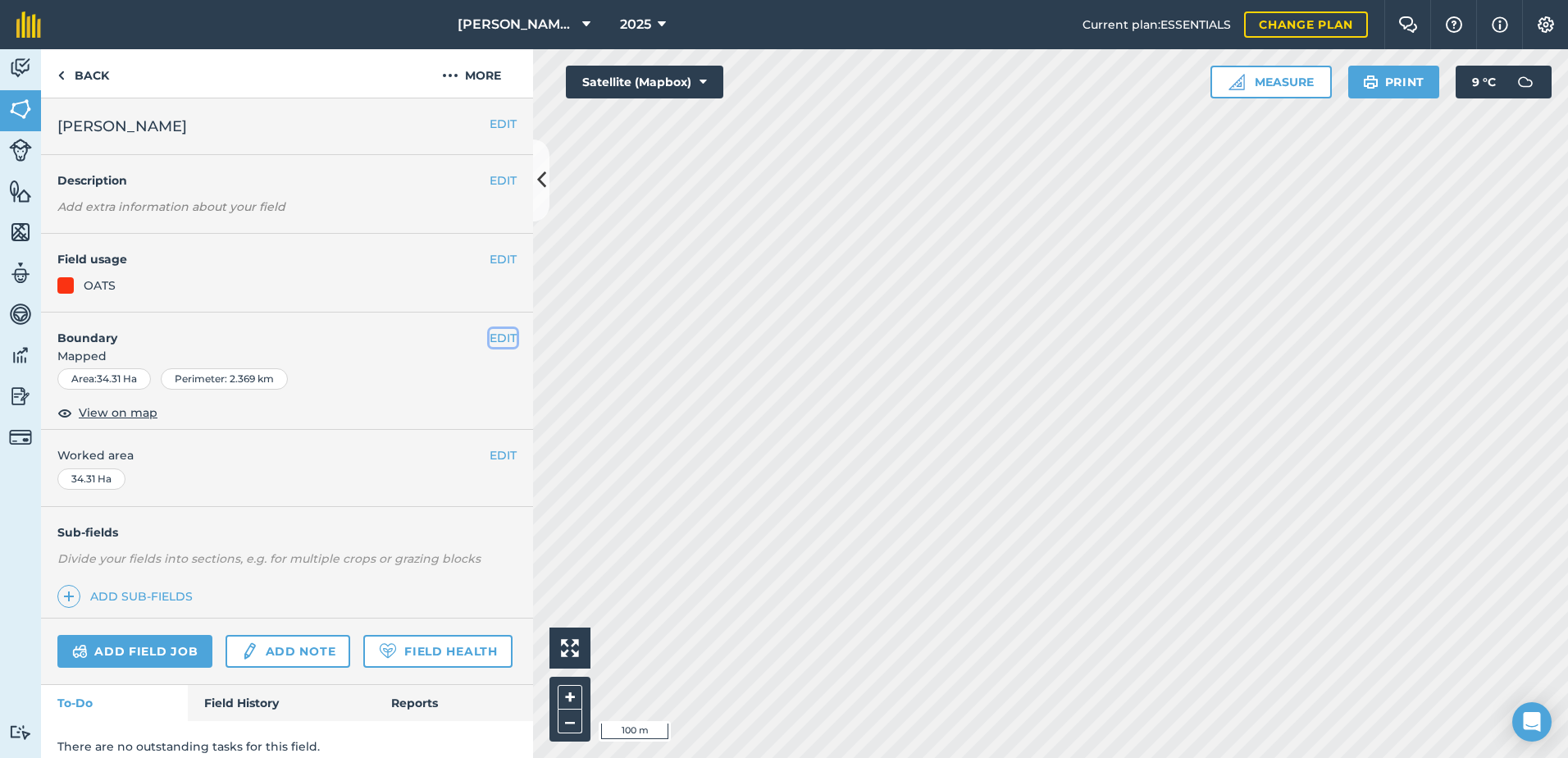
click at [490, 341] on button "EDIT" at bounding box center [503, 338] width 27 height 18
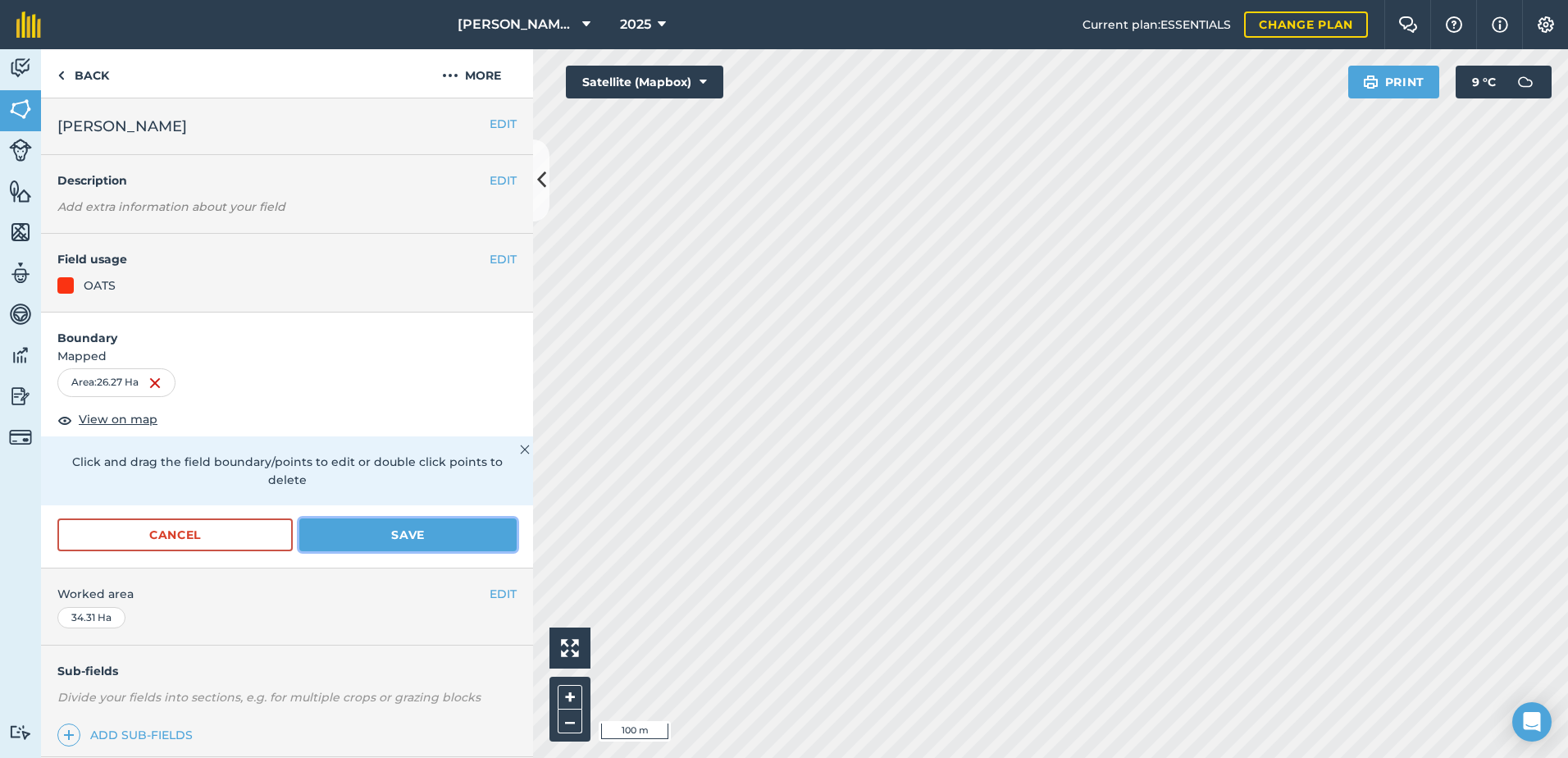
click at [405, 530] on button "Save" at bounding box center [407, 535] width 217 height 33
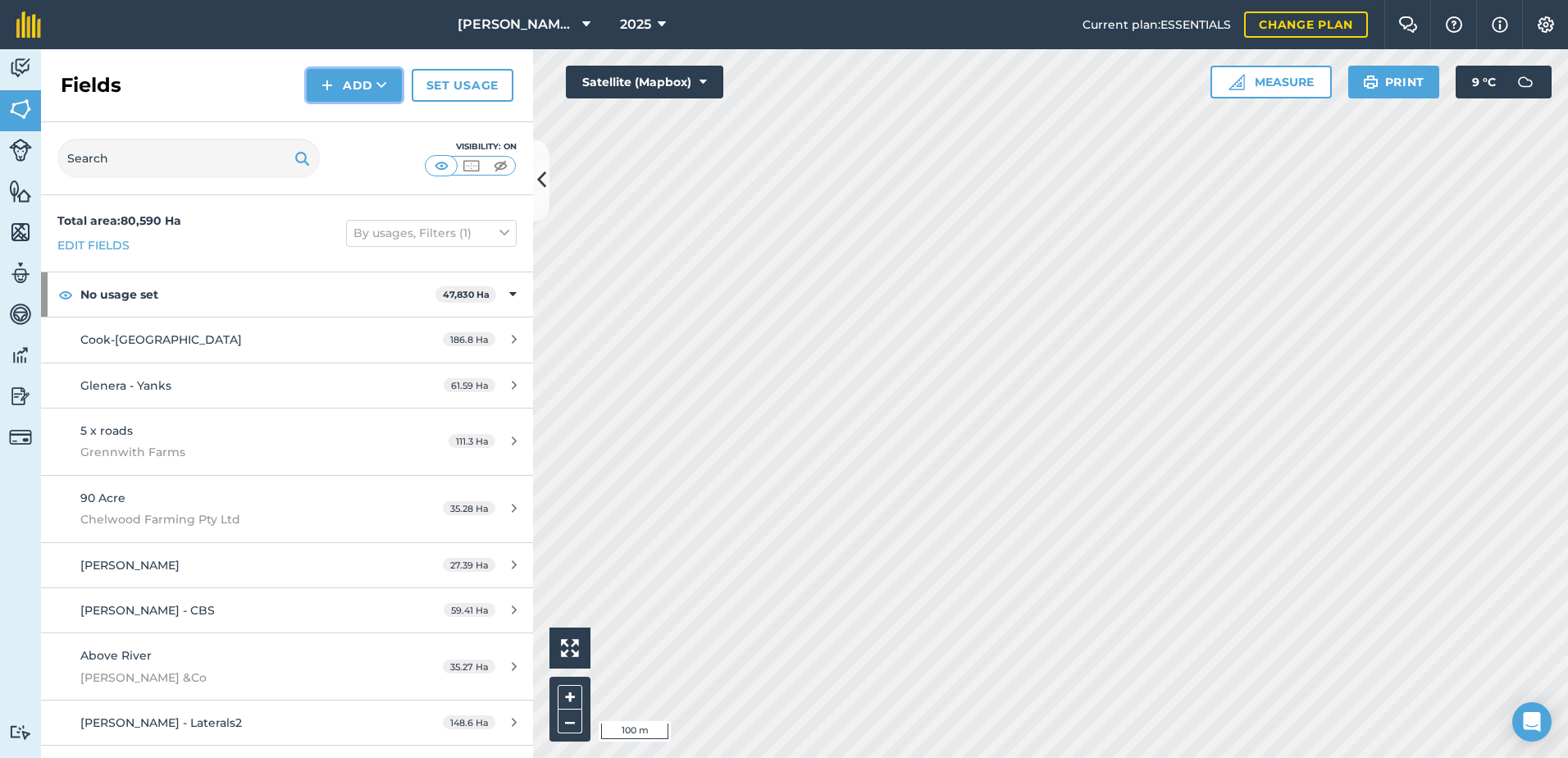
click at [328, 101] on button "Add" at bounding box center [354, 85] width 95 height 33
click at [354, 129] on link "Draw" at bounding box center [354, 122] width 90 height 36
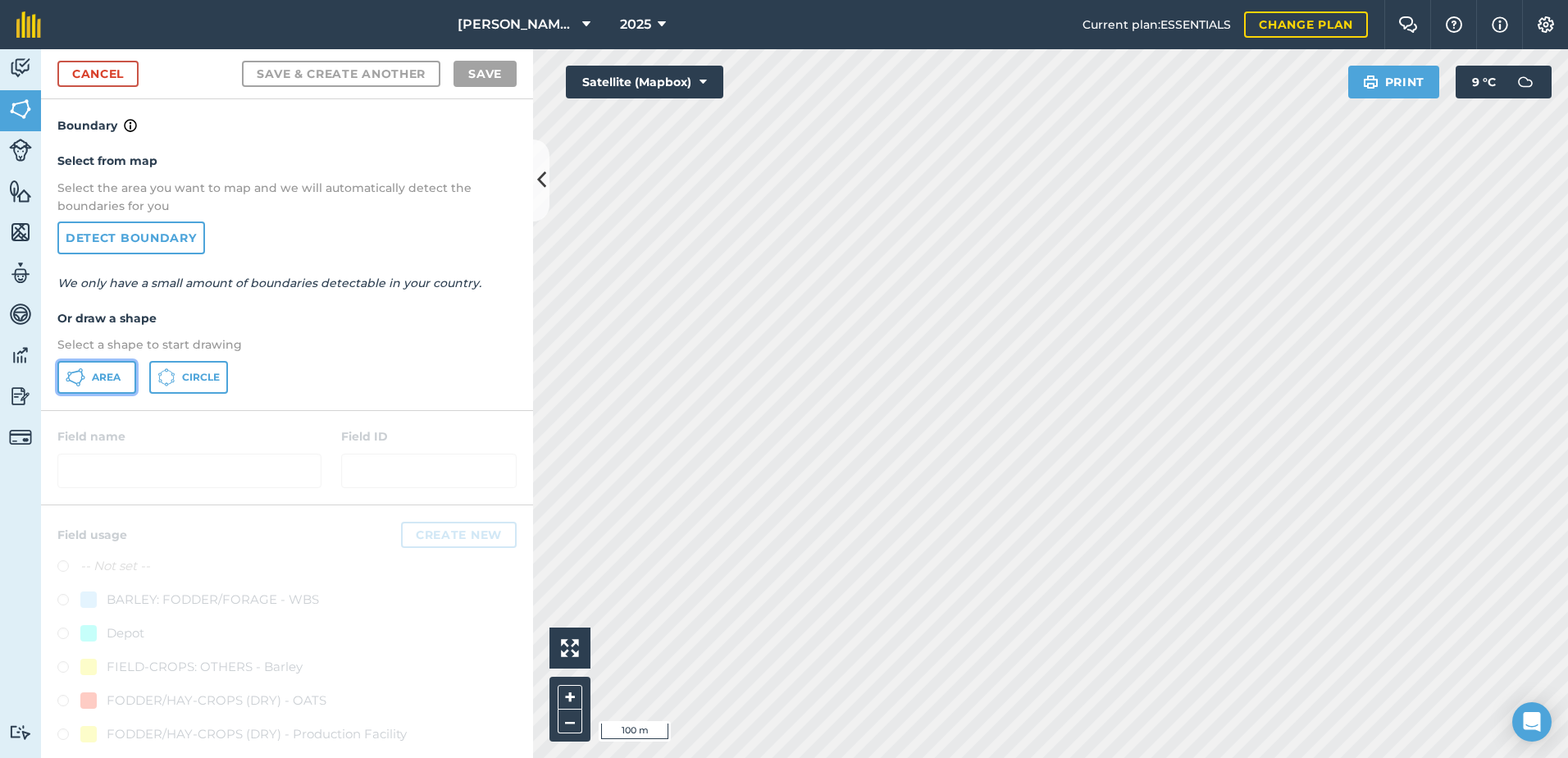
click at [112, 365] on button "Area" at bounding box center [96, 378] width 78 height 33
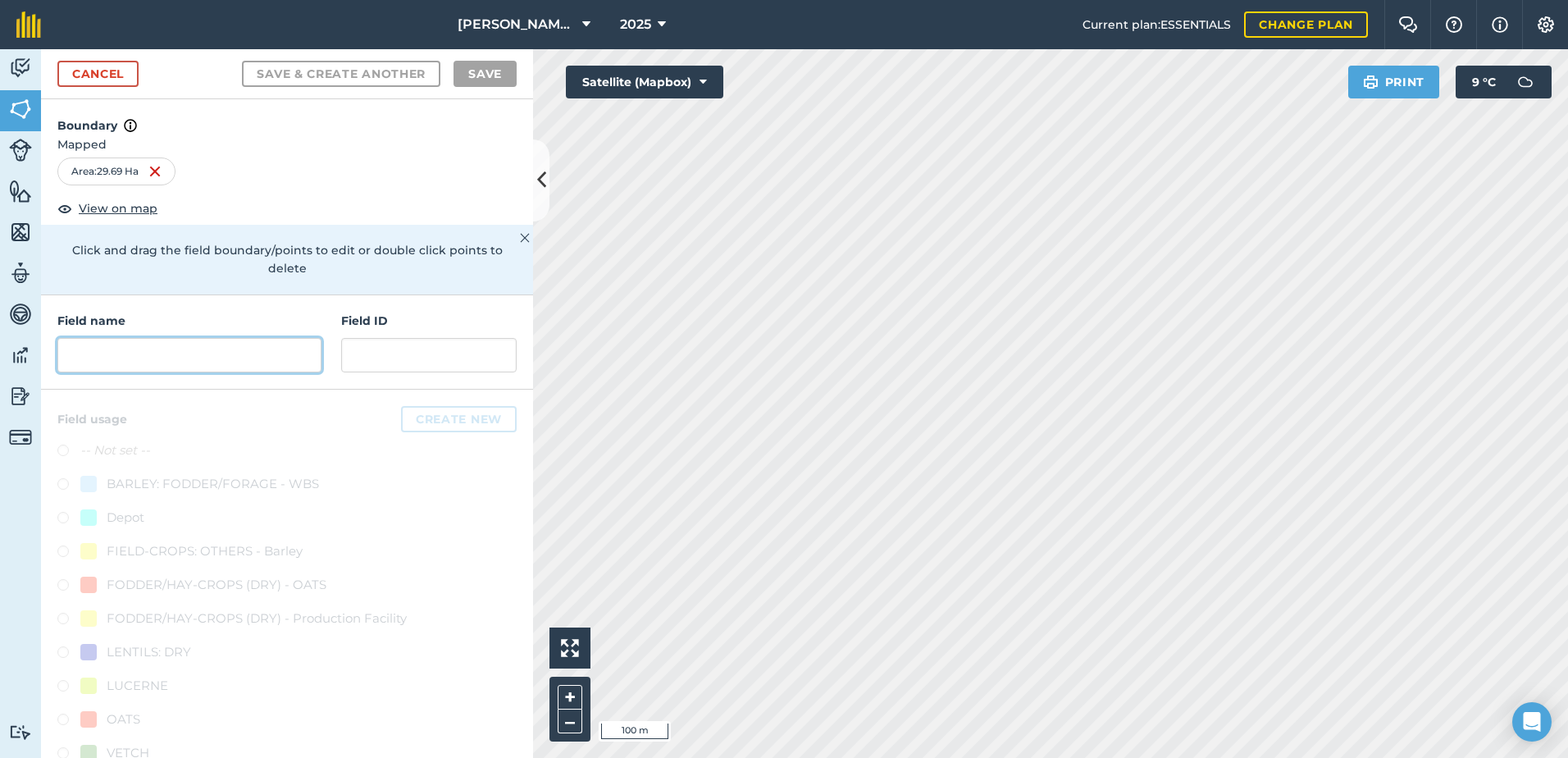
click at [213, 362] on input "text" at bounding box center [189, 355] width 264 height 35
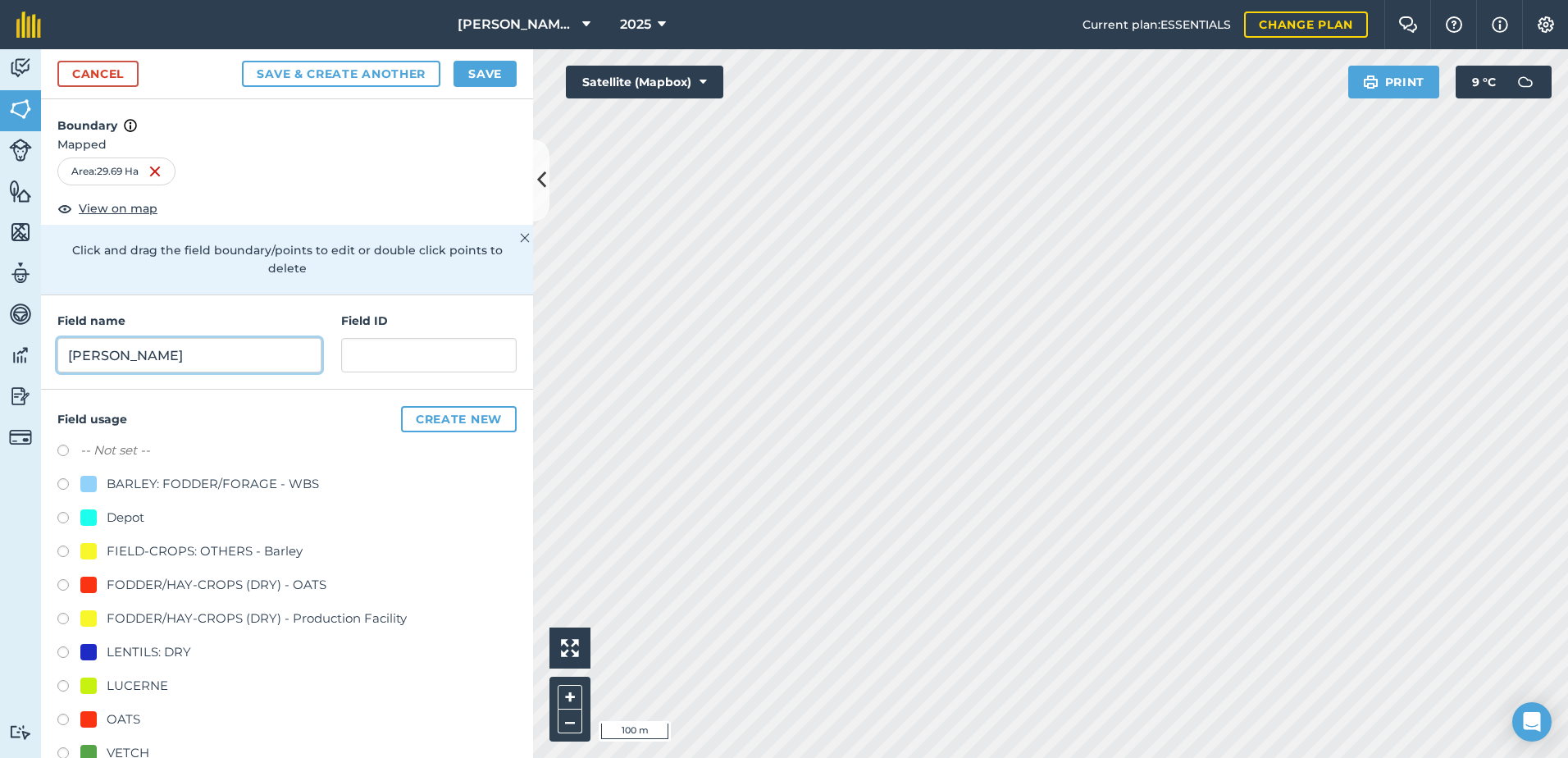
type input "[PERSON_NAME]"
click at [65, 722] on label at bounding box center [69, 722] width 23 height 17
radio input "true"
click at [473, 88] on div "Cancel Save & Create Another Save" at bounding box center [287, 74] width 492 height 50
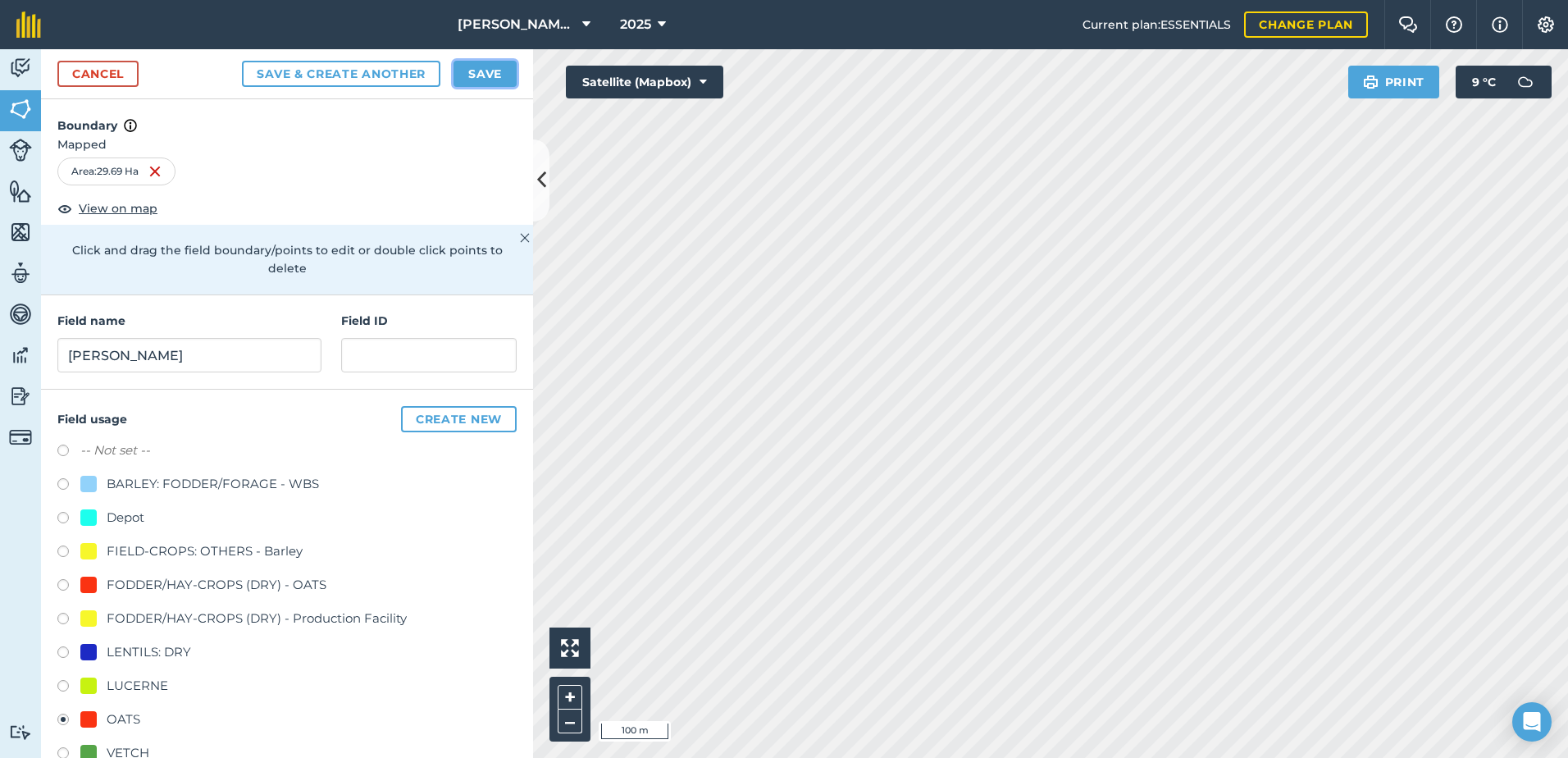
click at [480, 80] on button "Save" at bounding box center [485, 74] width 63 height 26
